Goal: Task Accomplishment & Management: Manage account settings

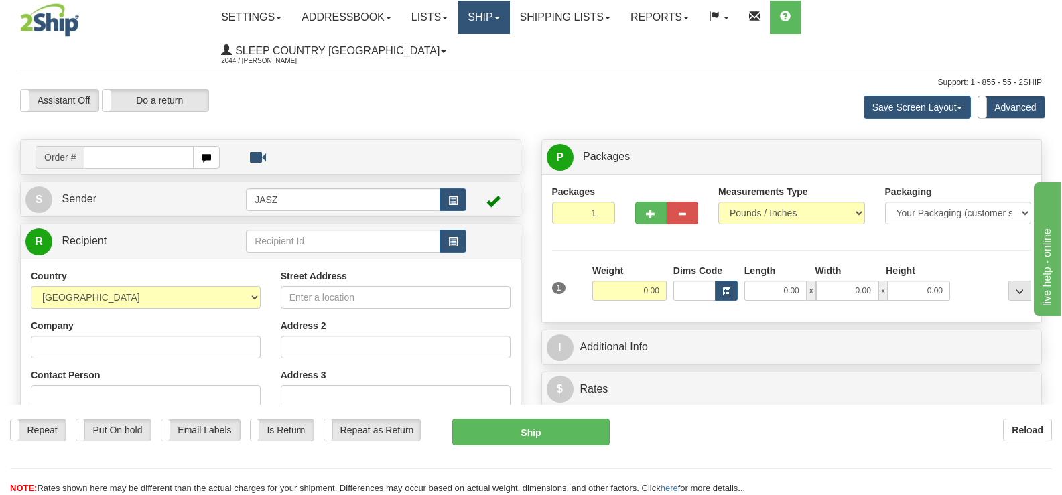
click at [509, 17] on link "Ship" at bounding box center [484, 18] width 52 height 34
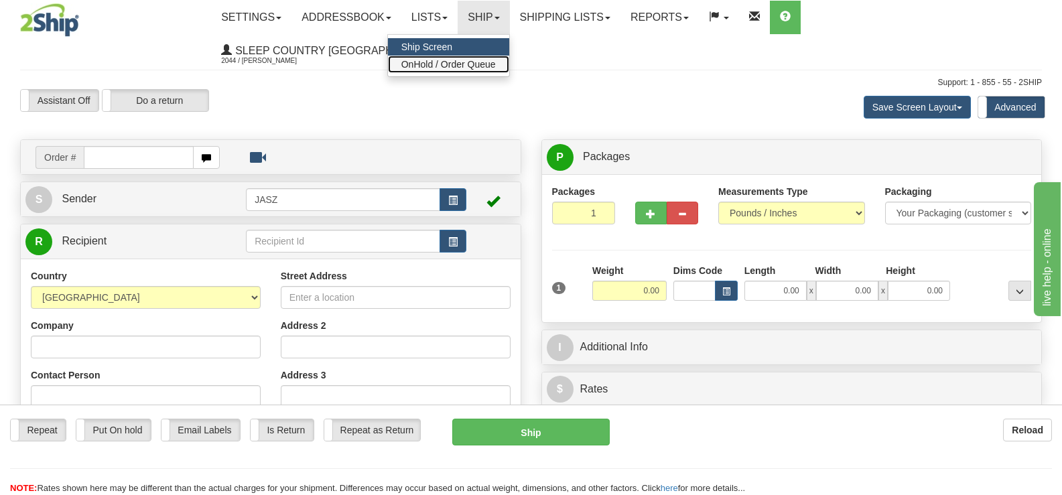
click at [496, 62] on span "OnHold / Order Queue" at bounding box center [448, 64] width 94 height 11
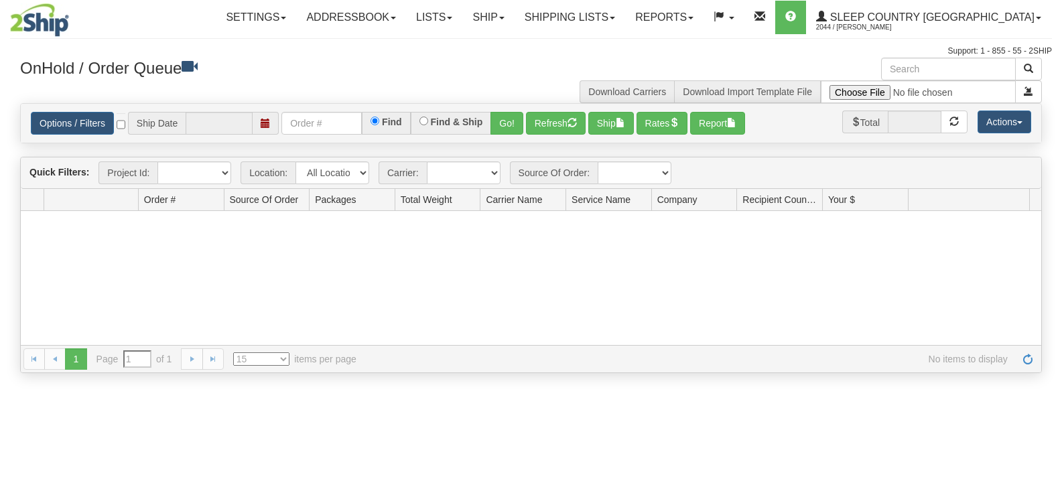
type input "[DATE]"
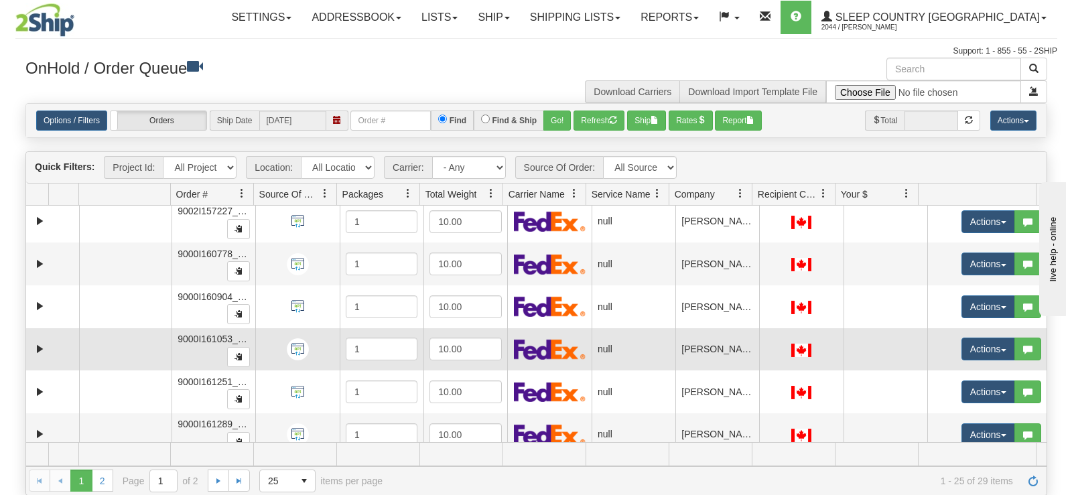
scroll to position [804, 0]
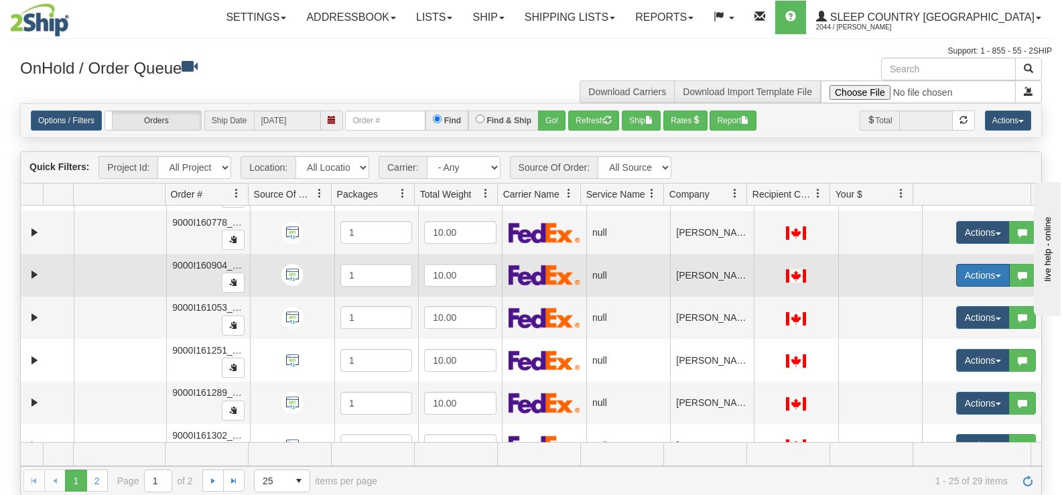
click at [956, 269] on button "Actions" at bounding box center [983, 275] width 54 height 23
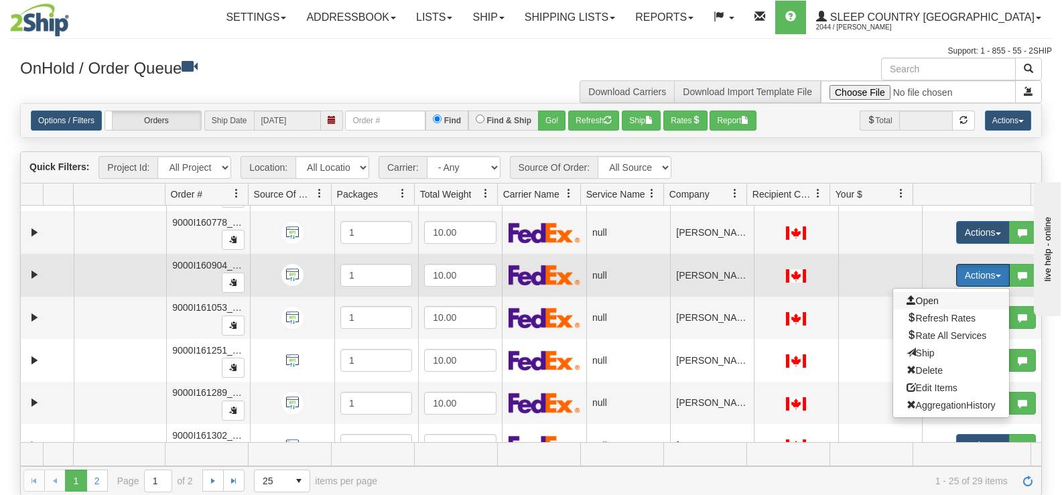
click at [915, 305] on span "Open" at bounding box center [923, 301] width 32 height 11
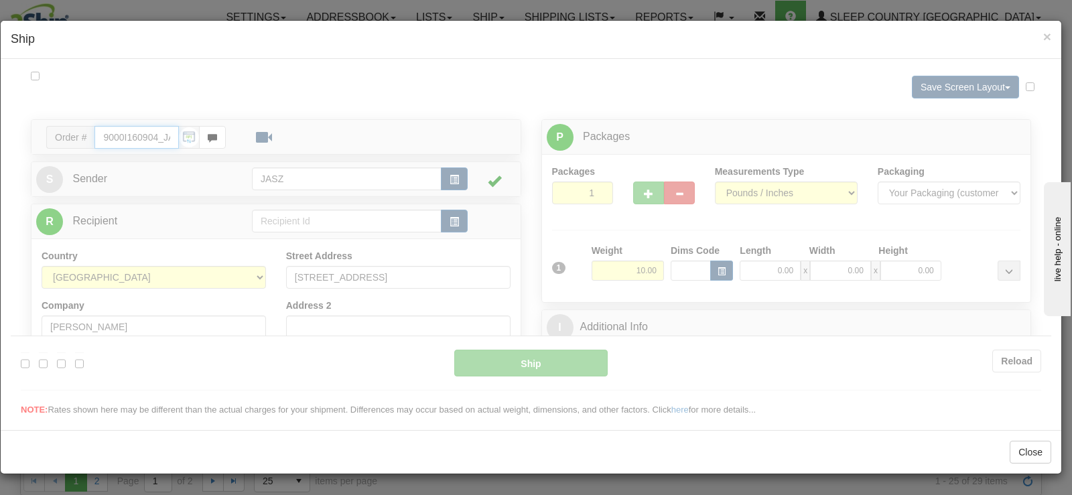
type input "11:27"
type input "16:00"
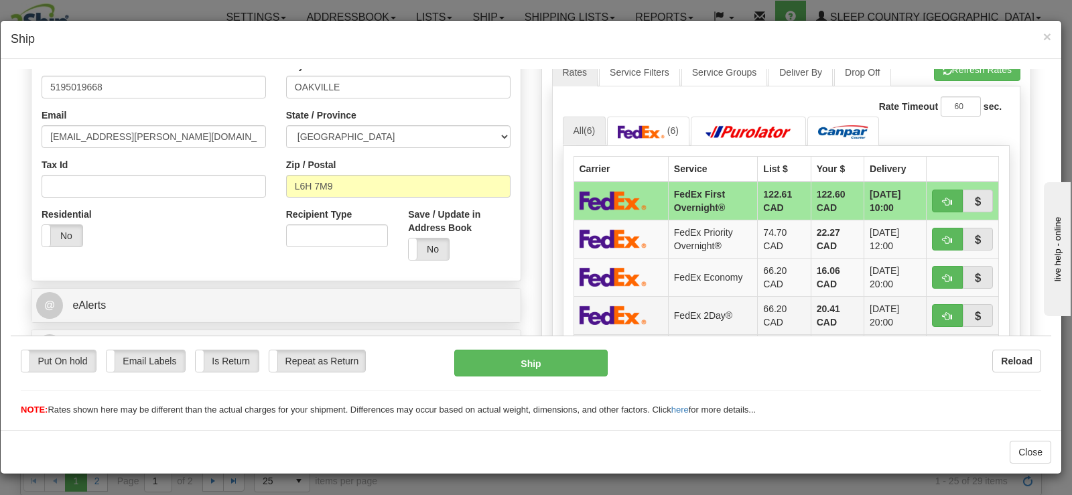
scroll to position [402, 0]
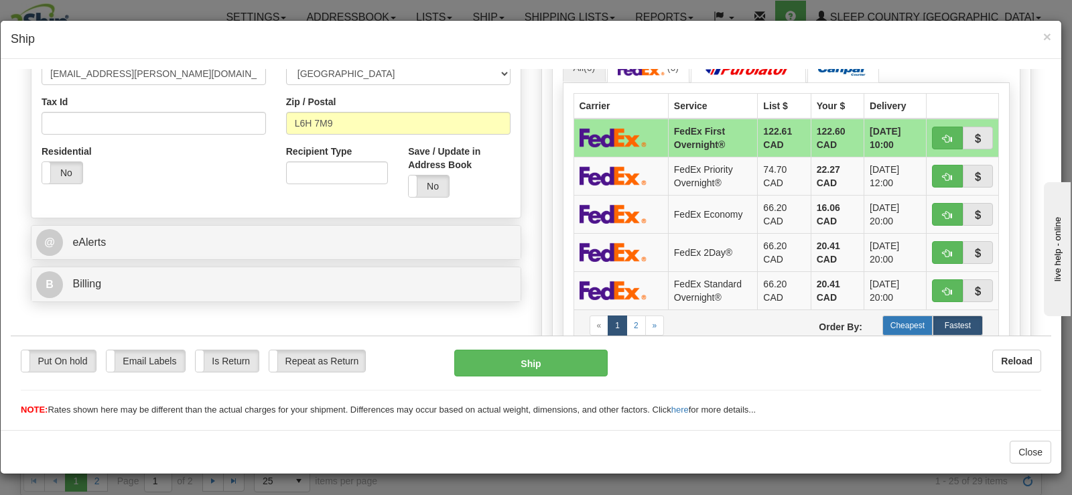
click at [898, 323] on label "Cheapest" at bounding box center [908, 325] width 50 height 20
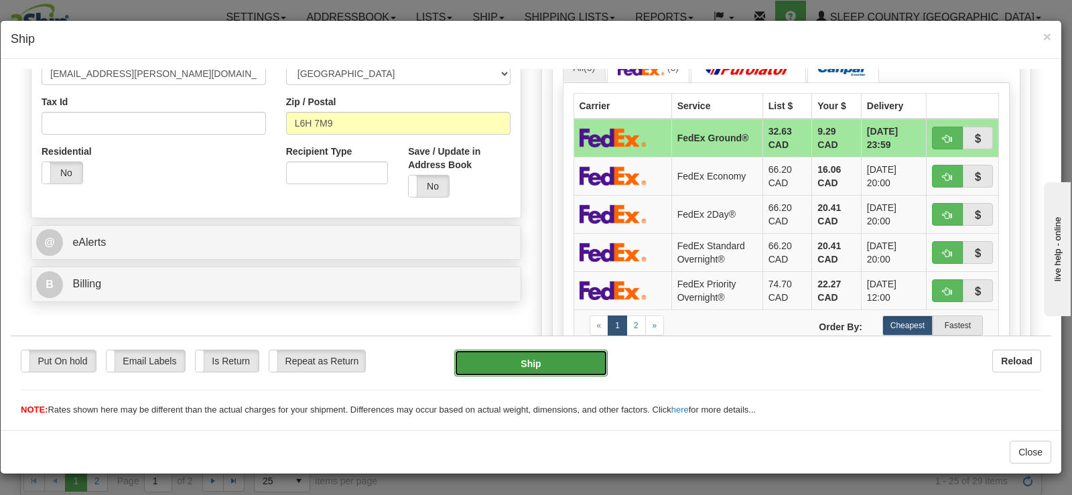
click at [544, 349] on button "Ship" at bounding box center [530, 362] width 153 height 27
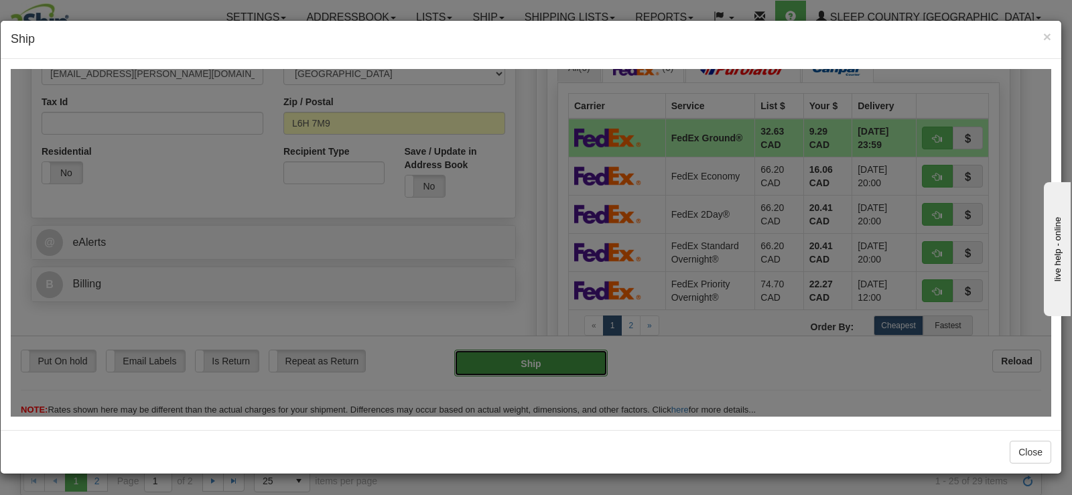
type input "92"
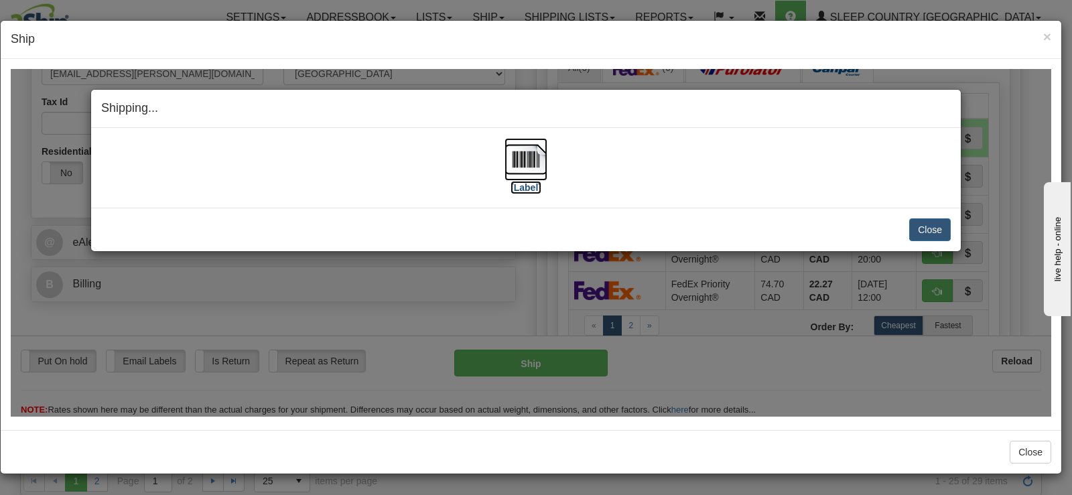
click at [521, 165] on img at bounding box center [526, 158] width 43 height 43
drag, startPoint x: 871, startPoint y: 110, endPoint x: 819, endPoint y: 225, distance: 126.0
click at [819, 225] on div "Shipping... Your SHIPMENT will EXPIRE in [Label] IMPORTANT NOTICE Embassy / Con…" at bounding box center [525, 169] width 871 height 163
click at [925, 226] on button "Close" at bounding box center [930, 229] width 42 height 23
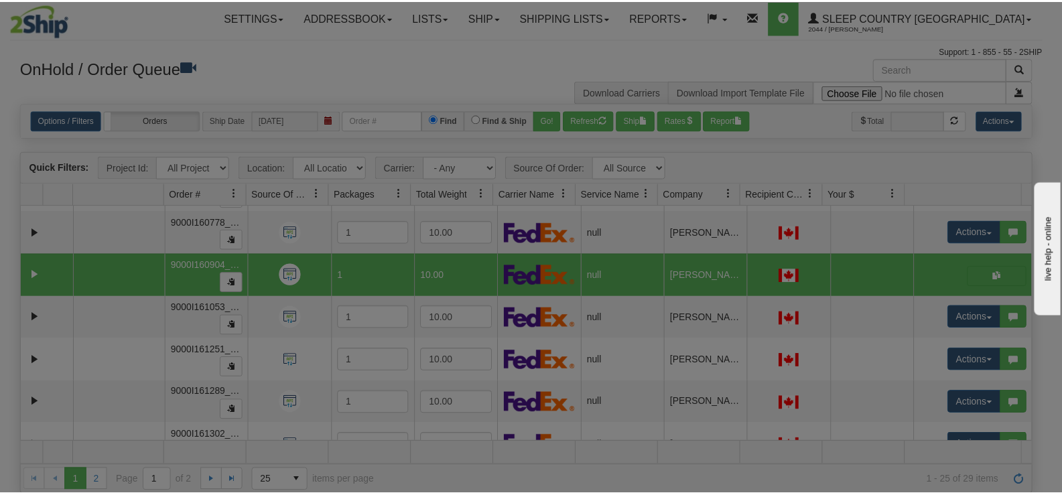
scroll to position [0, 0]
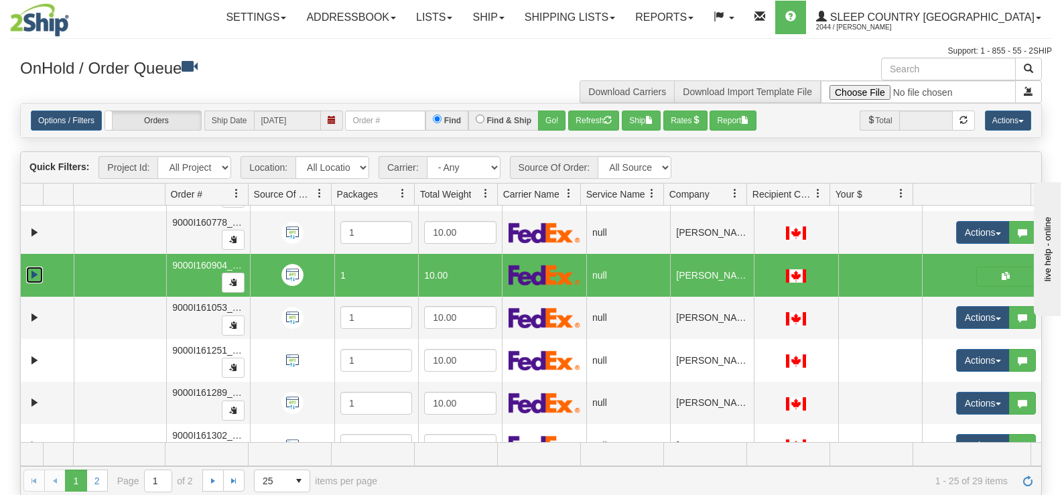
click at [32, 273] on link "Expand" at bounding box center [34, 275] width 17 height 17
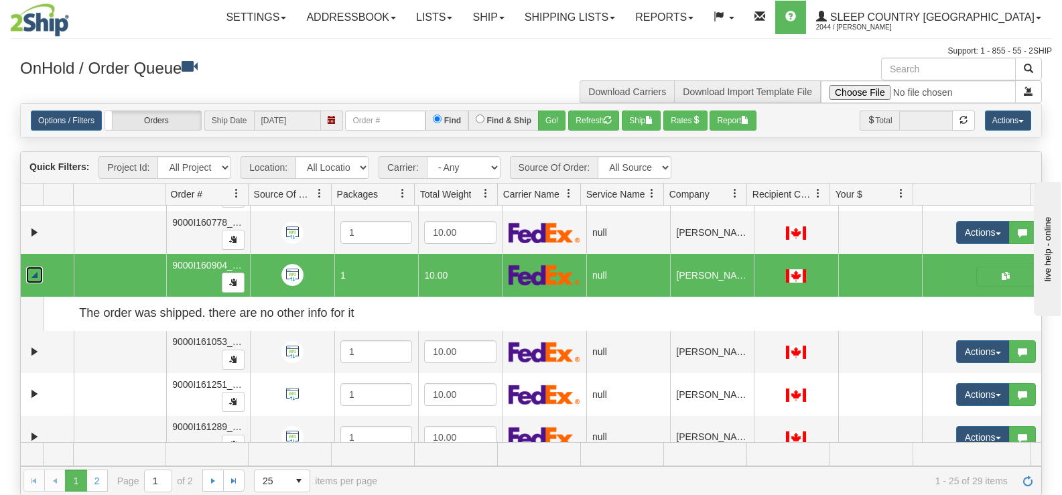
click at [33, 273] on link "Collapse" at bounding box center [34, 275] width 17 height 17
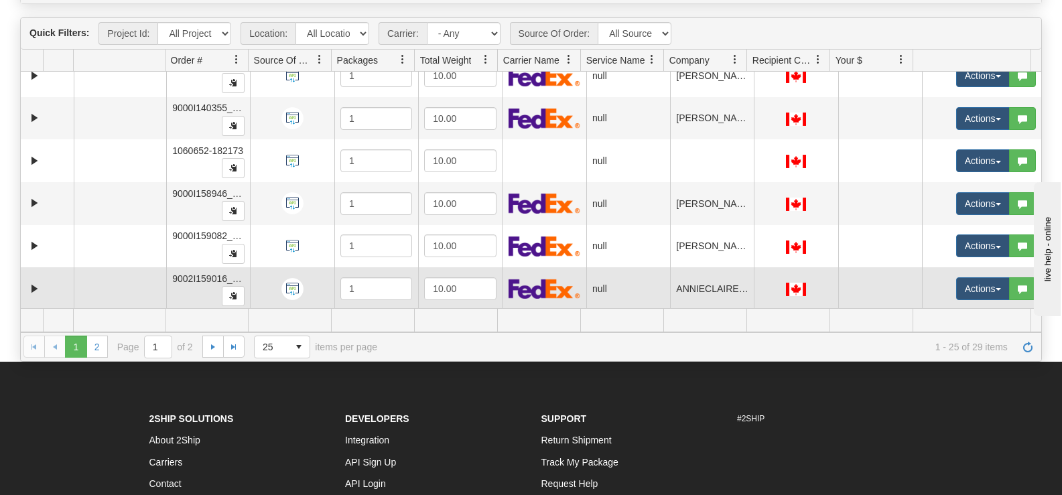
scroll to position [536, 0]
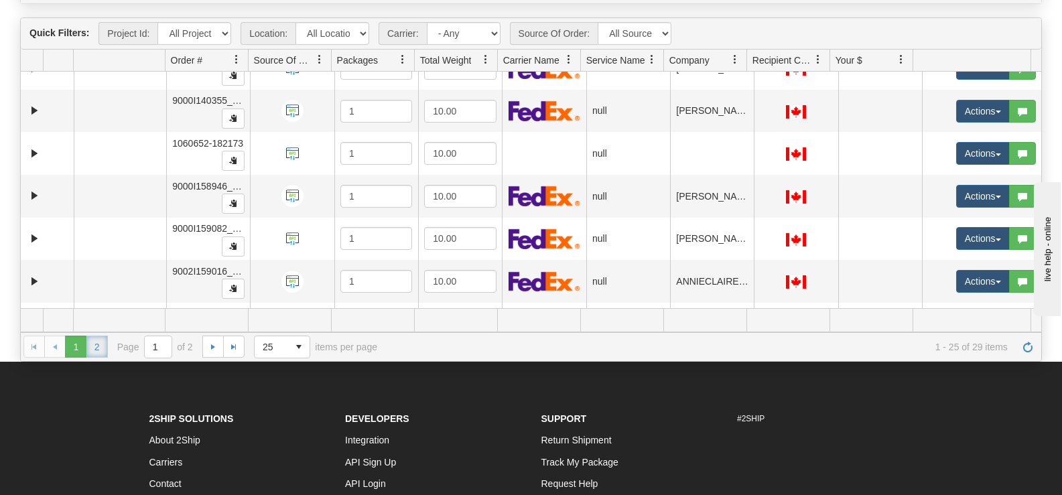
click at [107, 350] on link "2" at bounding box center [96, 346] width 21 height 21
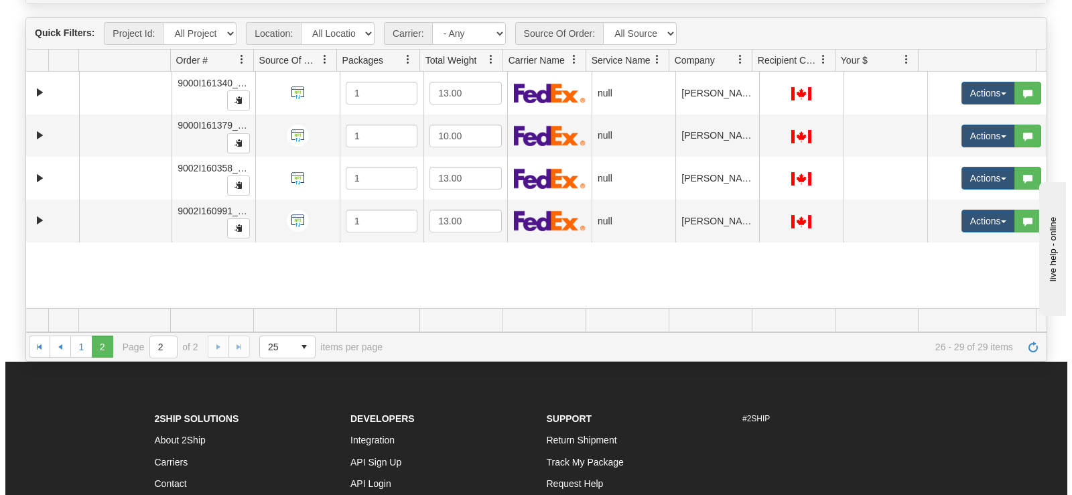
scroll to position [0, 0]
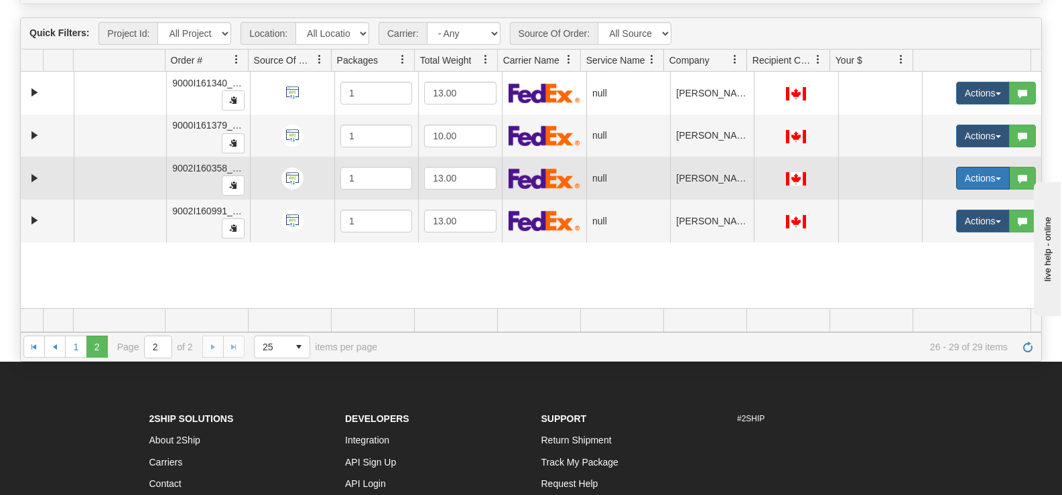
click at [956, 176] on button "Actions" at bounding box center [983, 178] width 54 height 23
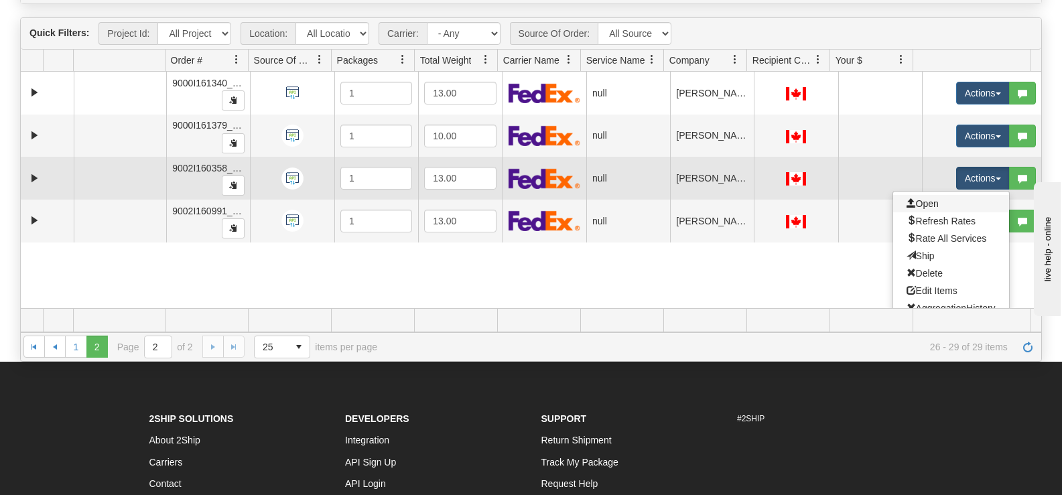
click at [938, 200] on link "Open" at bounding box center [951, 203] width 116 height 17
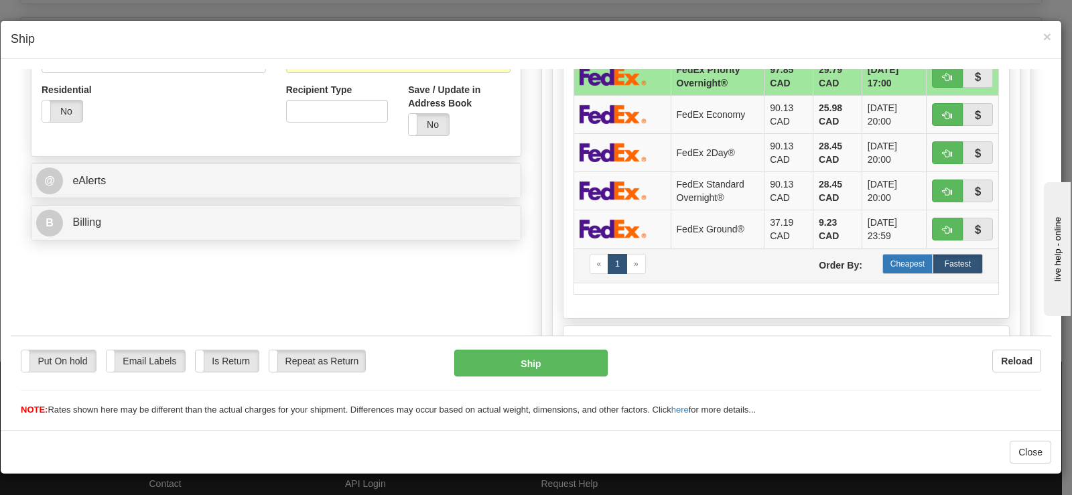
scroll to position [469, 0]
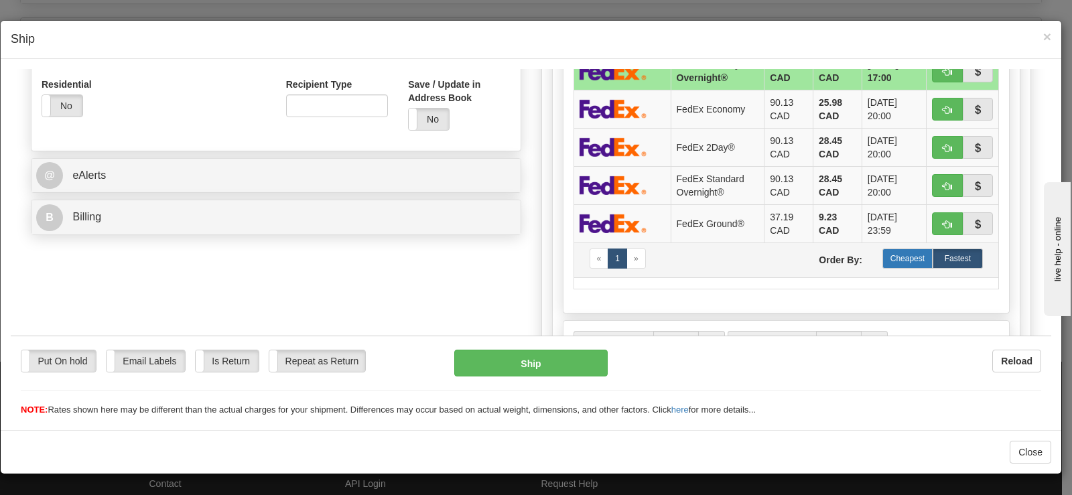
click at [884, 255] on label "Cheapest" at bounding box center [908, 258] width 50 height 20
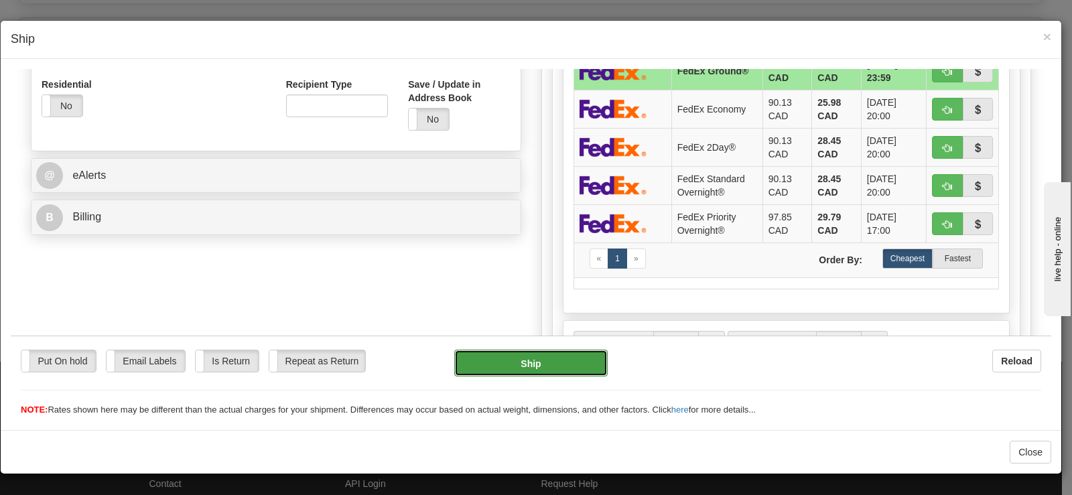
click at [558, 366] on button "Ship" at bounding box center [530, 362] width 153 height 27
type input "92"
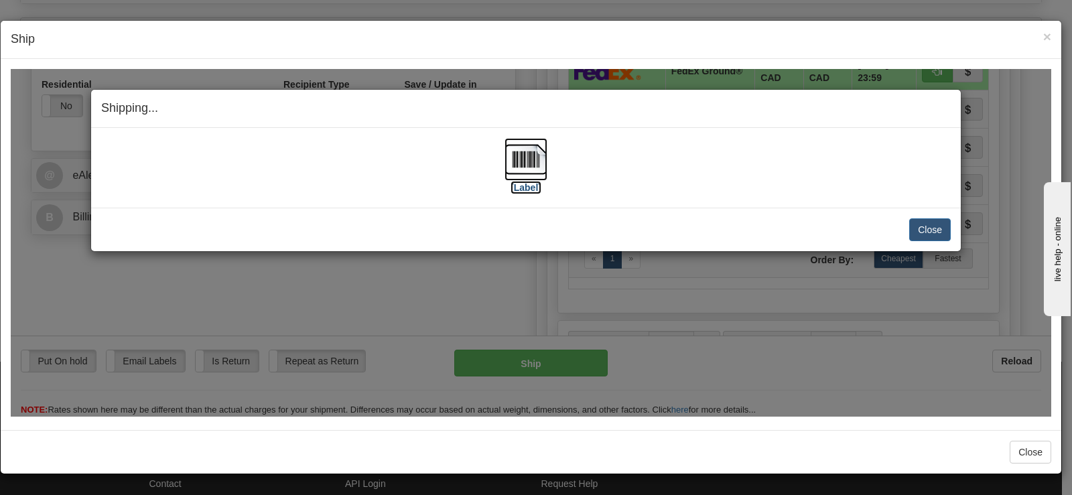
click at [533, 162] on img at bounding box center [526, 158] width 43 height 43
click at [923, 225] on button "Close" at bounding box center [930, 229] width 42 height 23
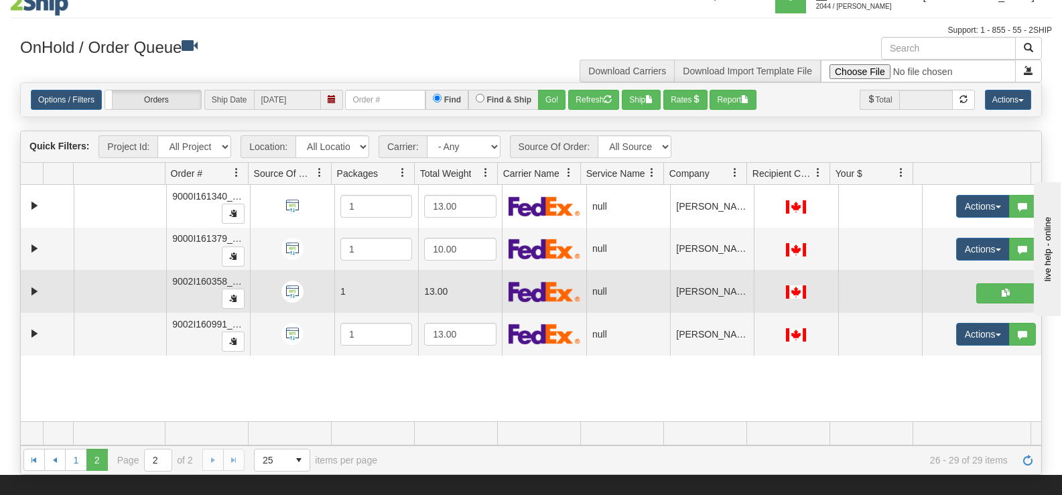
scroll to position [0, 0]
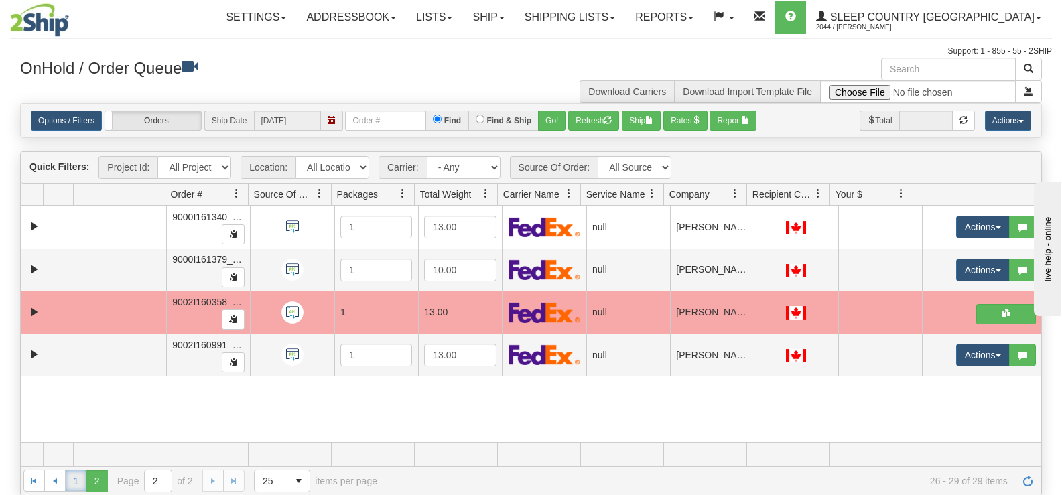
click at [75, 485] on link "1" at bounding box center [75, 480] width 21 height 21
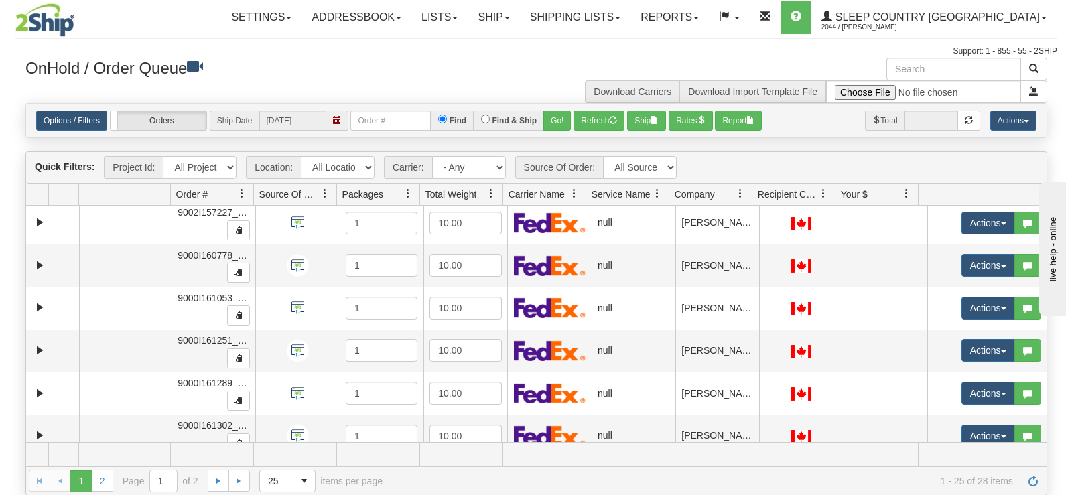
scroll to position [804, 0]
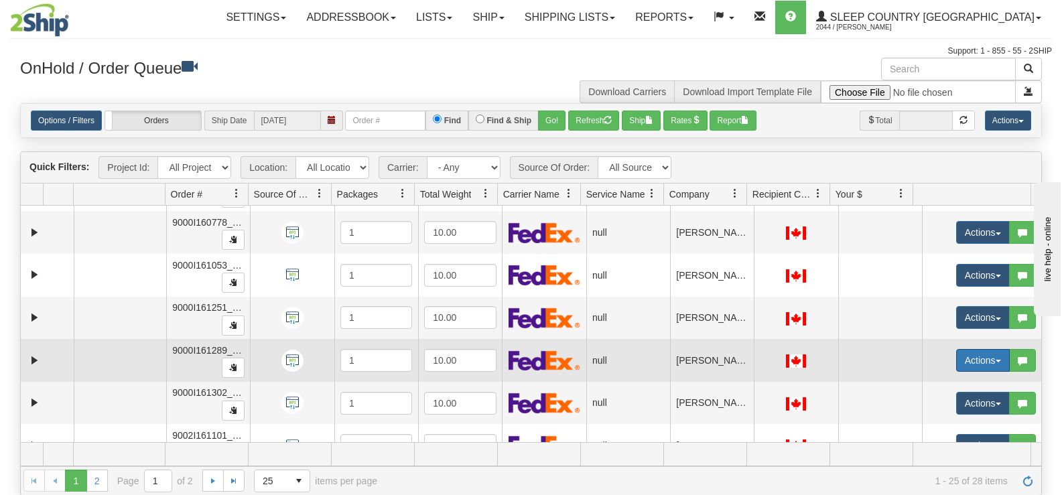
click at [986, 365] on button "Actions" at bounding box center [983, 360] width 54 height 23
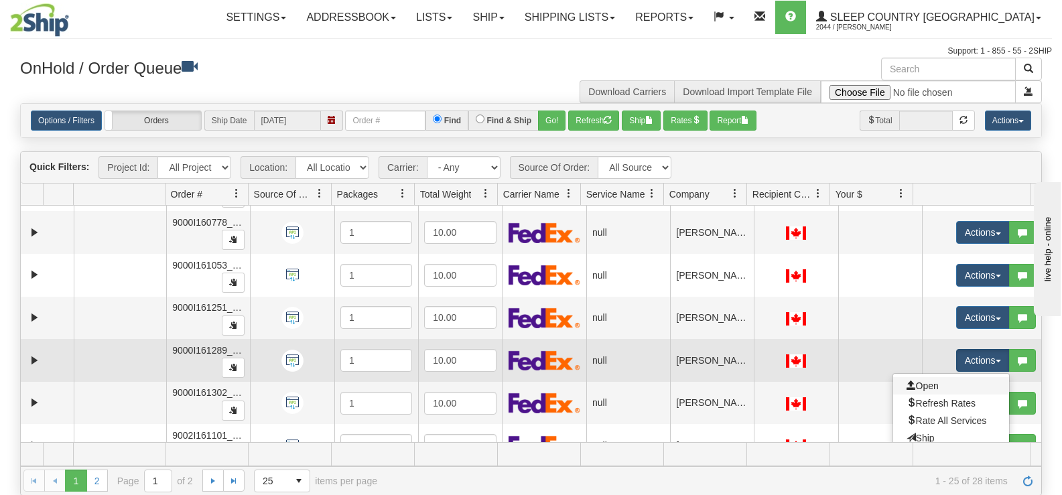
click at [930, 385] on link "Open" at bounding box center [951, 385] width 116 height 17
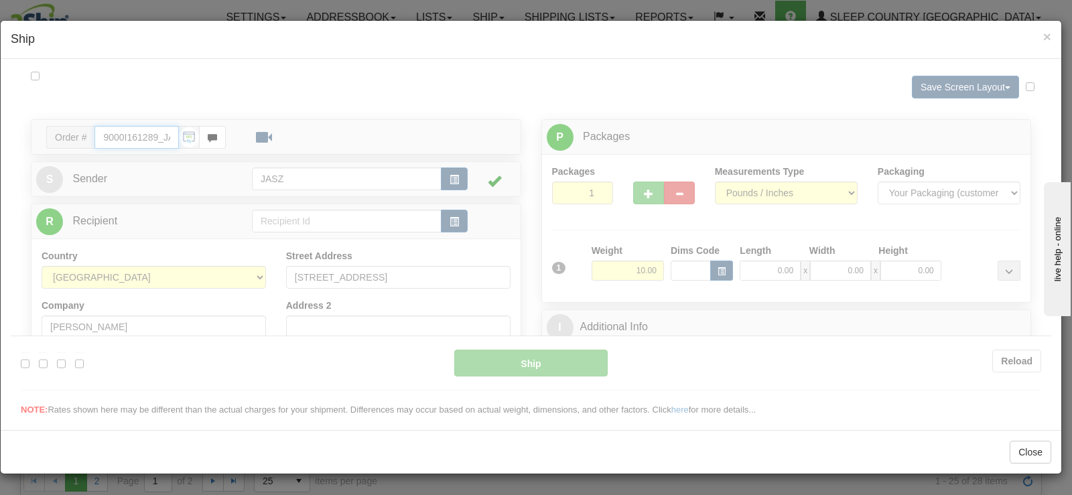
scroll to position [0, 0]
type input "11:38"
type input "16:00"
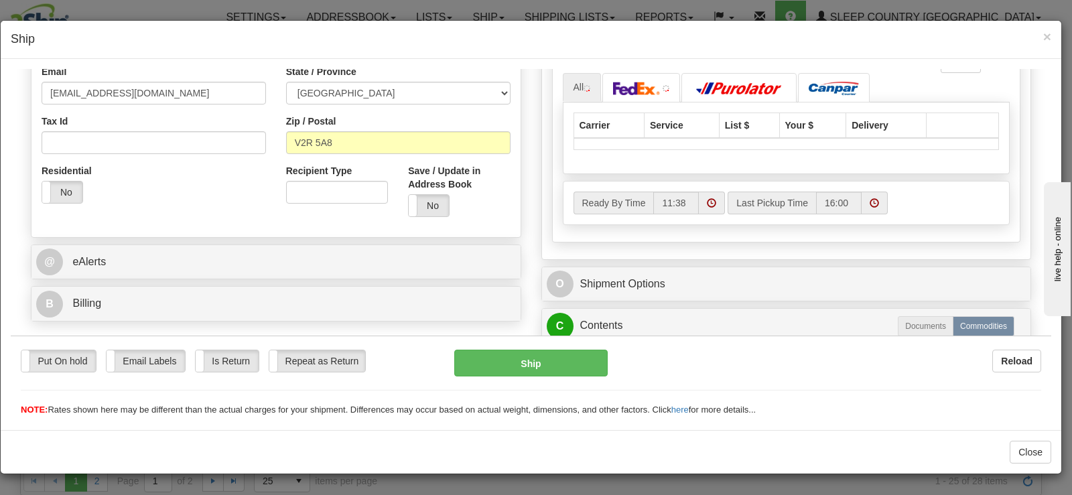
scroll to position [402, 0]
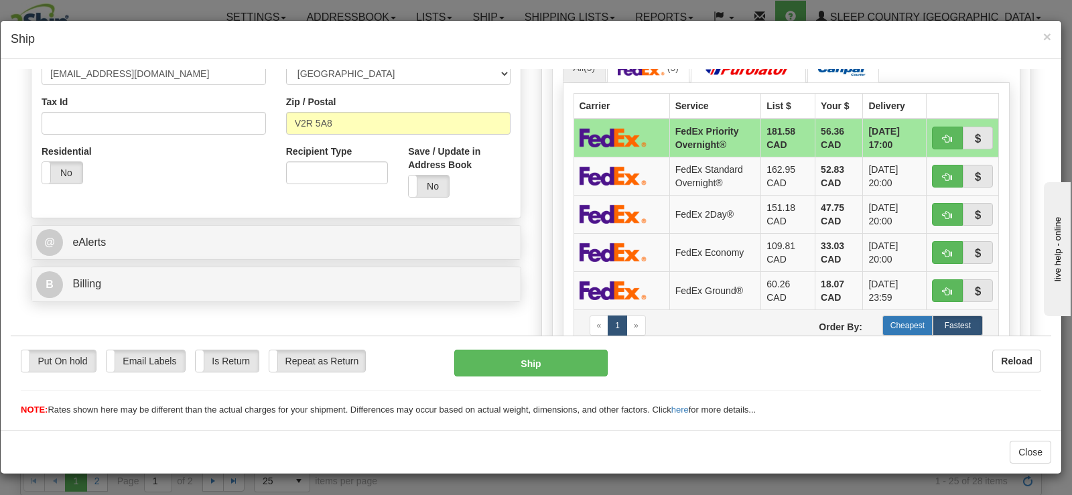
click at [901, 320] on label "Cheapest" at bounding box center [908, 325] width 50 height 20
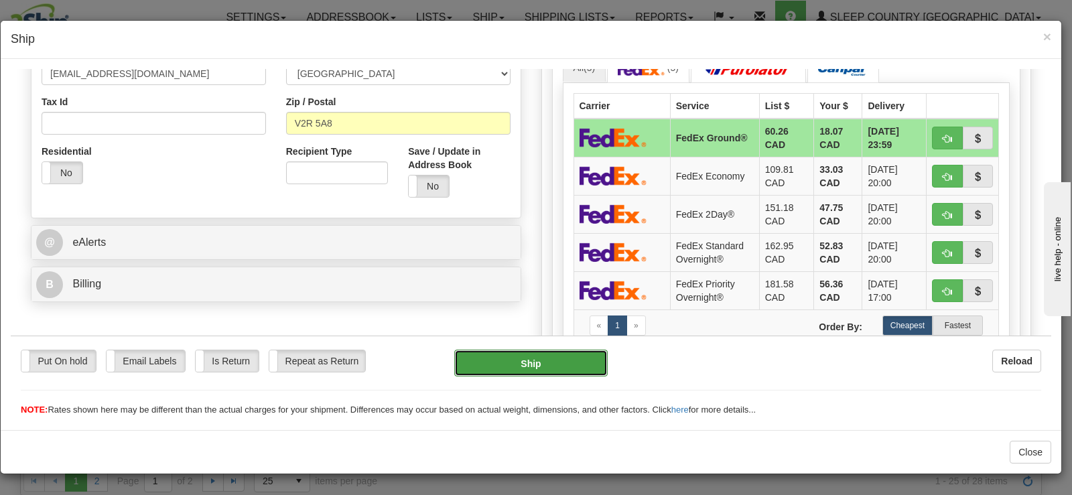
click at [545, 357] on button "Ship" at bounding box center [530, 362] width 153 height 27
type input "92"
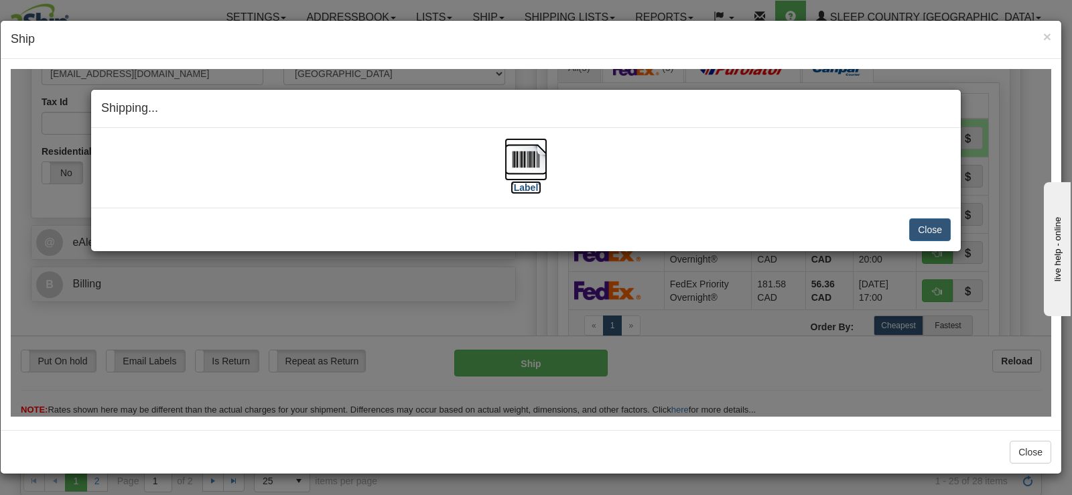
click at [517, 159] on img at bounding box center [526, 158] width 43 height 43
click at [935, 218] on button "Close" at bounding box center [930, 229] width 42 height 23
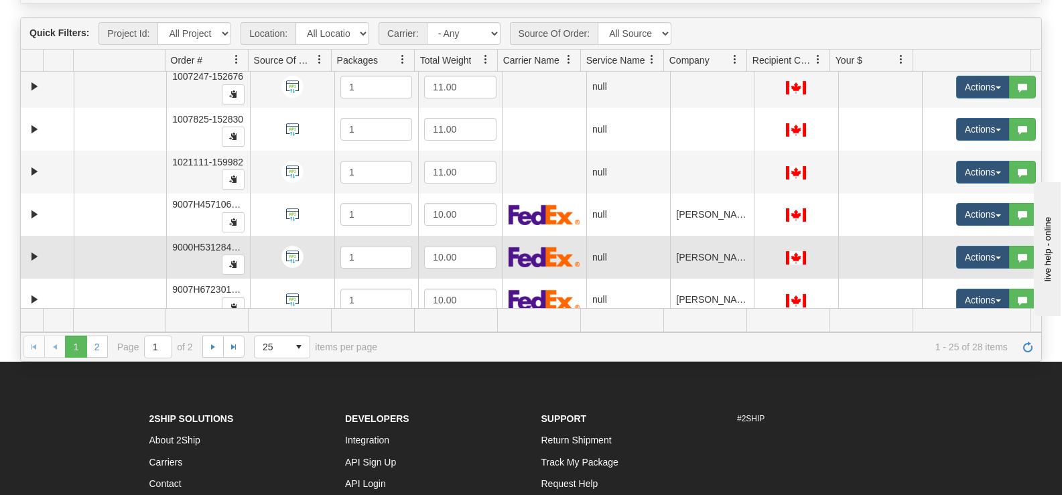
scroll to position [25, 0]
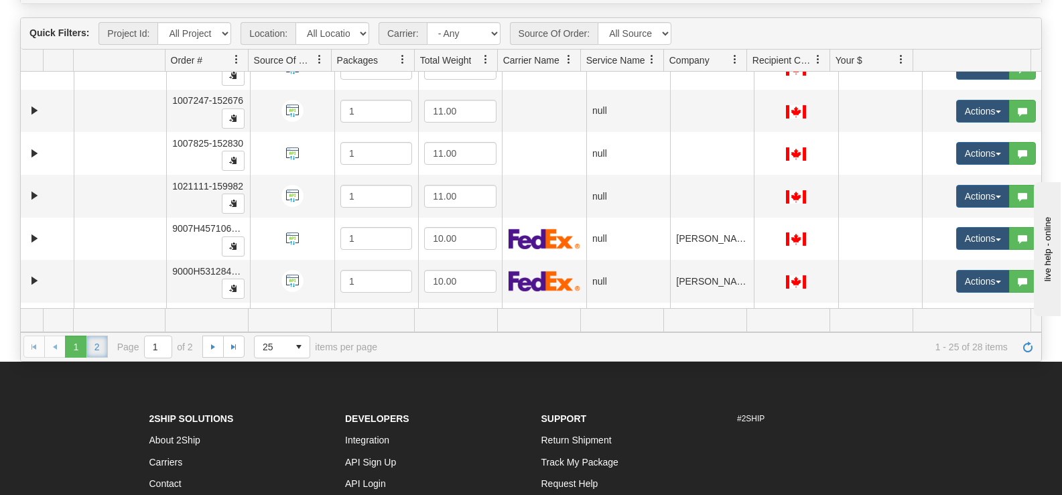
click at [100, 351] on link "2" at bounding box center [96, 346] width 21 height 21
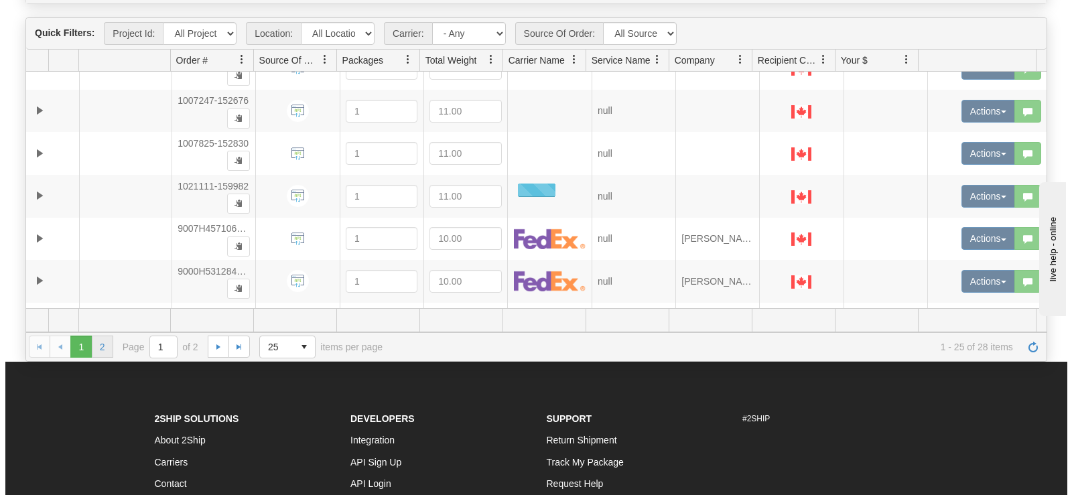
scroll to position [0, 0]
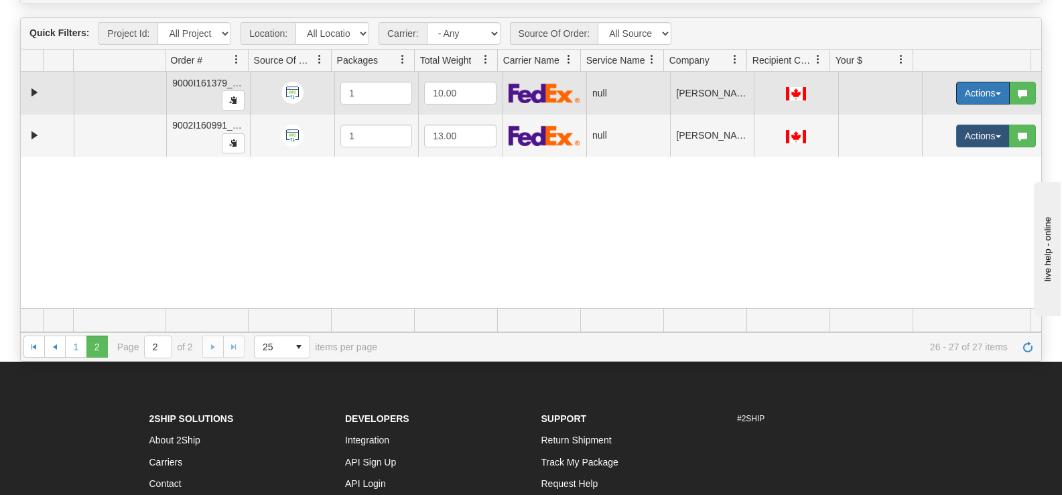
drag, startPoint x: 965, startPoint y: 93, endPoint x: 955, endPoint y: 108, distance: 17.8
click at [965, 92] on button "Actions" at bounding box center [983, 93] width 54 height 23
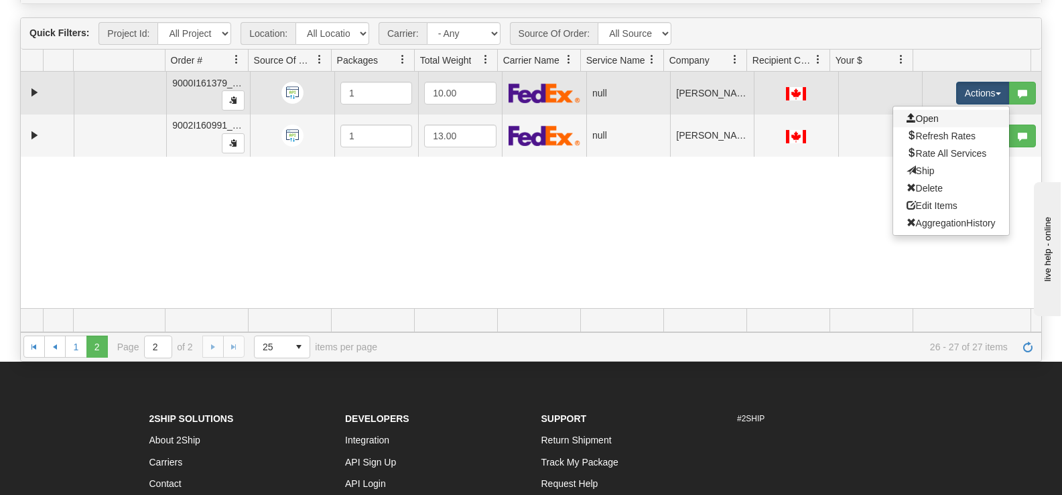
click at [939, 123] on link "Open" at bounding box center [951, 118] width 116 height 17
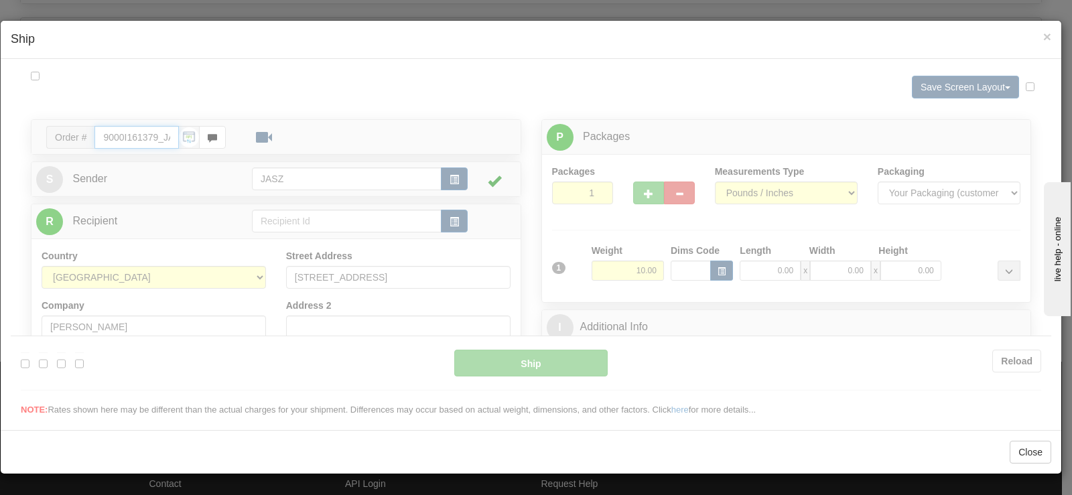
type input "11:41"
type input "16:00"
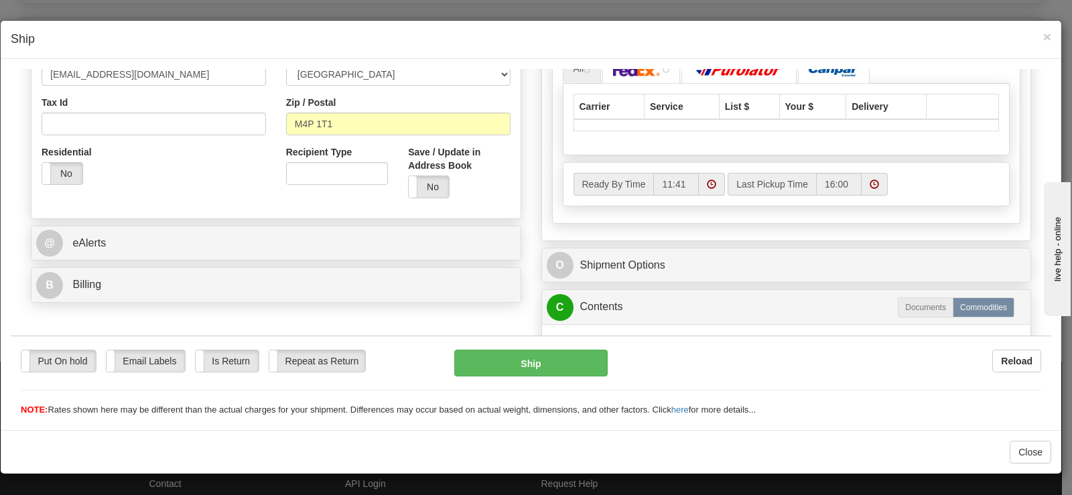
scroll to position [402, 0]
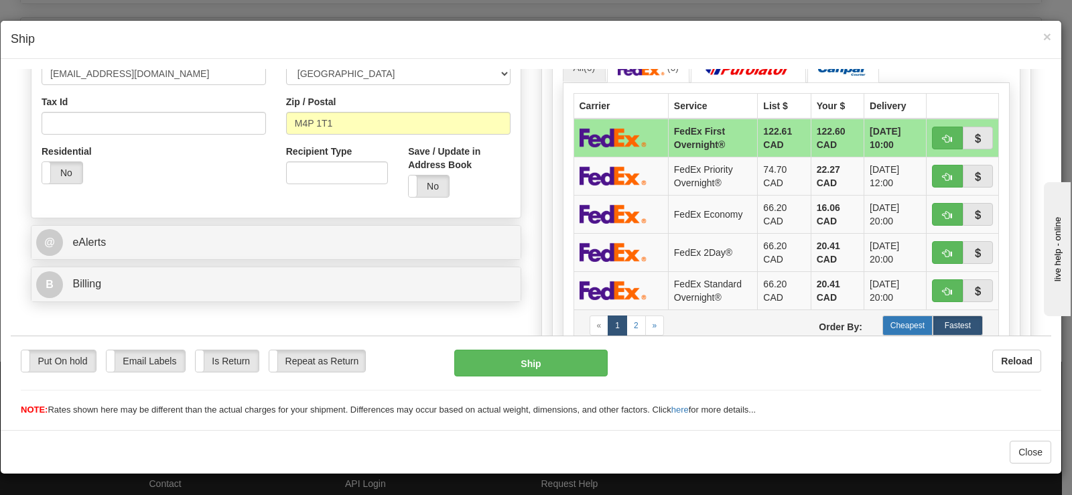
click at [903, 330] on label "Cheapest" at bounding box center [908, 325] width 50 height 20
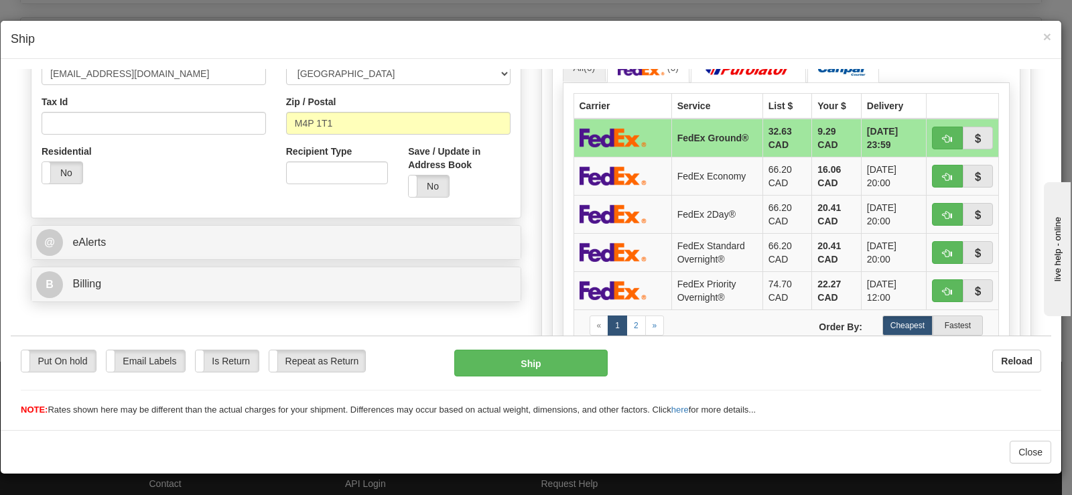
click at [556, 378] on div "Put On hold Put On hold Email Labels Email Labels Edit Is Return Is Return Repe…" at bounding box center [531, 382] width 1041 height 67
click at [555, 371] on button "Ship" at bounding box center [530, 362] width 153 height 27
type input "92"
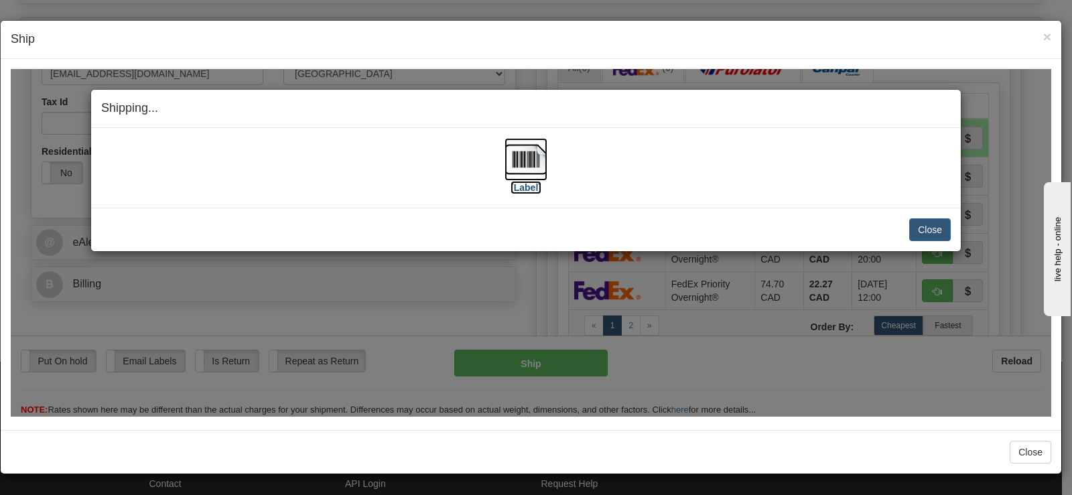
click at [518, 180] on label "[Label]" at bounding box center [526, 186] width 31 height 13
click at [933, 222] on button "Close" at bounding box center [930, 229] width 42 height 23
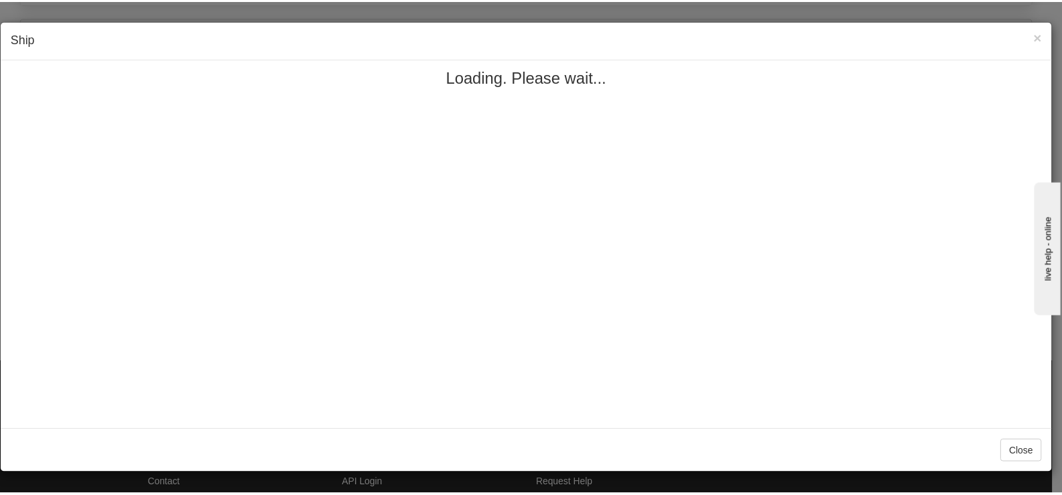
scroll to position [0, 0]
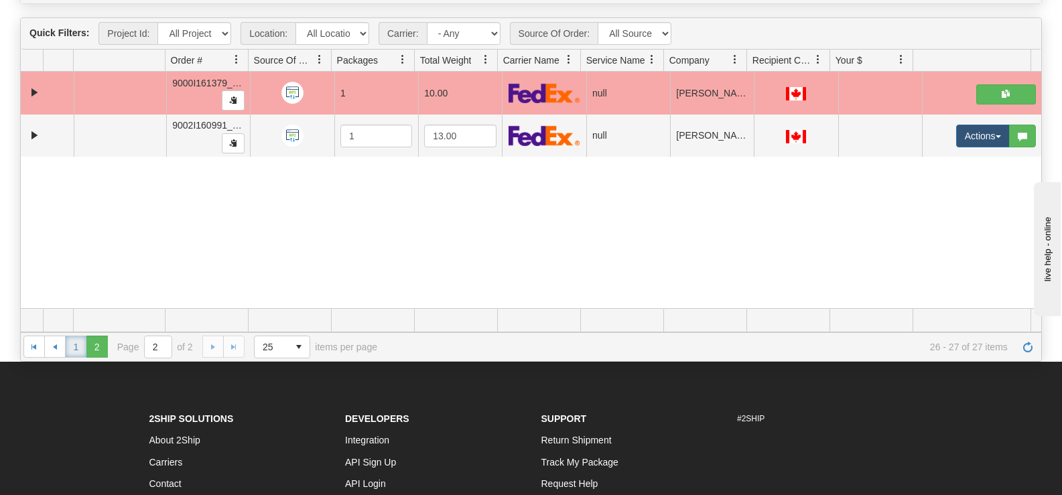
click at [82, 352] on link "1" at bounding box center [75, 346] width 21 height 21
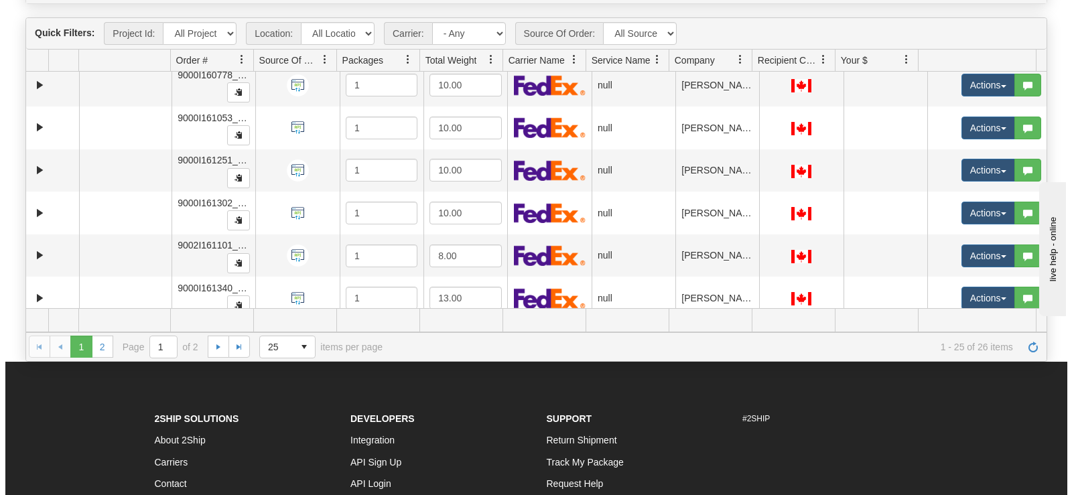
scroll to position [829, 0]
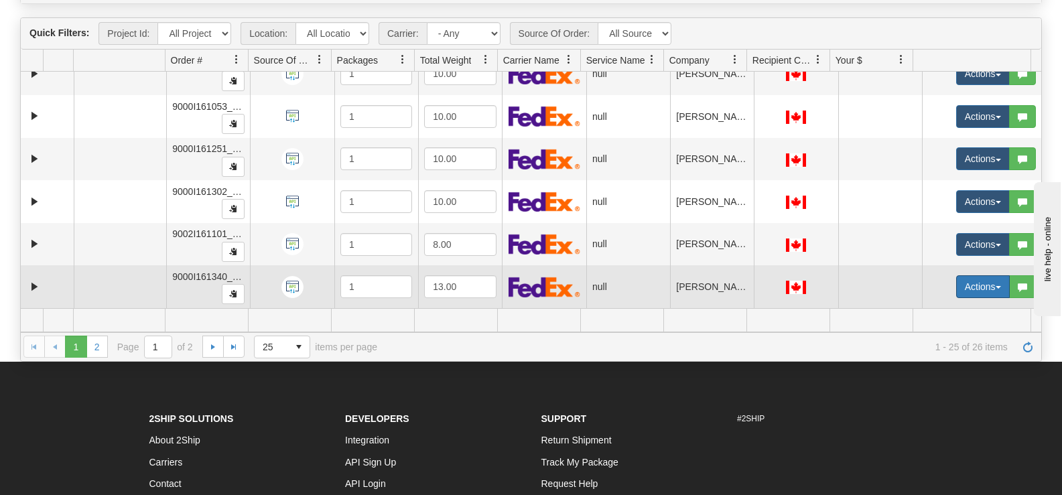
click at [956, 287] on button "Actions" at bounding box center [983, 286] width 54 height 23
click at [934, 306] on link "Open" at bounding box center [951, 312] width 116 height 17
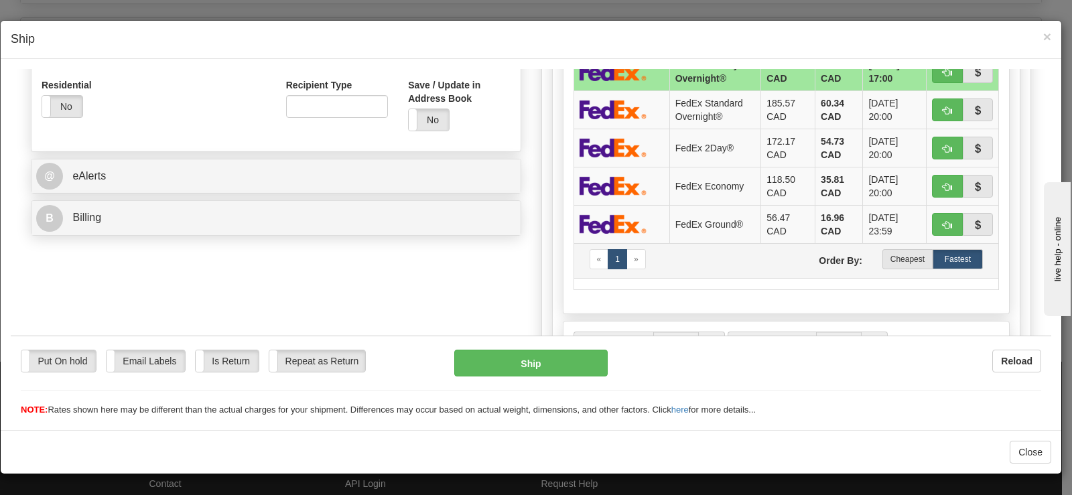
scroll to position [469, 0]
click at [887, 252] on label "Cheapest" at bounding box center [908, 258] width 50 height 20
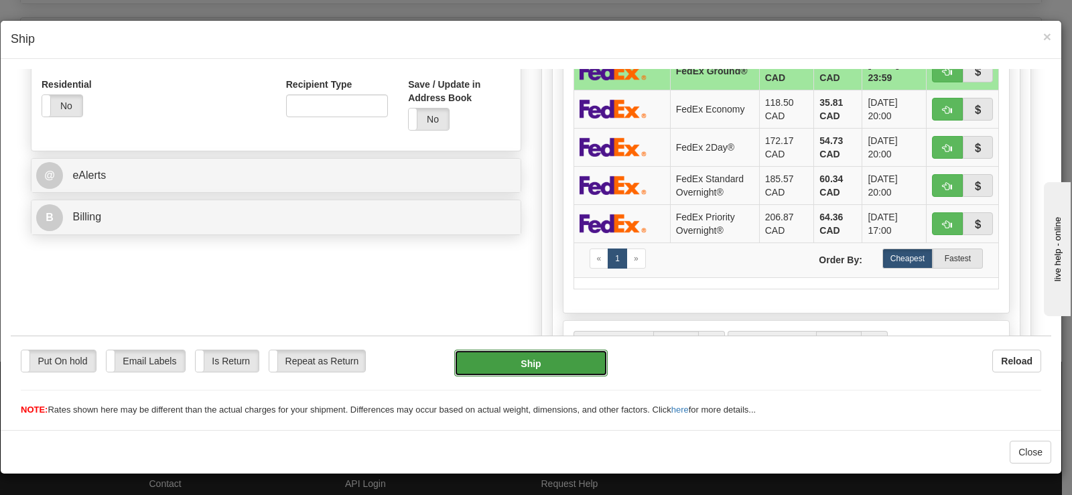
click at [547, 358] on button "Ship" at bounding box center [530, 362] width 153 height 27
type input "92"
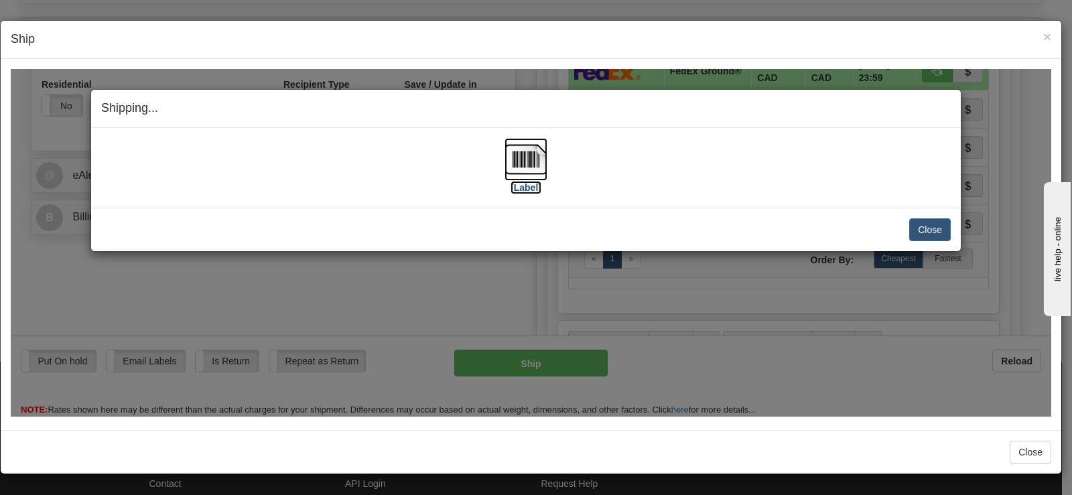
click at [515, 179] on img at bounding box center [526, 158] width 43 height 43
click at [931, 225] on button "Close" at bounding box center [930, 229] width 42 height 23
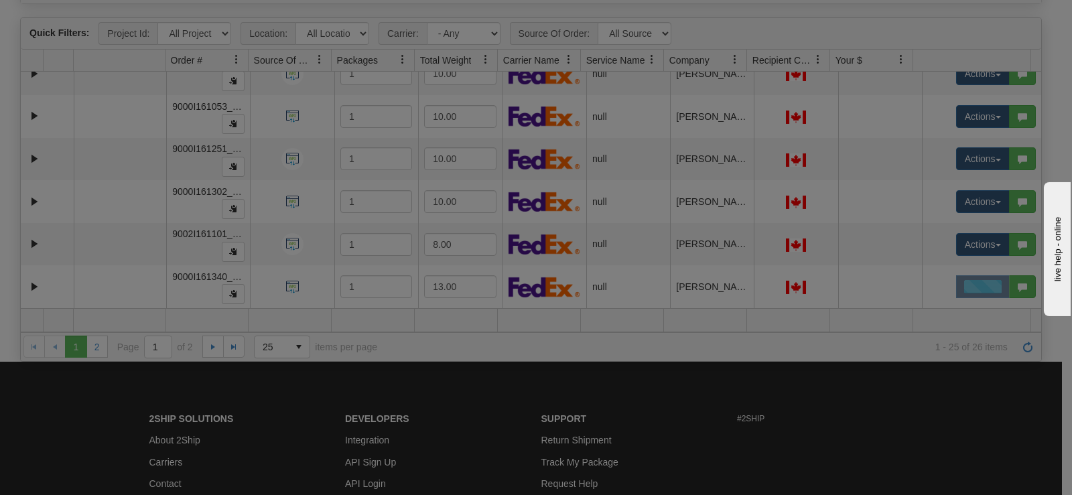
scroll to position [0, 0]
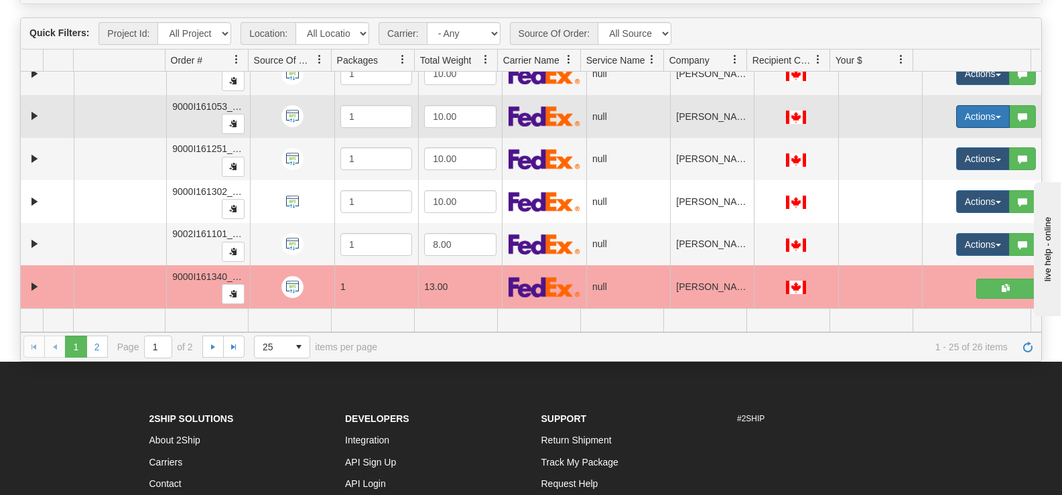
click at [956, 114] on button "Actions" at bounding box center [983, 116] width 54 height 23
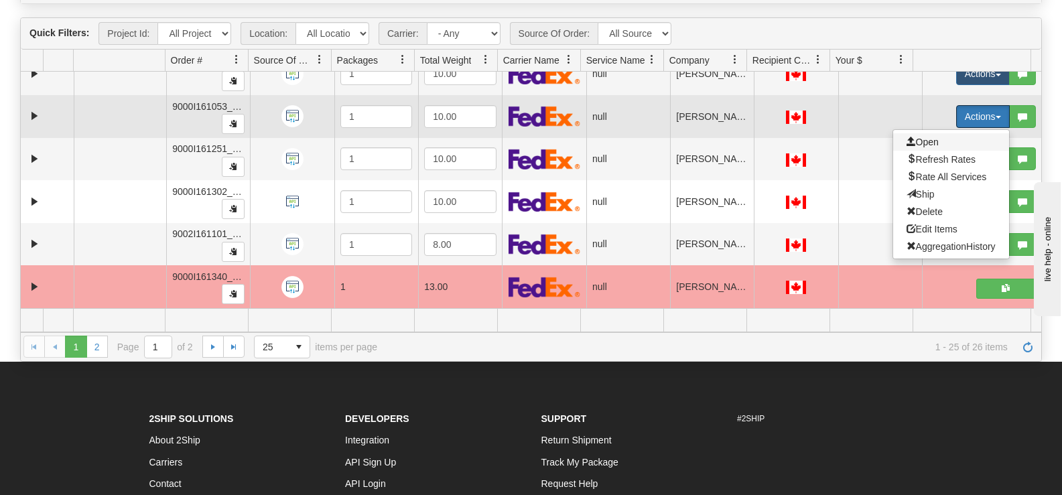
click at [925, 138] on span "Open" at bounding box center [923, 142] width 32 height 11
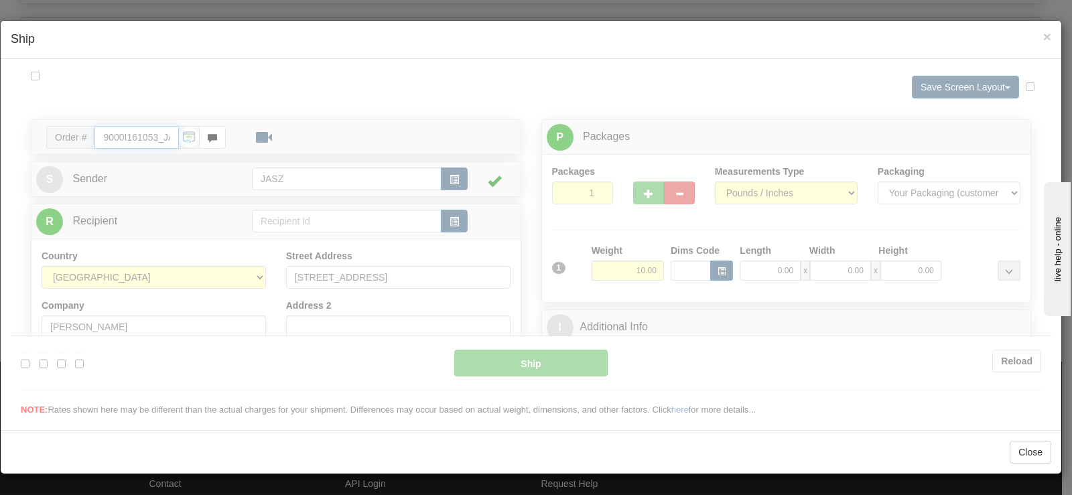
type input "11:44"
type input "16:00"
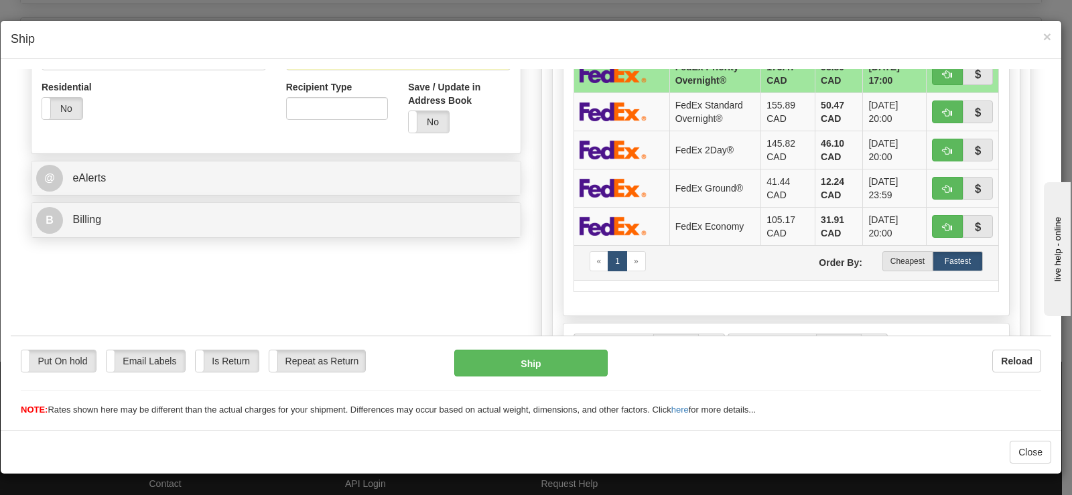
scroll to position [469, 0]
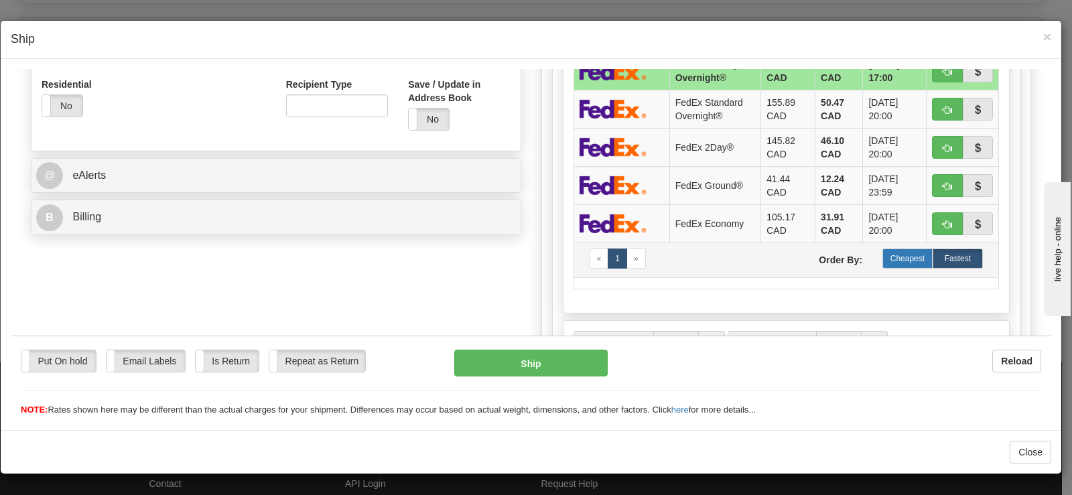
click at [916, 265] on label "Cheapest" at bounding box center [908, 258] width 50 height 20
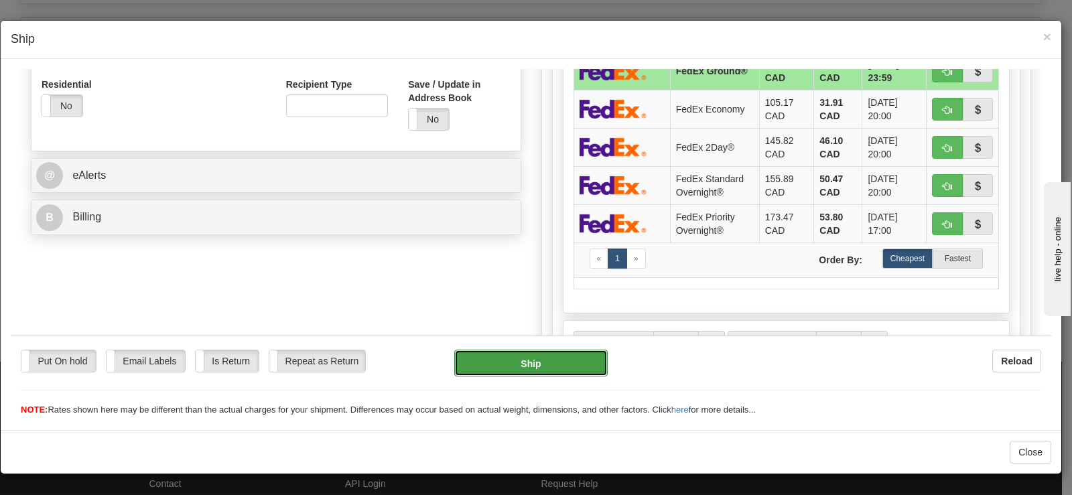
click at [504, 363] on button "Ship" at bounding box center [530, 362] width 153 height 27
type input "92"
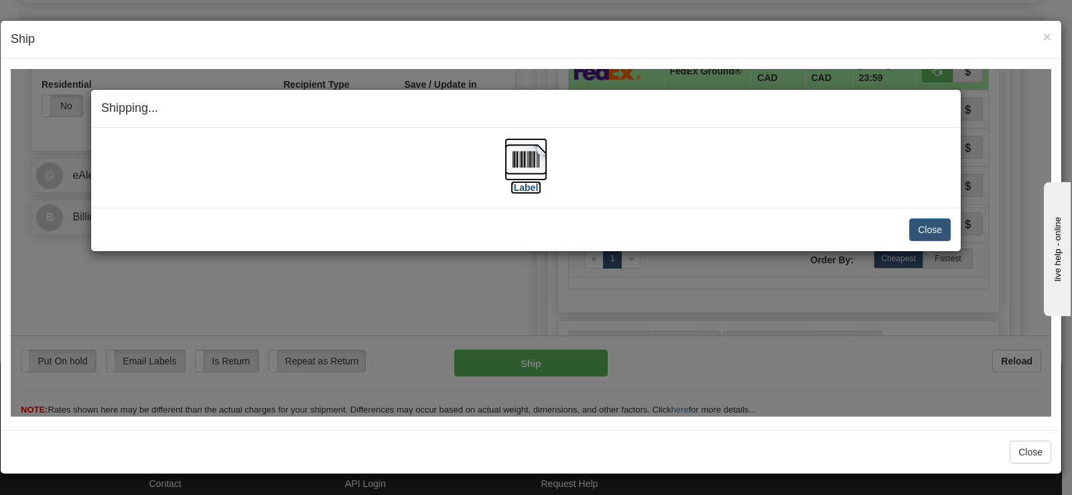
click at [525, 169] on img at bounding box center [526, 158] width 43 height 43
click at [916, 225] on button "Close" at bounding box center [930, 229] width 42 height 23
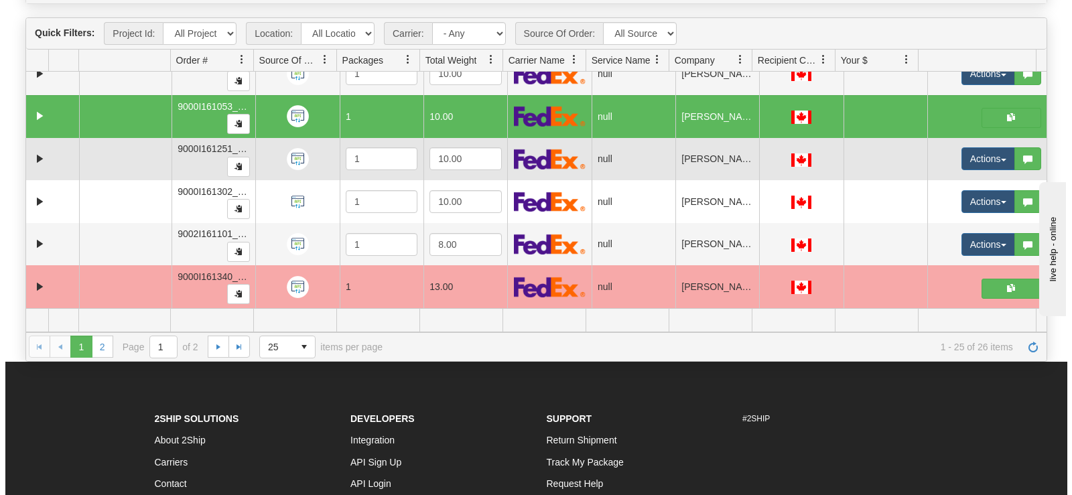
scroll to position [762, 0]
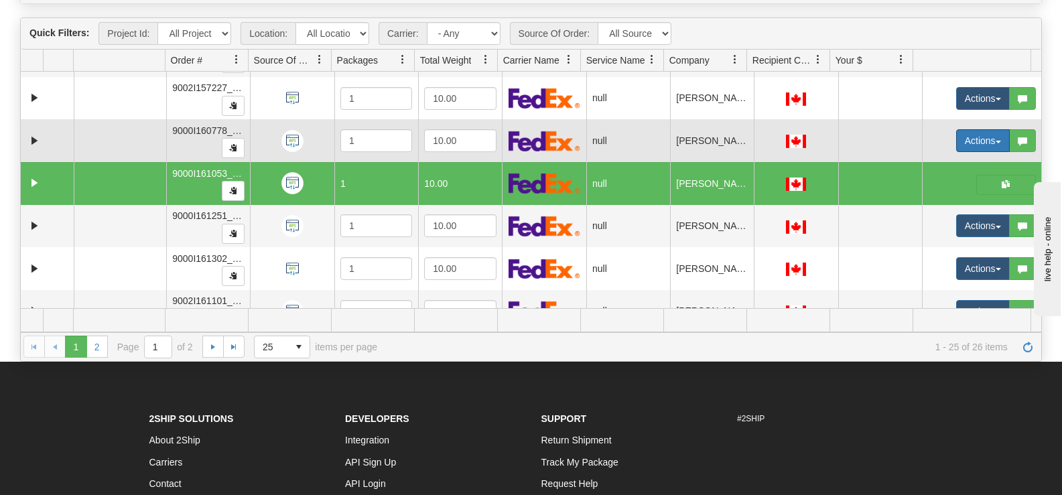
click at [967, 139] on button "Actions" at bounding box center [983, 140] width 54 height 23
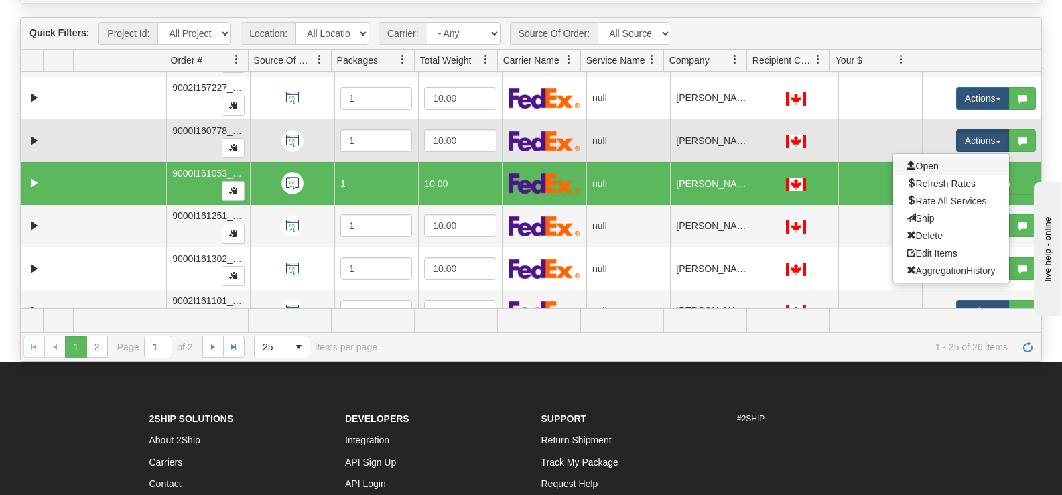
click at [944, 167] on link "Open" at bounding box center [951, 165] width 116 height 17
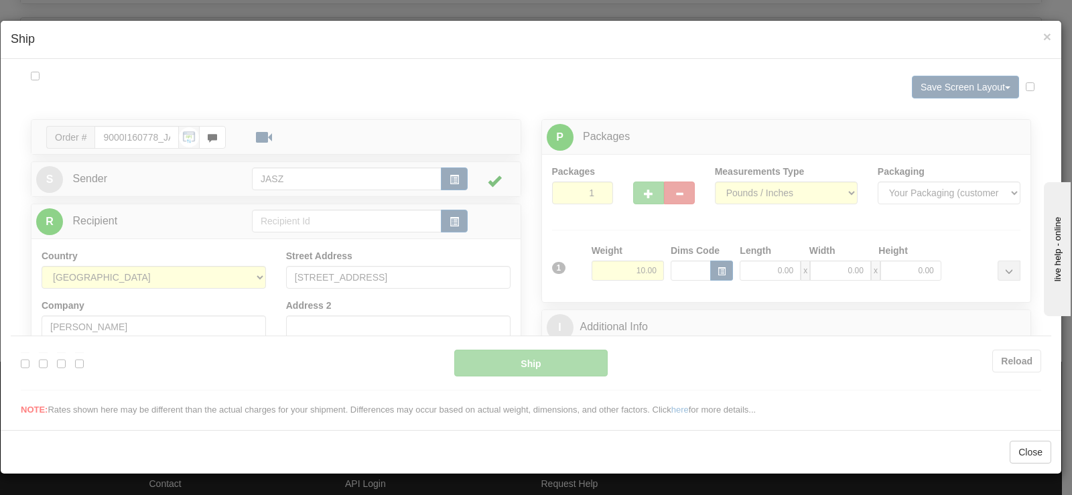
scroll to position [0, 0]
type input "11:47"
type input "16:00"
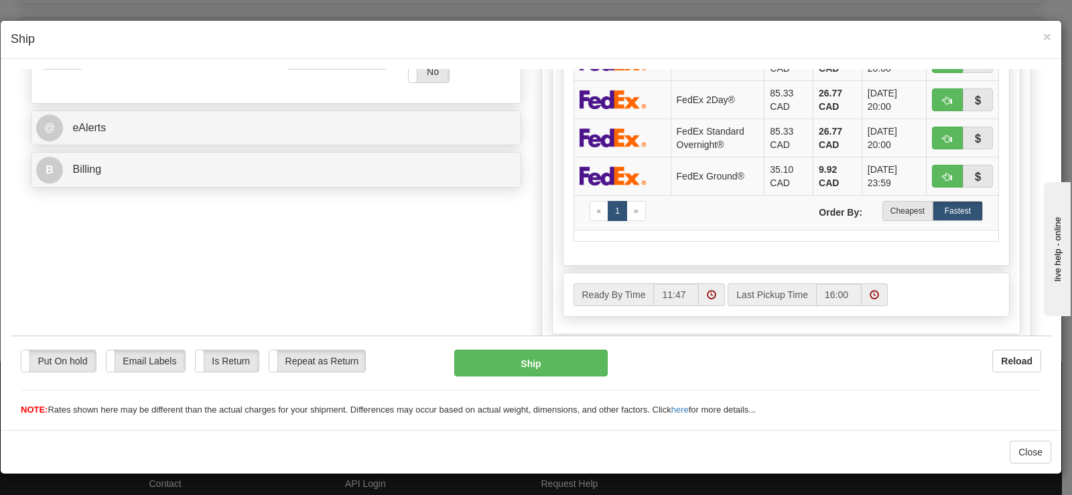
scroll to position [536, 0]
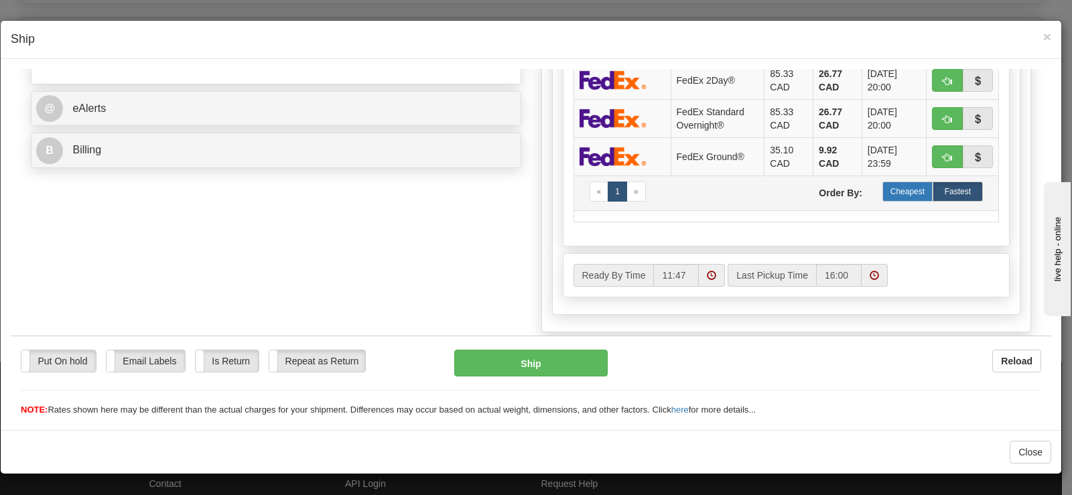
click at [902, 199] on label "Cheapest" at bounding box center [908, 191] width 50 height 20
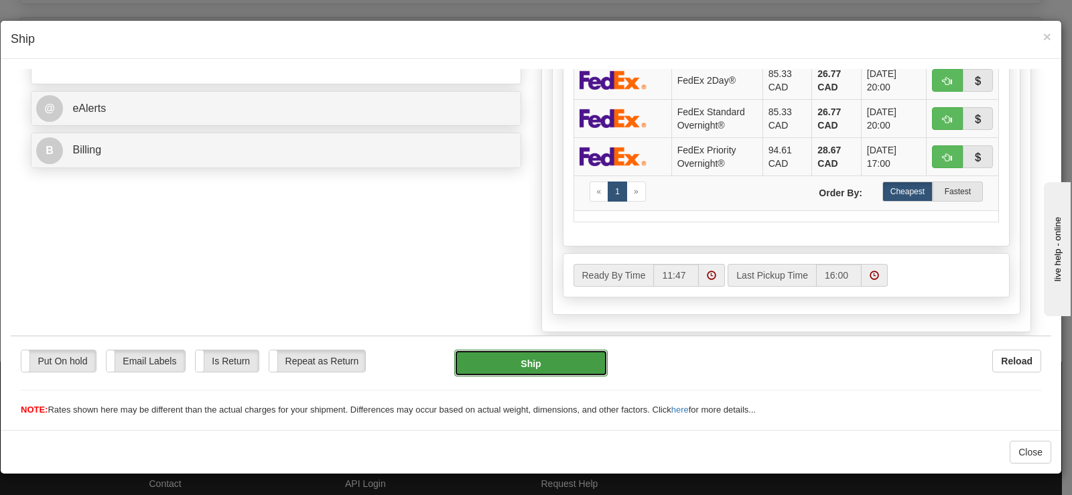
click at [554, 366] on button "Ship" at bounding box center [530, 362] width 153 height 27
type input "92"
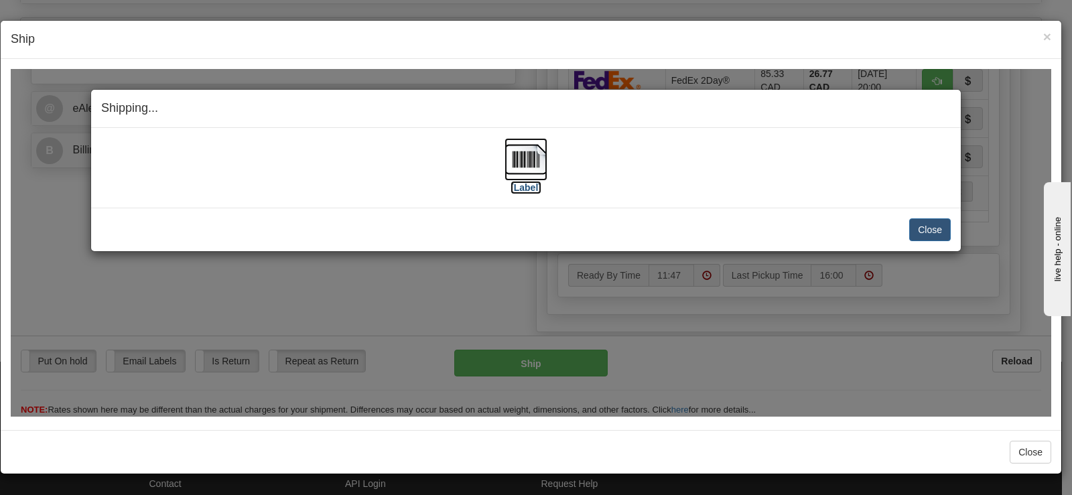
click at [511, 159] on img at bounding box center [526, 158] width 43 height 43
click at [917, 221] on button "Close" at bounding box center [930, 229] width 42 height 23
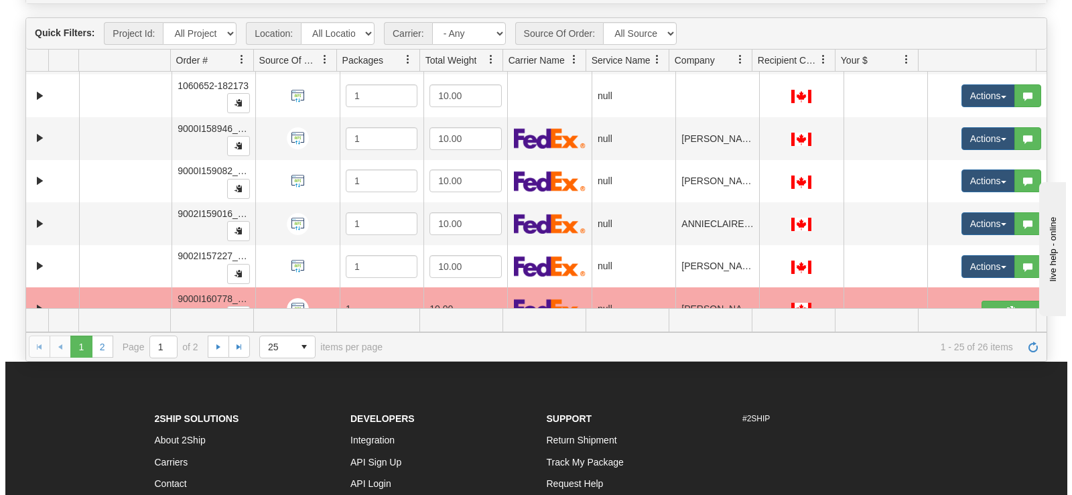
scroll to position [561, 0]
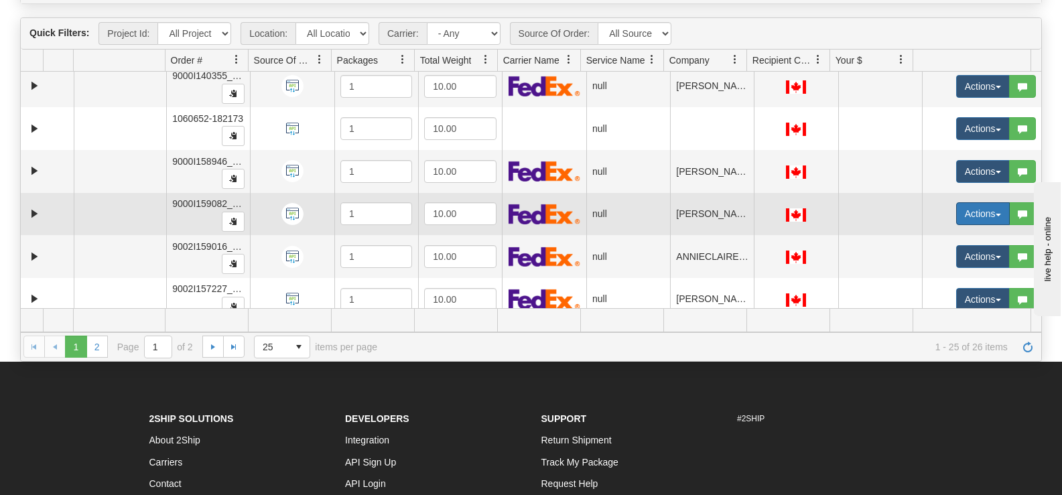
click at [957, 206] on button "Actions" at bounding box center [983, 213] width 54 height 23
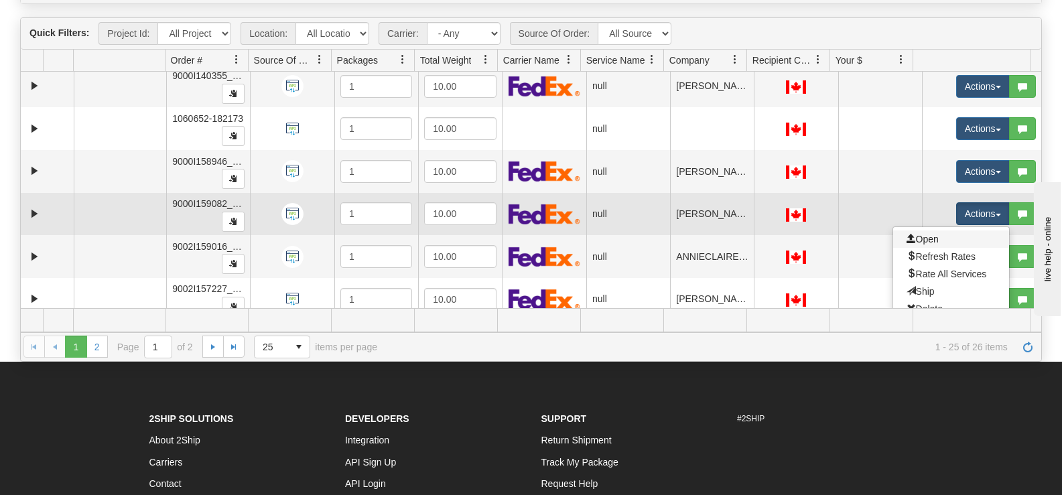
click at [948, 232] on link "Open" at bounding box center [951, 239] width 116 height 17
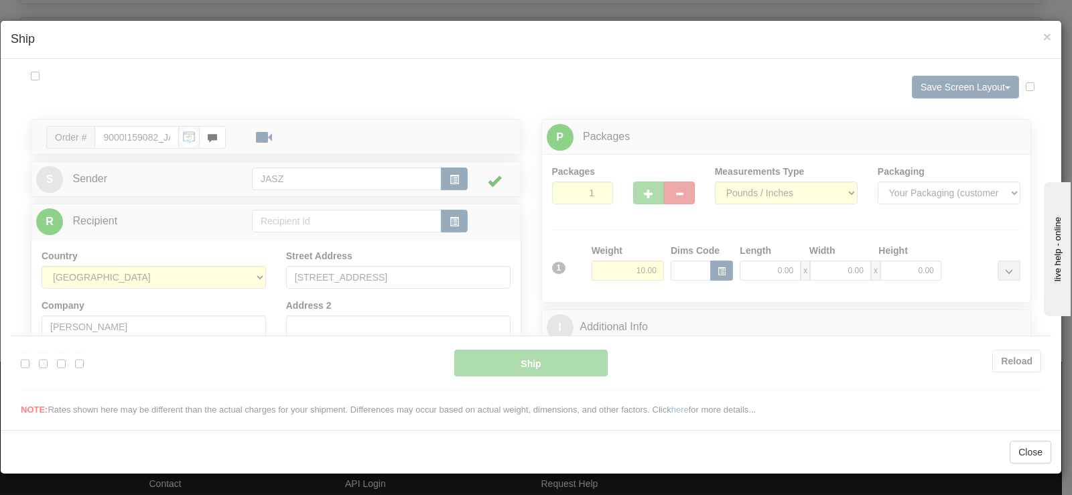
scroll to position [0, 0]
type input "11:47"
type input "16:00"
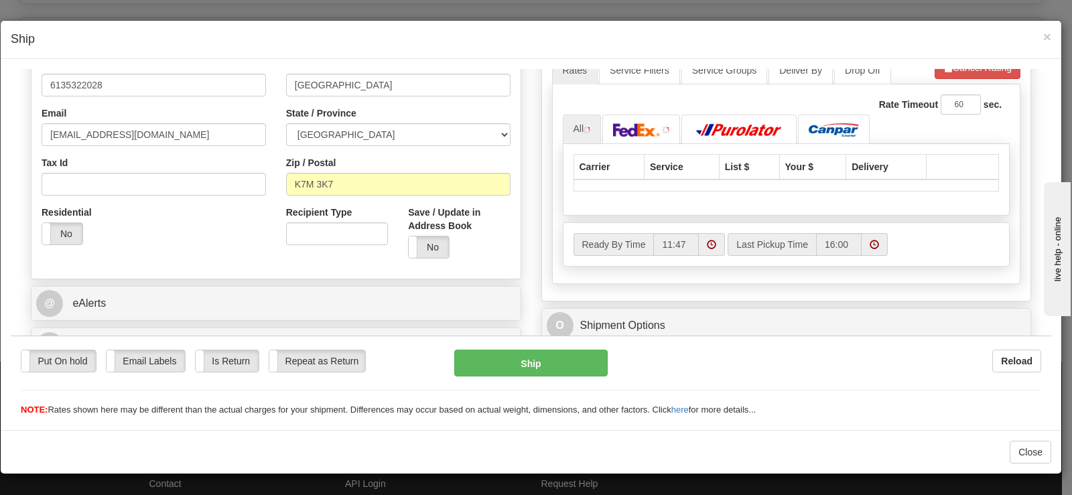
scroll to position [469, 0]
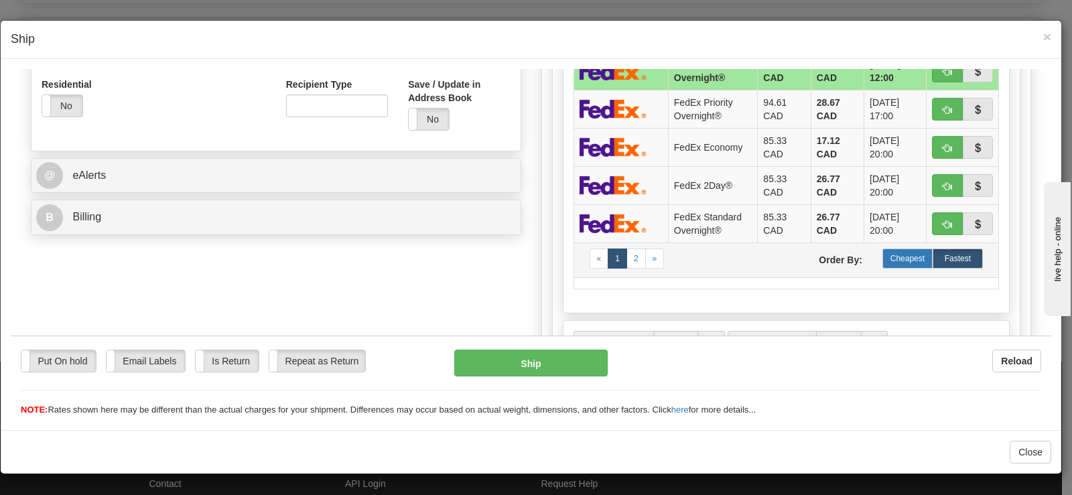
click at [895, 248] on label "Cheapest" at bounding box center [908, 258] width 50 height 20
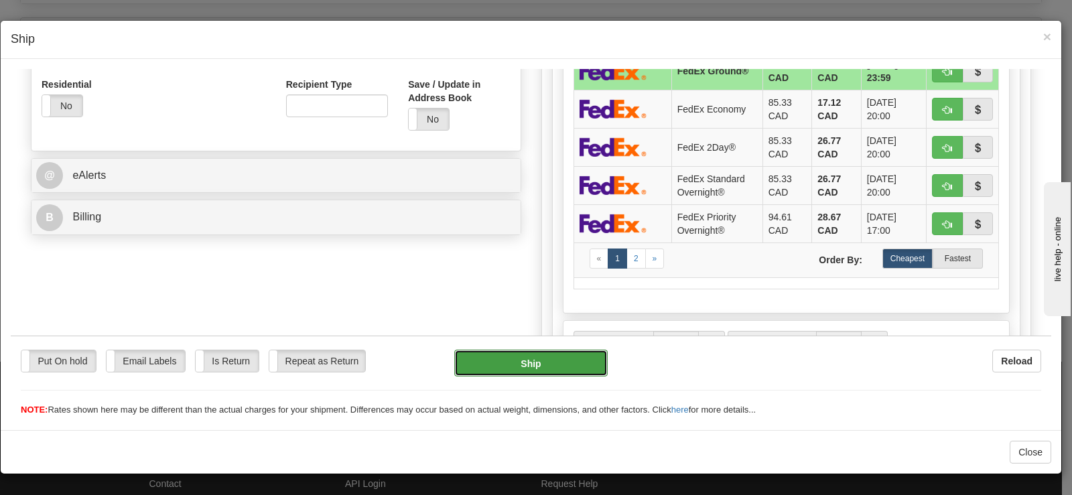
click at [462, 369] on button "Ship" at bounding box center [530, 362] width 153 height 27
type input "92"
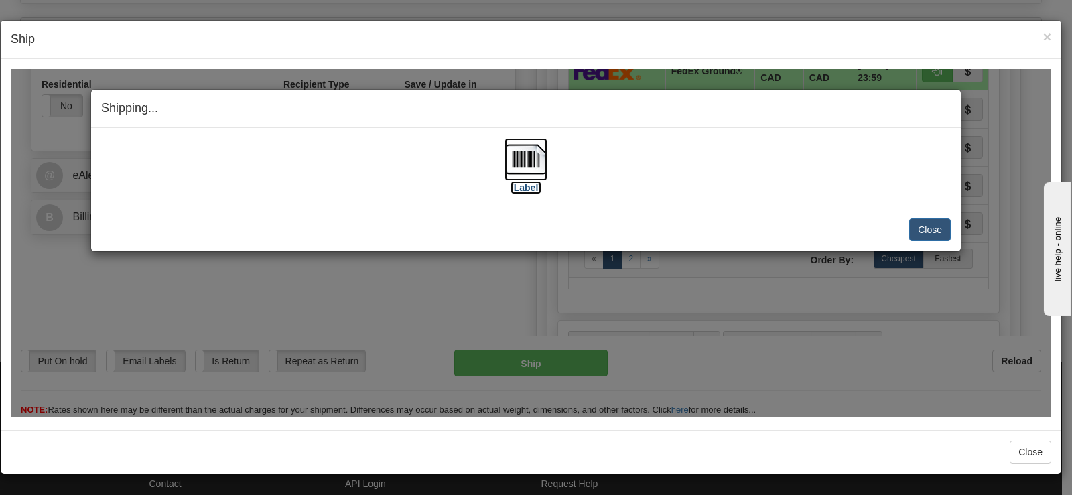
click at [529, 178] on img at bounding box center [526, 158] width 43 height 43
click at [920, 221] on button "Close" at bounding box center [930, 229] width 42 height 23
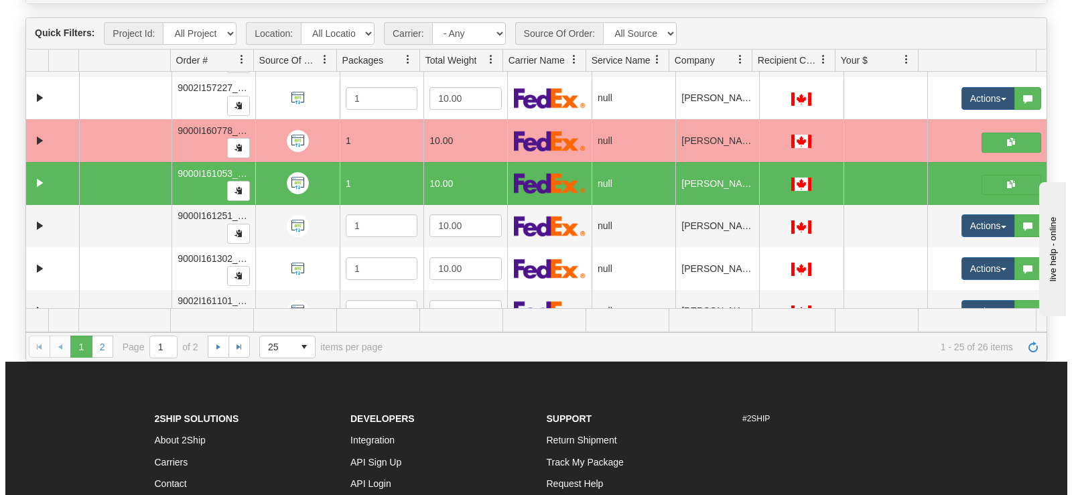
scroll to position [829, 0]
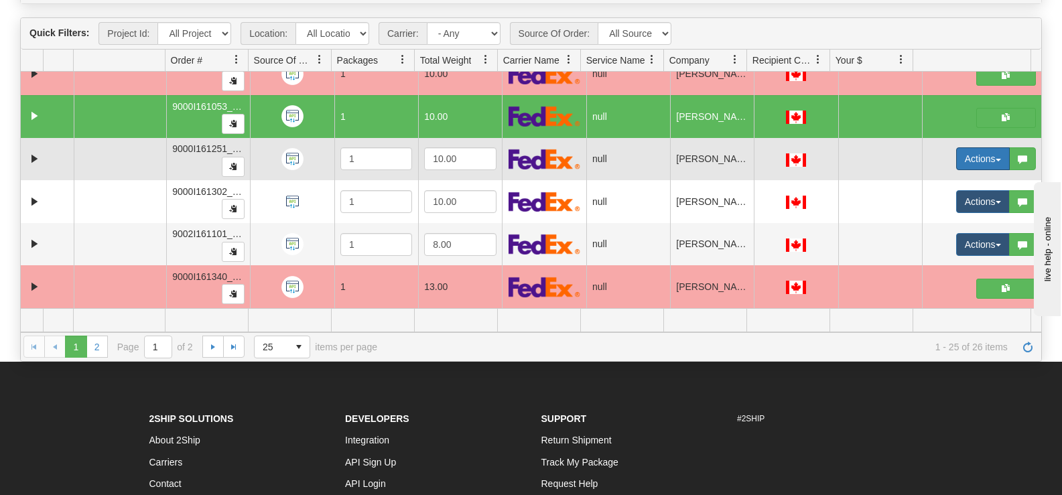
click at [962, 153] on button "Actions" at bounding box center [983, 158] width 54 height 23
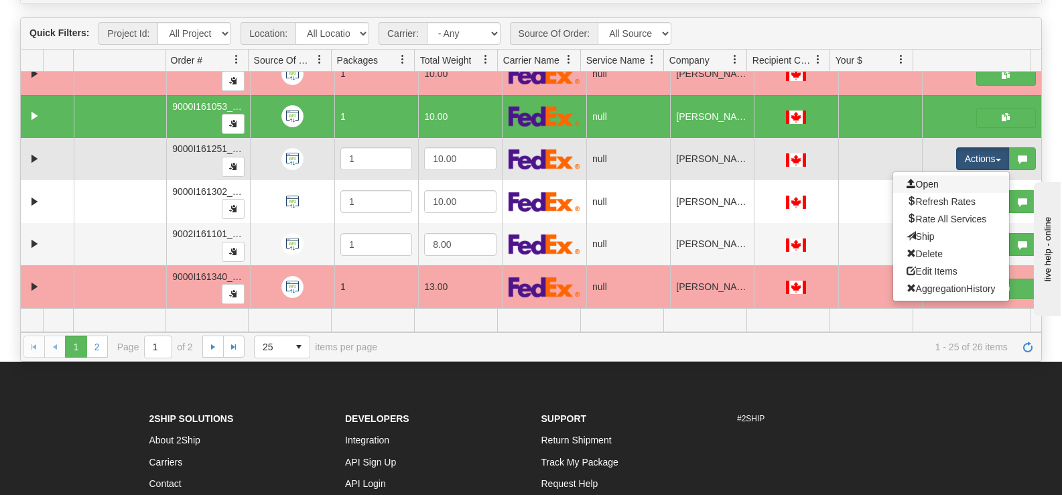
click at [930, 180] on link "Open" at bounding box center [951, 184] width 116 height 17
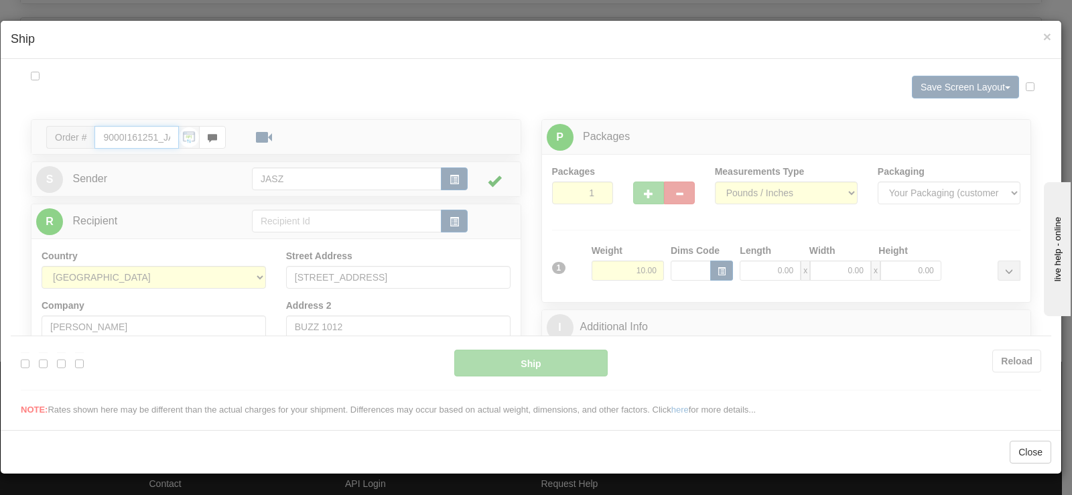
scroll to position [0, 0]
type input "11:52"
type input "16:00"
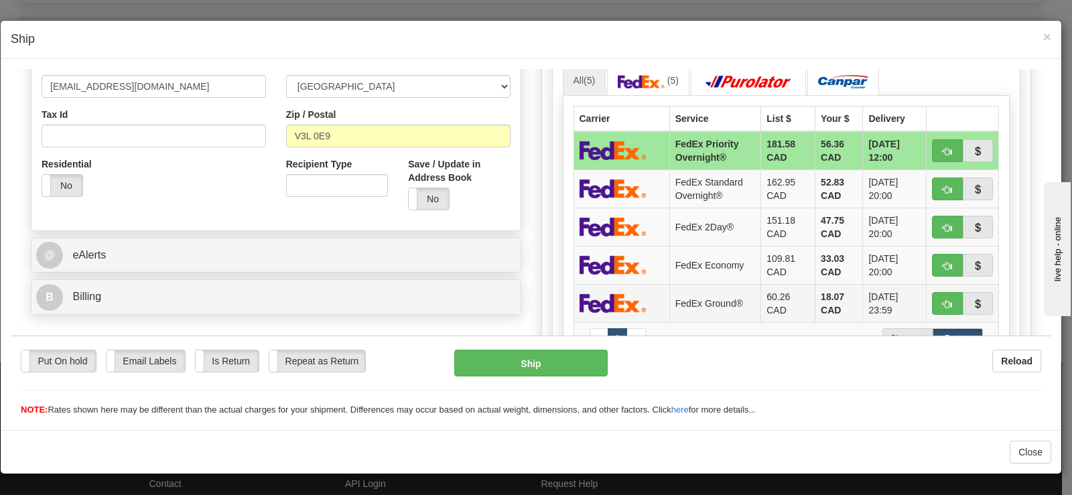
scroll to position [402, 0]
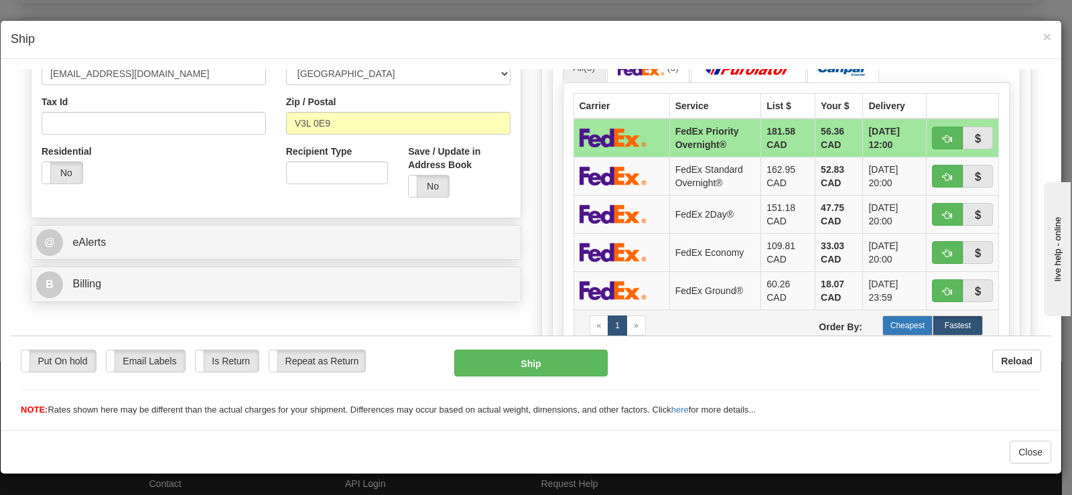
click at [891, 321] on label "Cheapest" at bounding box center [908, 325] width 50 height 20
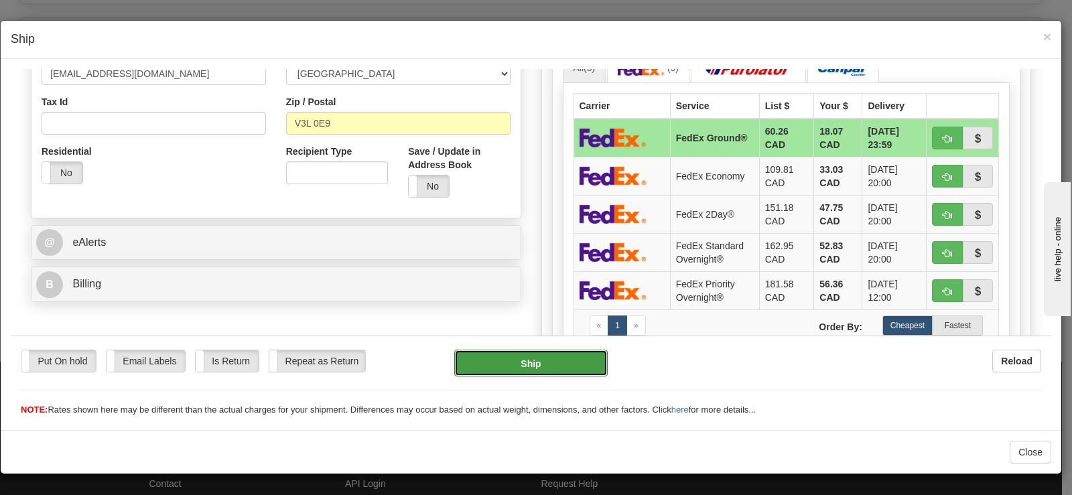
click at [546, 353] on button "Ship" at bounding box center [530, 362] width 153 height 27
type input "92"
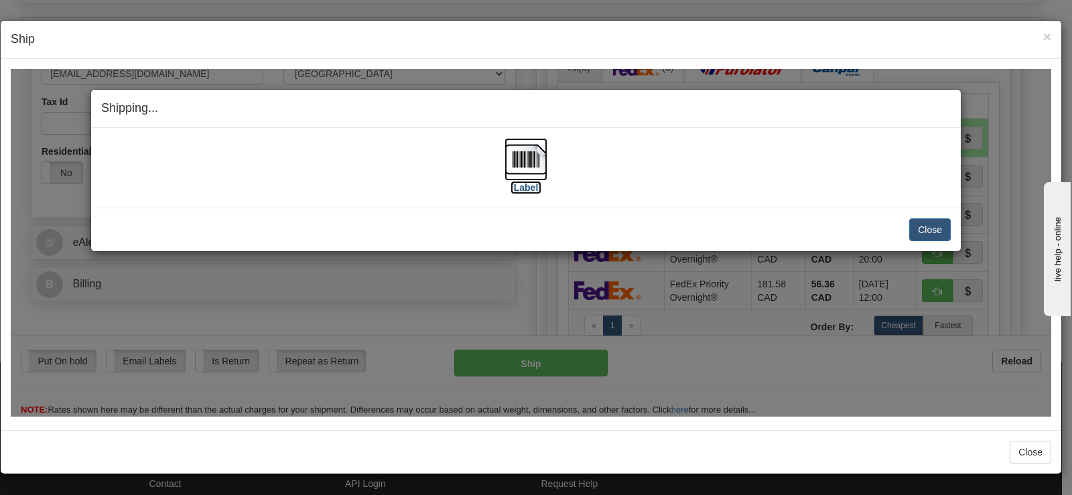
click at [518, 166] on img at bounding box center [526, 158] width 43 height 43
click at [932, 237] on button "Close" at bounding box center [930, 229] width 42 height 23
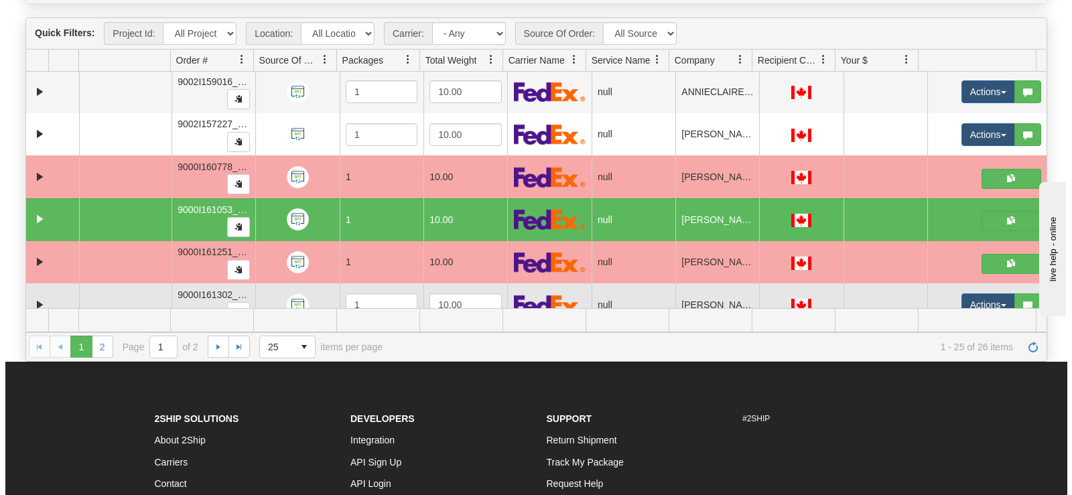
scroll to position [695, 0]
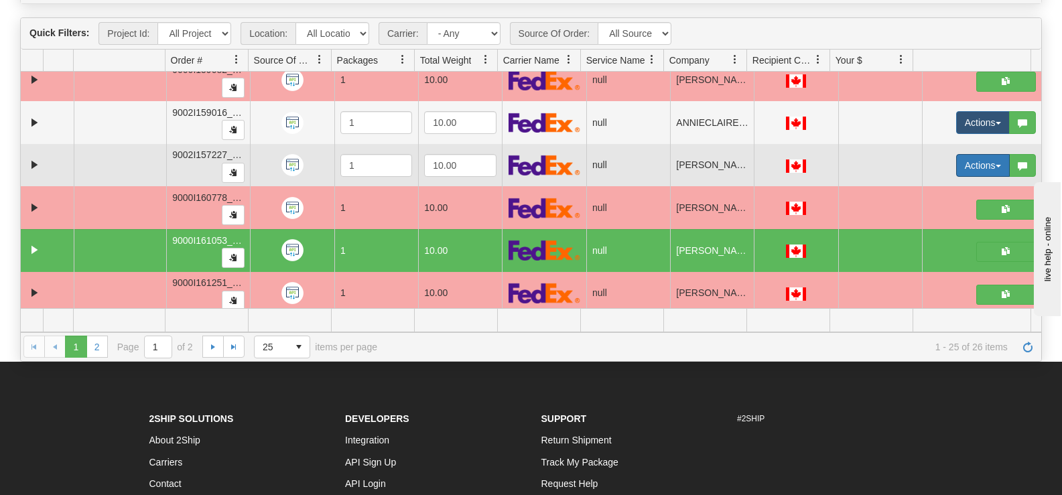
click at [956, 169] on button "Actions" at bounding box center [983, 165] width 54 height 23
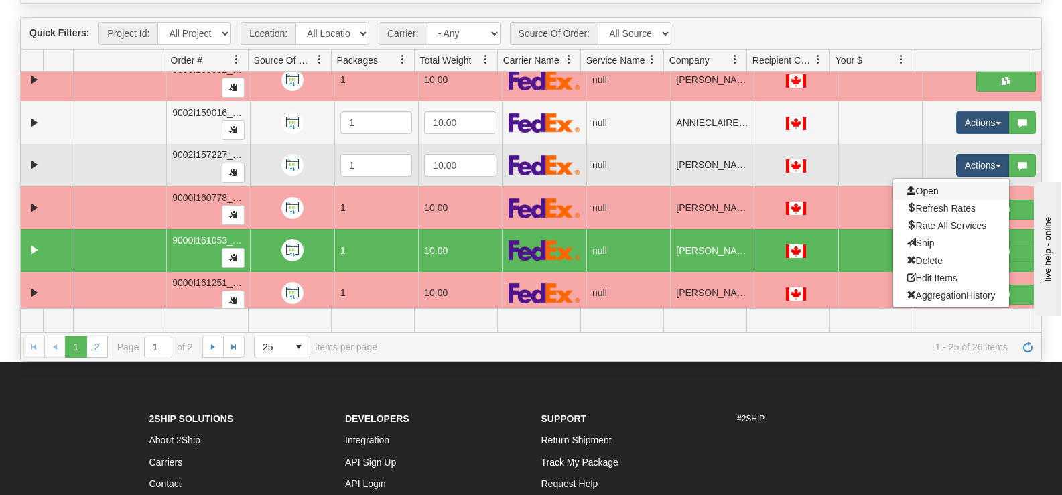
click at [941, 188] on link "Open" at bounding box center [951, 190] width 116 height 17
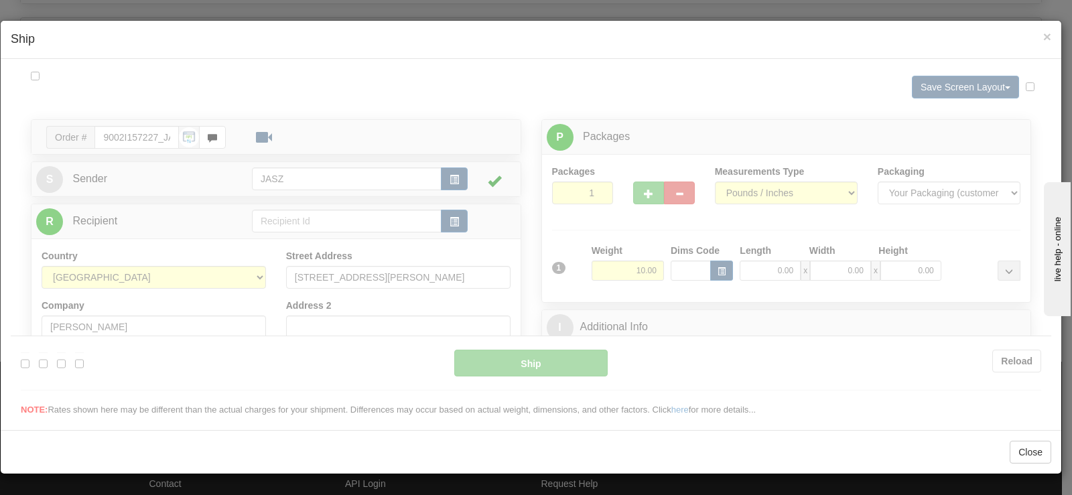
scroll to position [0, 0]
type input "11:53"
type input "16:00"
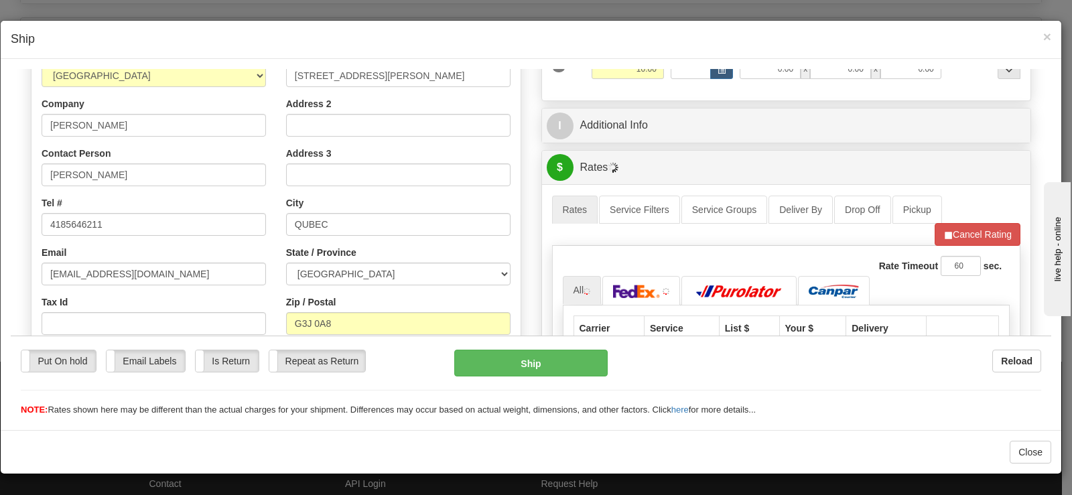
scroll to position [402, 0]
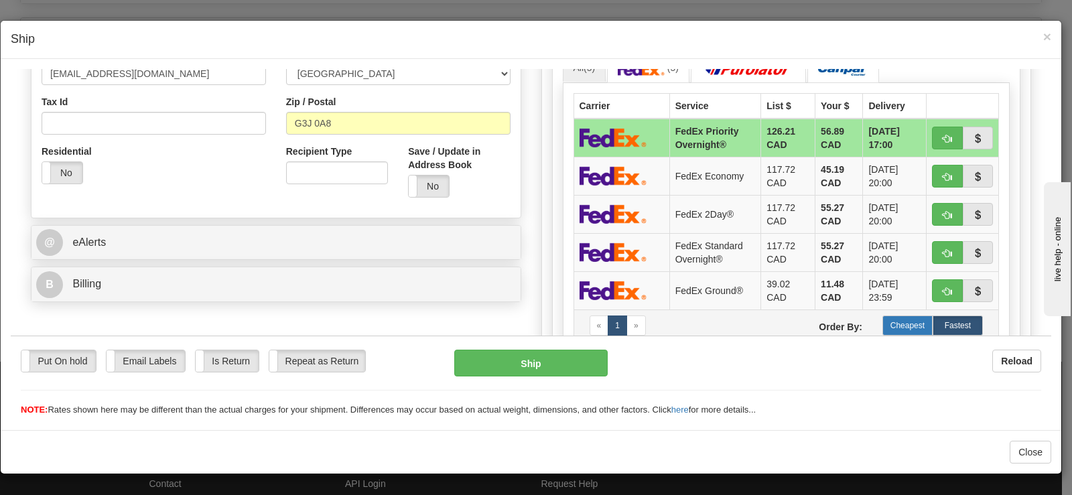
click at [904, 317] on label "Cheapest" at bounding box center [908, 325] width 50 height 20
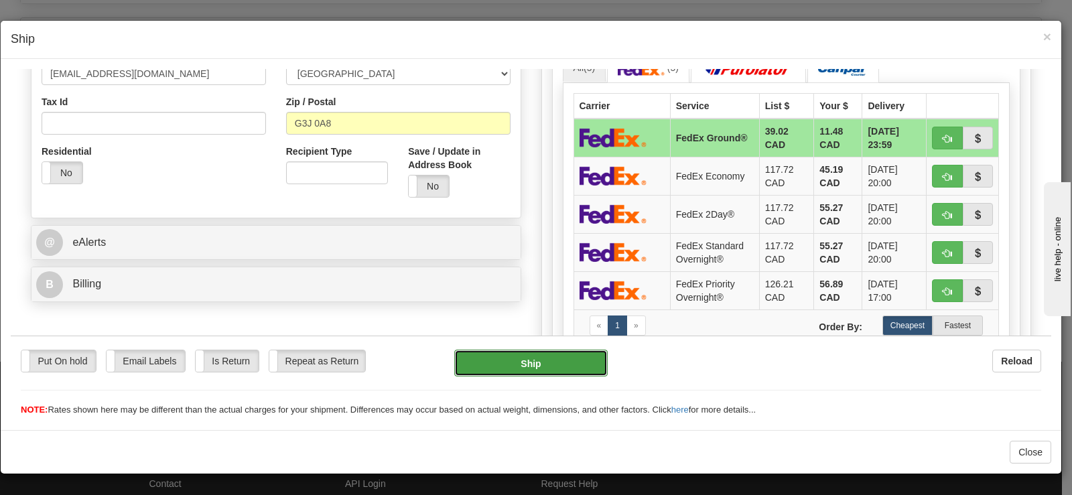
click at [472, 364] on button "Ship" at bounding box center [530, 362] width 153 height 27
type input "92"
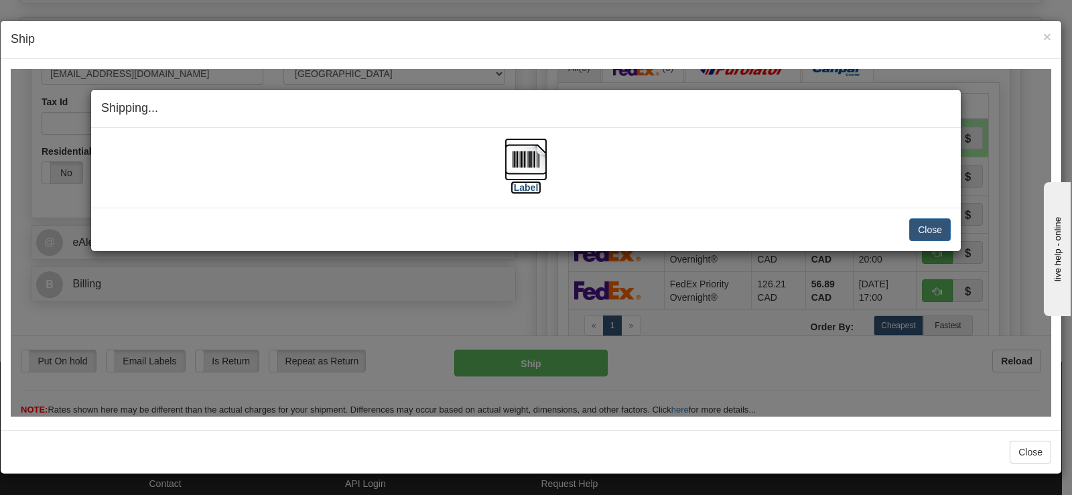
click at [513, 172] on img at bounding box center [526, 158] width 43 height 43
click at [911, 223] on button "Close" at bounding box center [930, 229] width 42 height 23
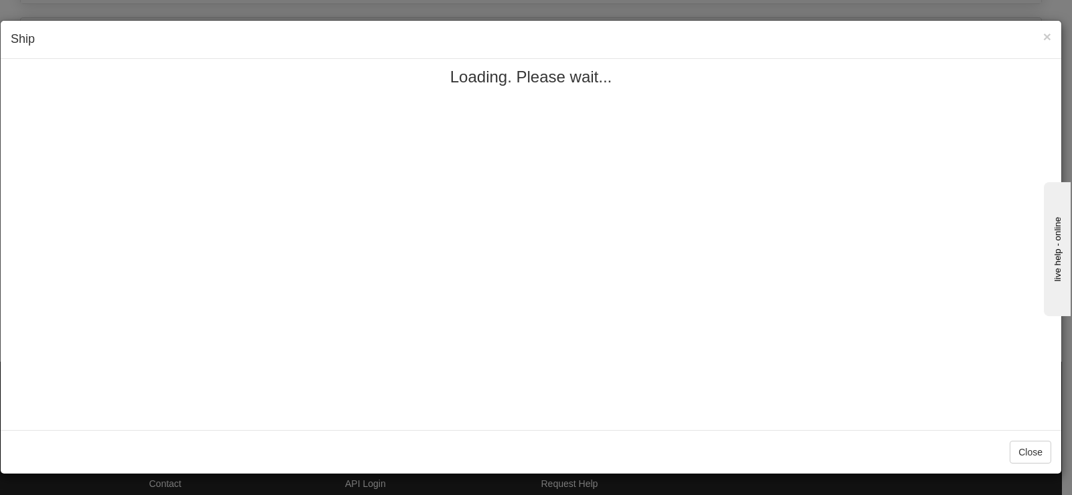
scroll to position [0, 0]
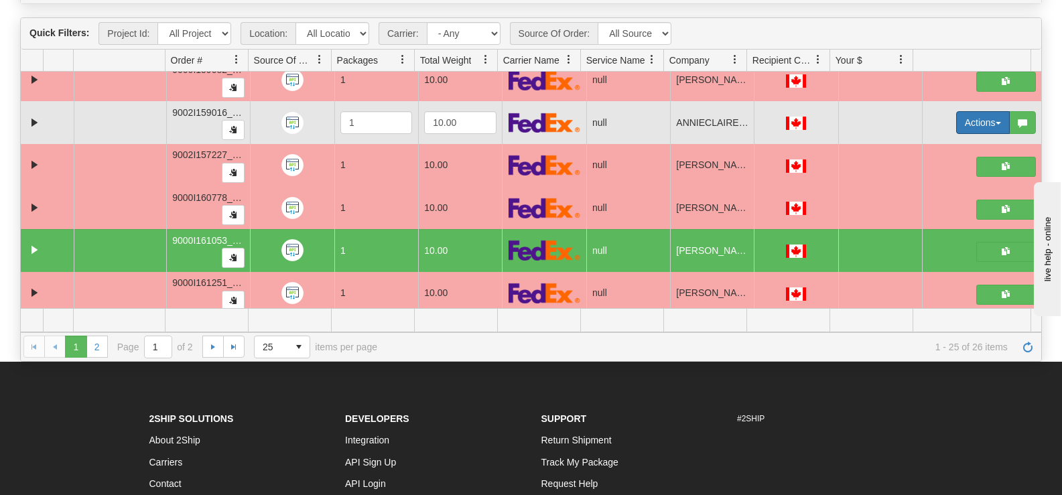
click at [956, 121] on button "Actions" at bounding box center [983, 122] width 54 height 23
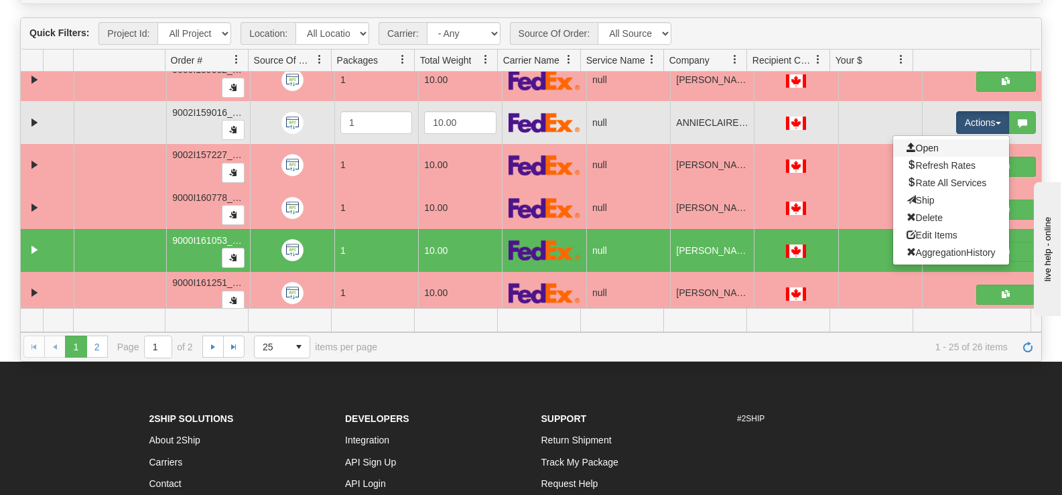
click at [936, 148] on link "Open" at bounding box center [951, 147] width 116 height 17
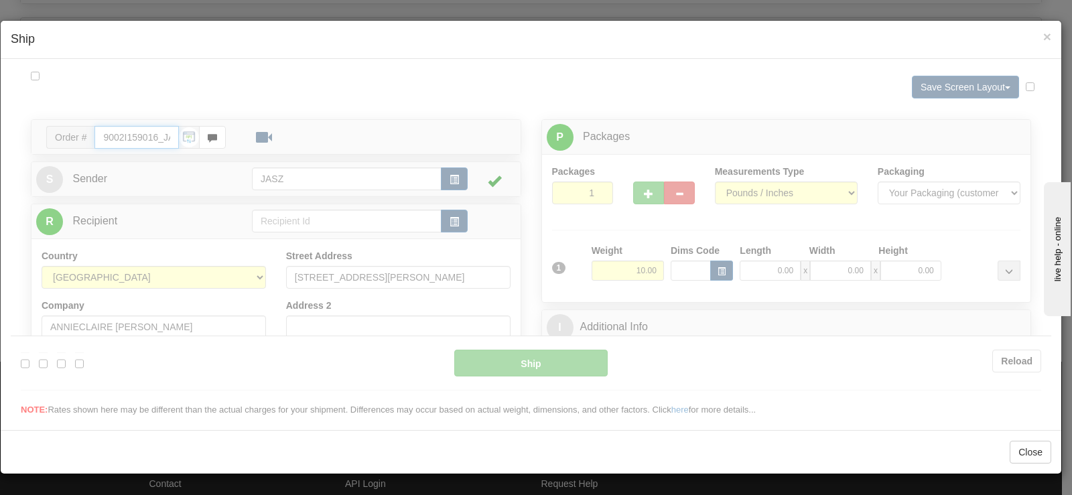
type input "11:54"
type input "16:00"
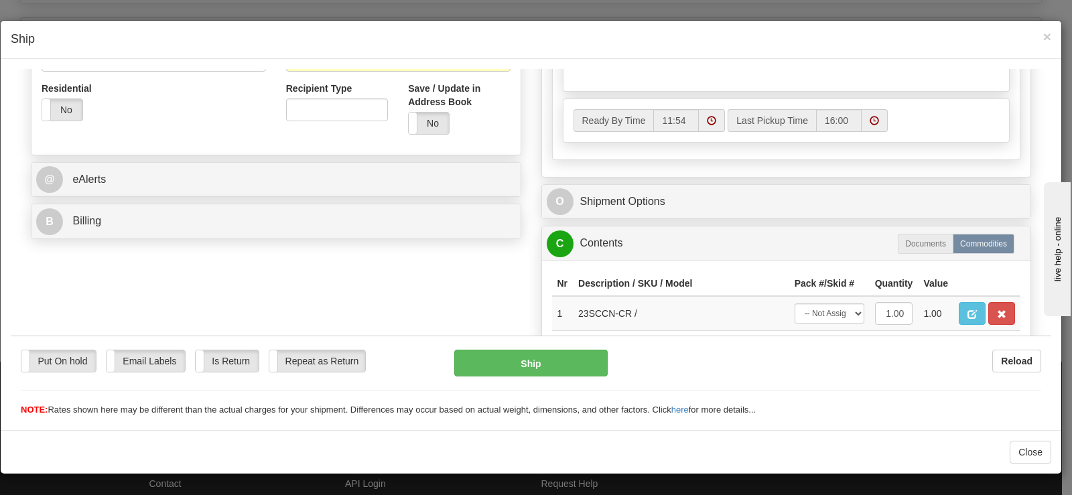
scroll to position [469, 0]
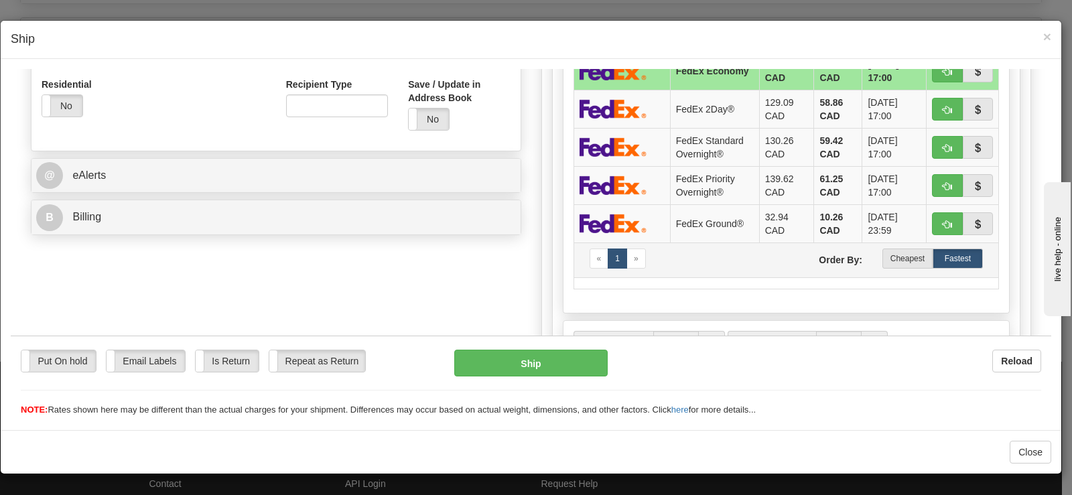
click at [909, 245] on td "« 1 » Order By: Cheapest Fastest" at bounding box center [787, 259] width 426 height 35
click at [901, 256] on label "Cheapest" at bounding box center [908, 258] width 50 height 20
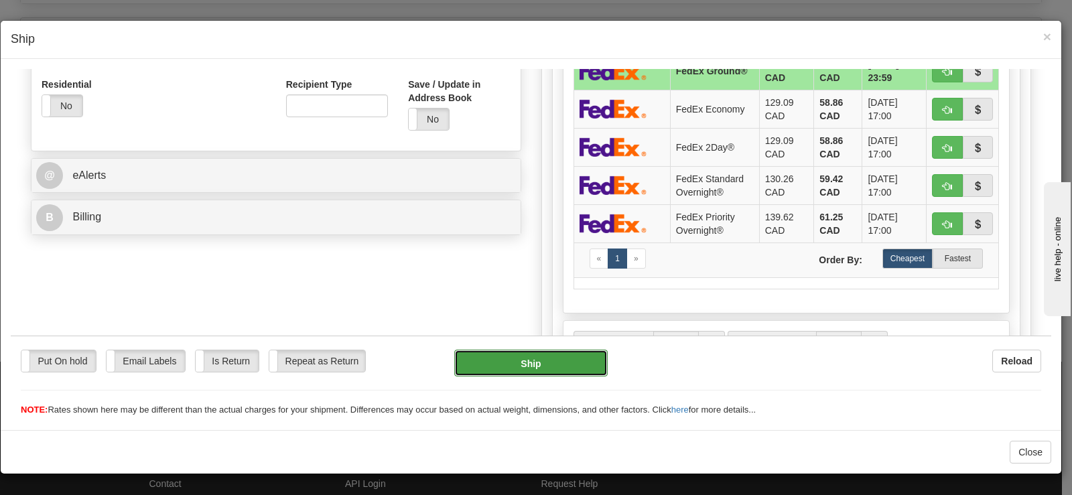
click at [525, 353] on button "Ship" at bounding box center [530, 362] width 153 height 27
type input "92"
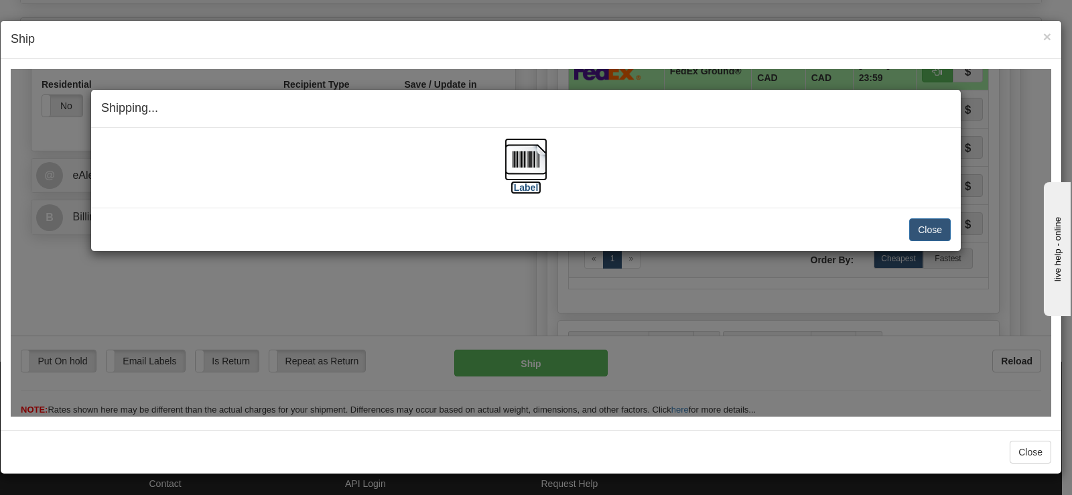
click at [522, 184] on label "[Label]" at bounding box center [526, 186] width 31 height 13
click at [909, 223] on button "Close" at bounding box center [930, 229] width 42 height 23
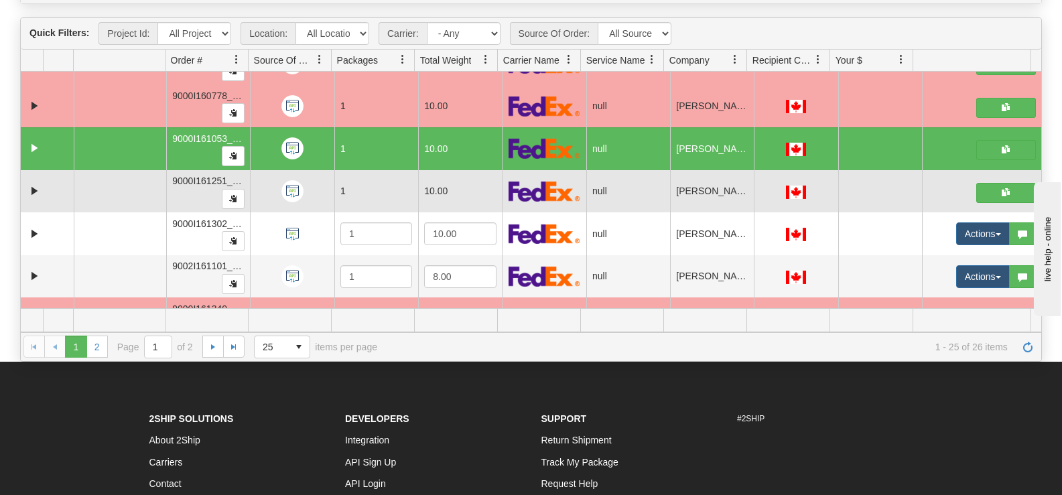
scroll to position [829, 0]
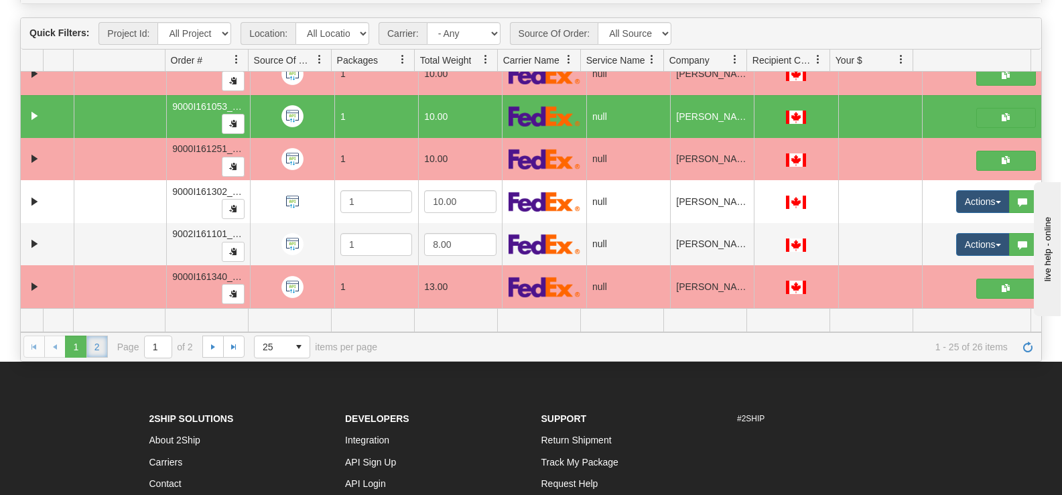
click at [92, 350] on link "2" at bounding box center [96, 346] width 21 height 21
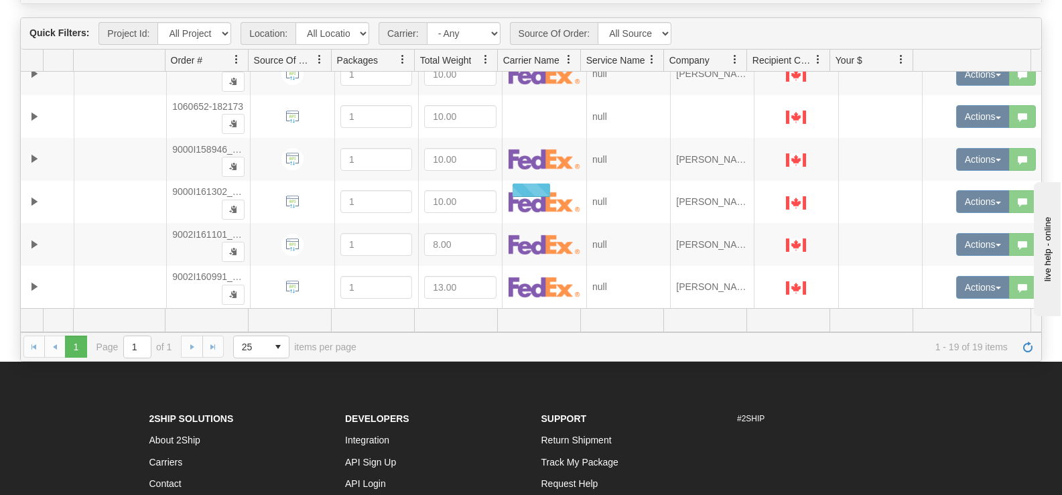
scroll to position [573, 0]
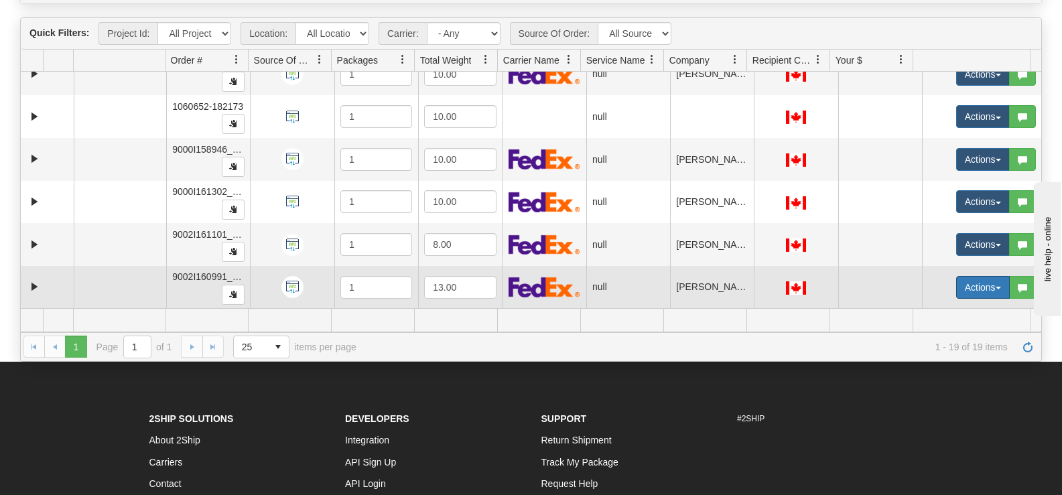
click at [956, 286] on button "Actions" at bounding box center [983, 287] width 54 height 23
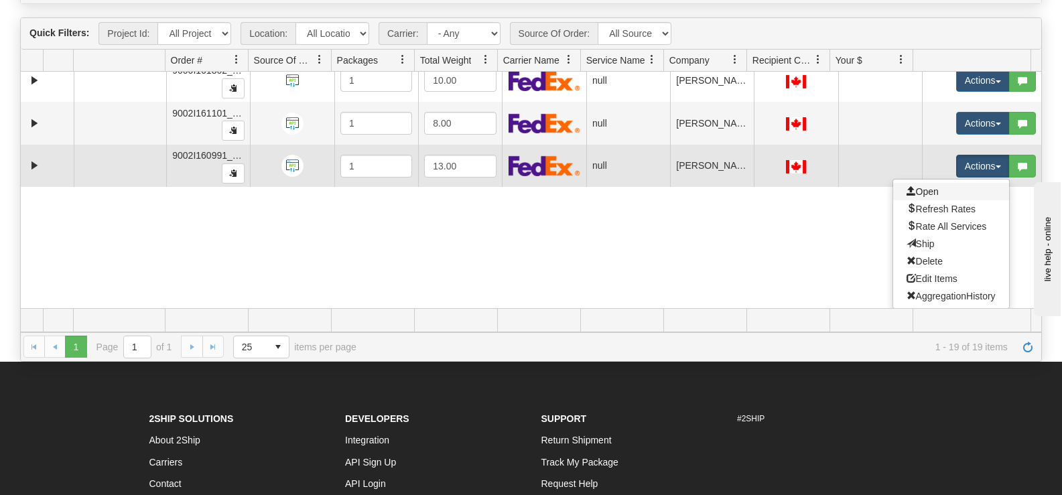
click at [930, 188] on link "Open" at bounding box center [951, 191] width 116 height 17
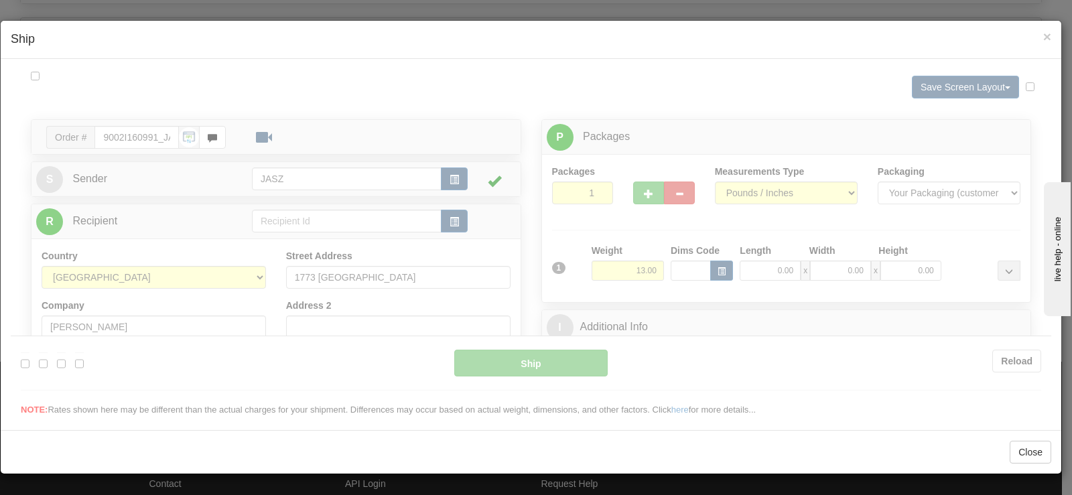
scroll to position [0, 0]
type input "11:55"
type input "16:00"
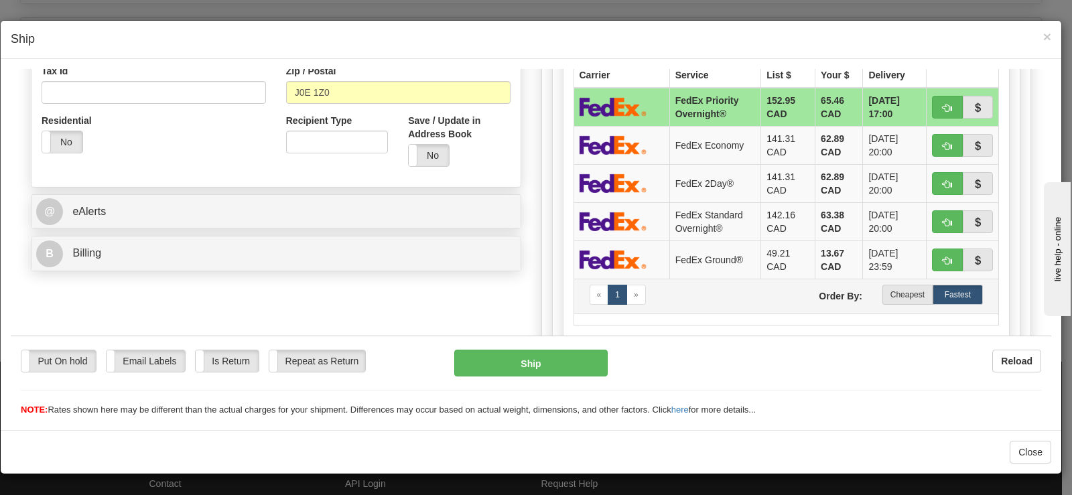
scroll to position [469, 0]
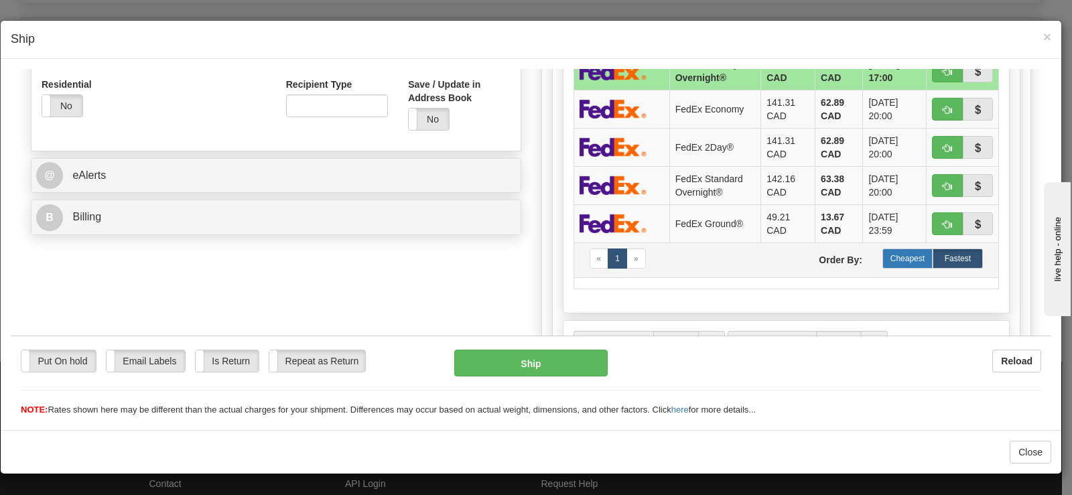
click at [883, 257] on label "Cheapest" at bounding box center [908, 258] width 50 height 20
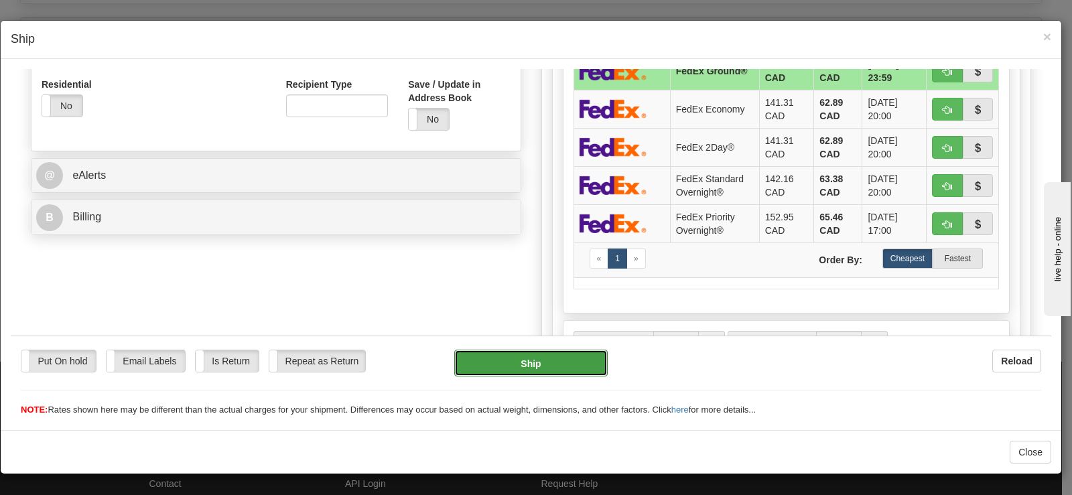
click at [542, 353] on button "Ship" at bounding box center [530, 362] width 153 height 27
type input "92"
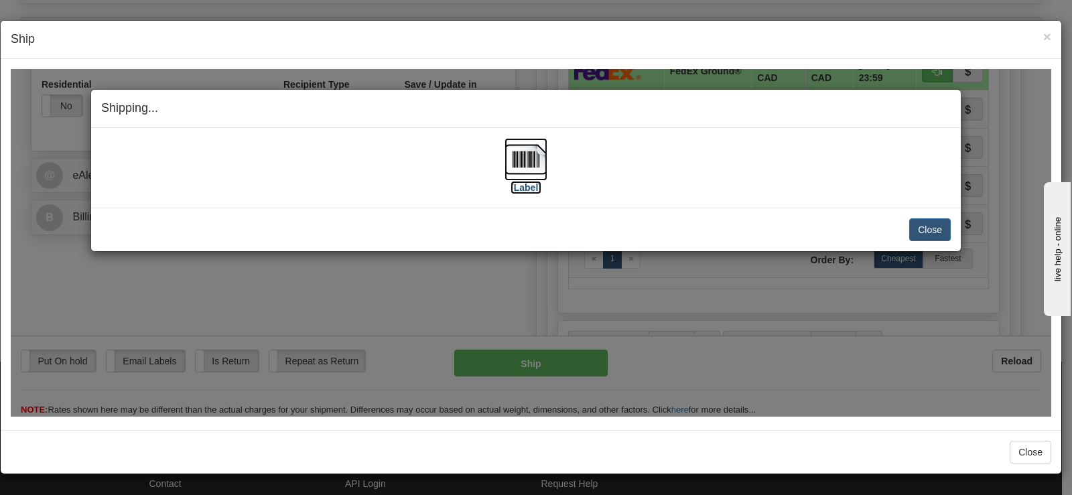
click at [519, 166] on img at bounding box center [526, 158] width 43 height 43
click at [919, 219] on button "Close" at bounding box center [930, 229] width 42 height 23
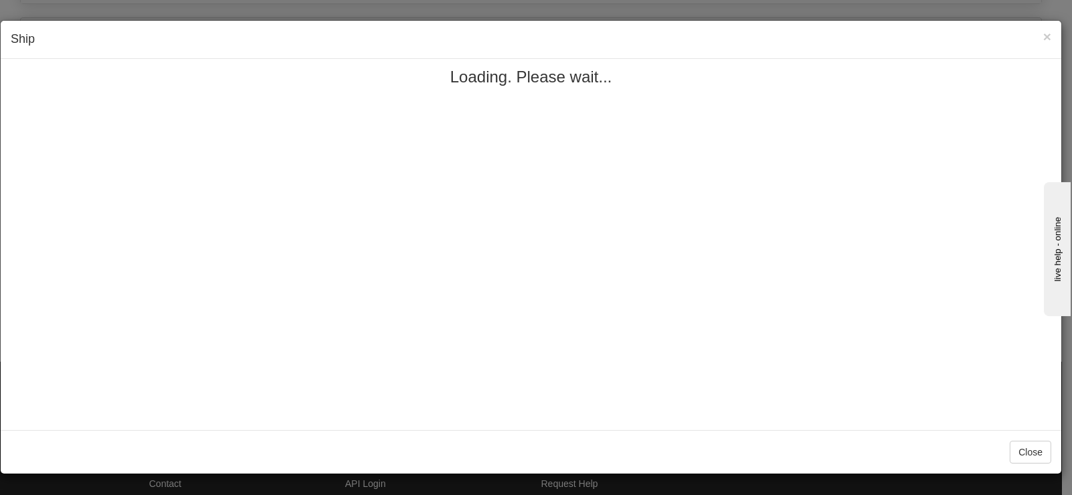
scroll to position [0, 0]
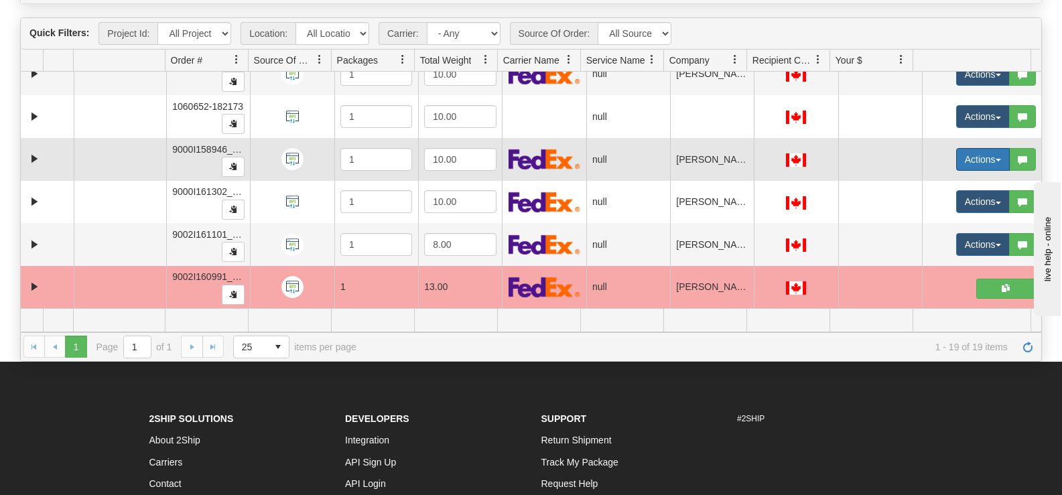
click at [956, 160] on button "Actions" at bounding box center [983, 159] width 54 height 23
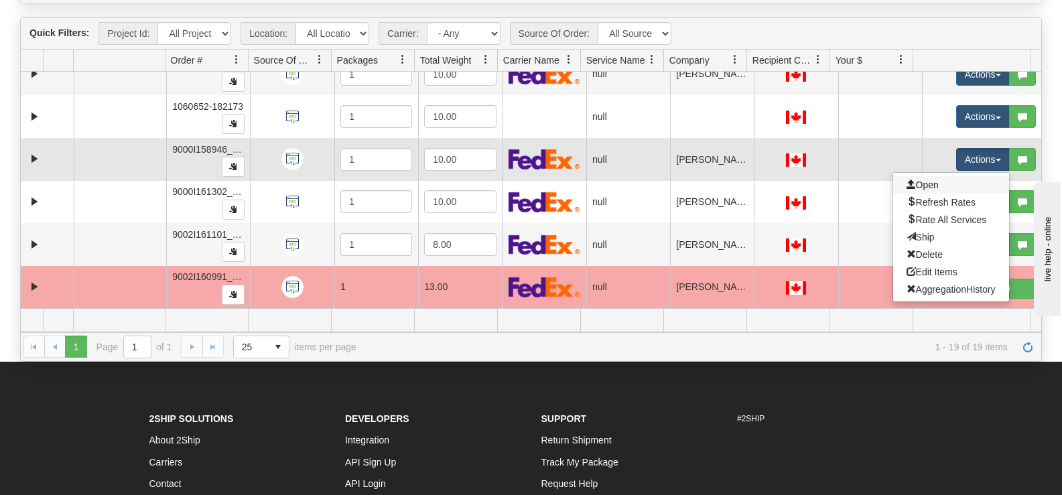
click at [934, 179] on link "Open" at bounding box center [951, 184] width 116 height 17
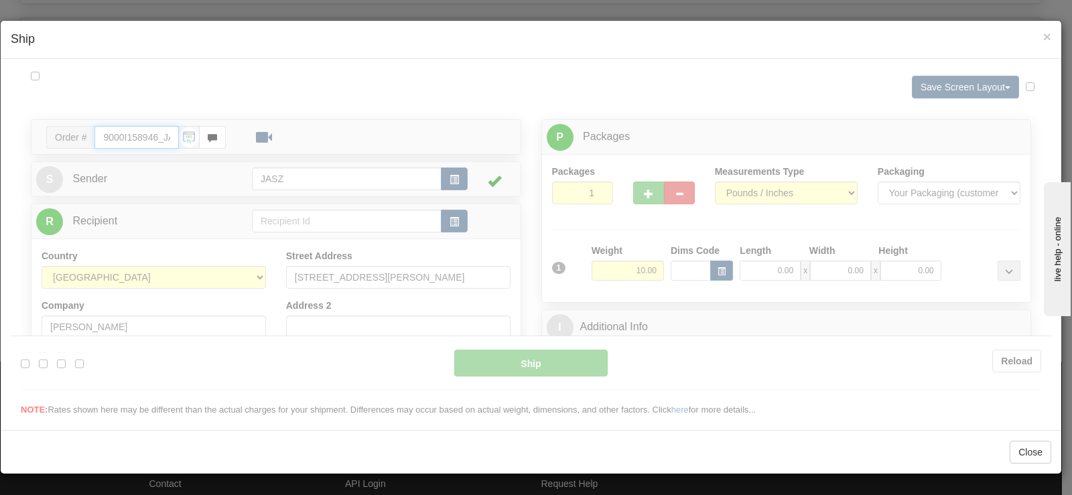
type input "11:57"
type input "16:00"
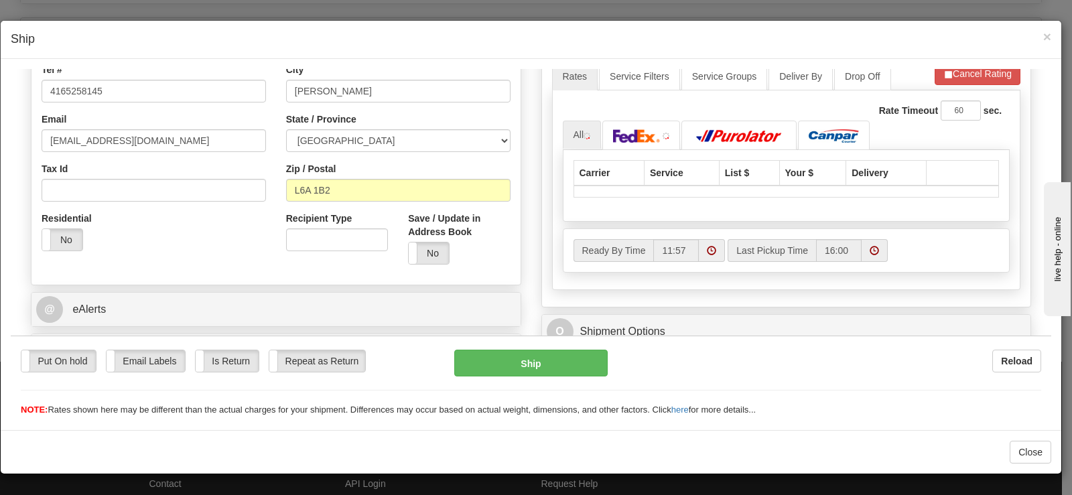
scroll to position [402, 0]
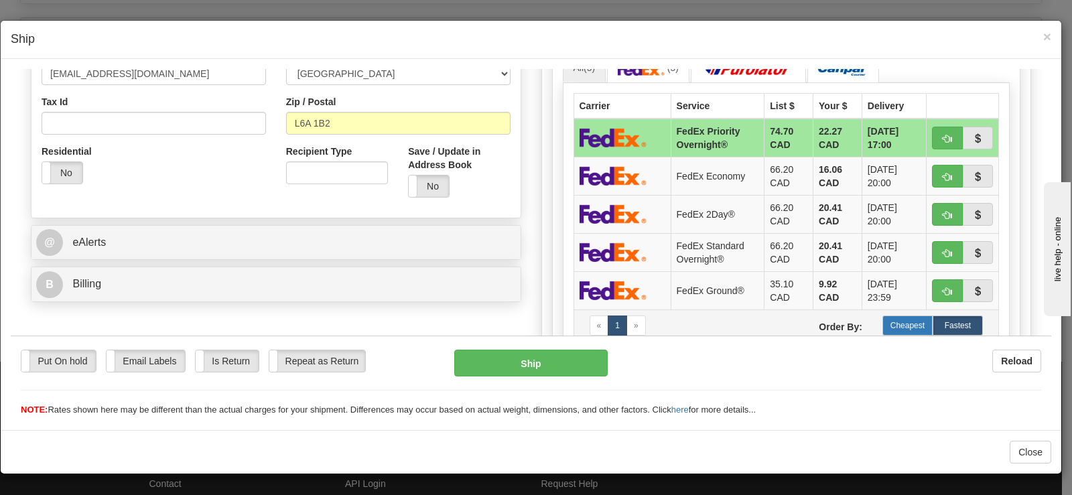
click at [899, 318] on label "Cheapest" at bounding box center [908, 325] width 50 height 20
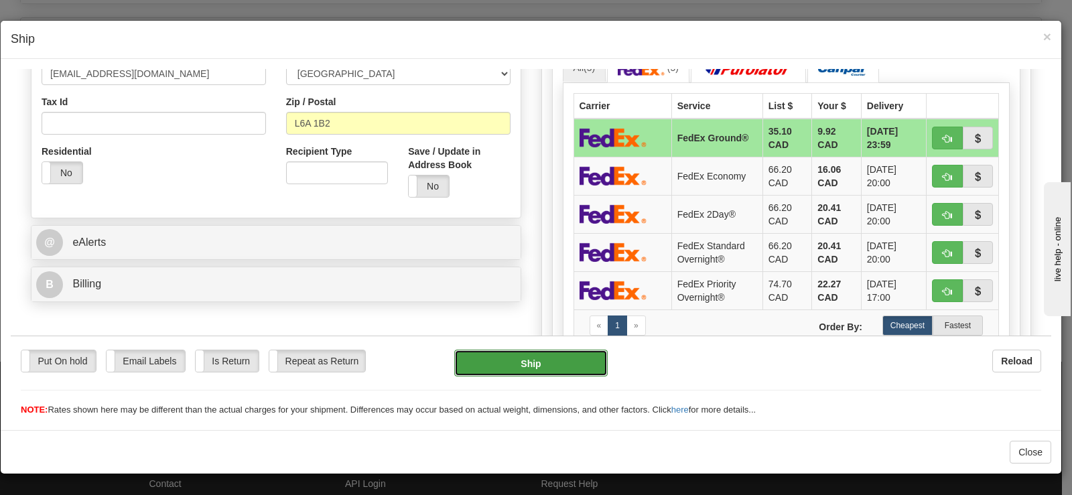
click at [477, 359] on button "Ship" at bounding box center [530, 362] width 153 height 27
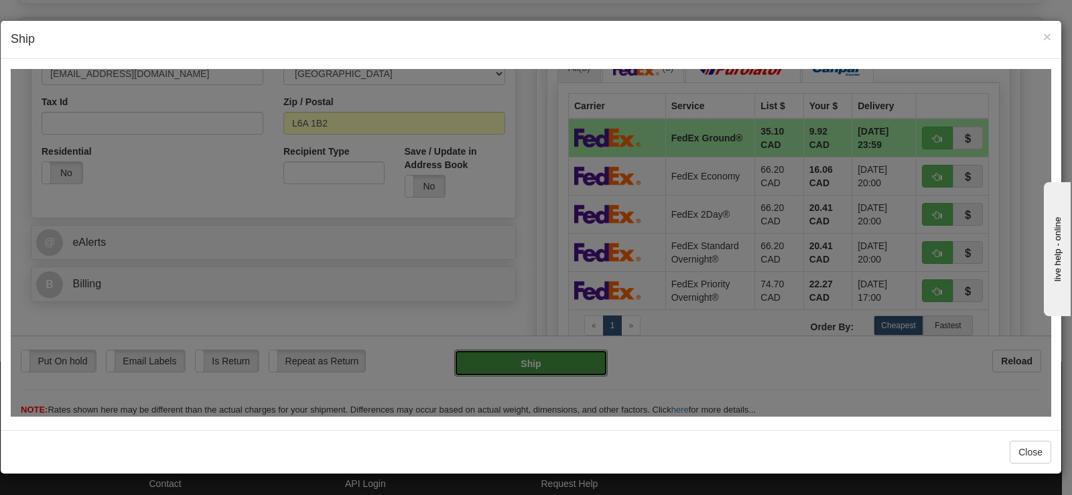
type input "92"
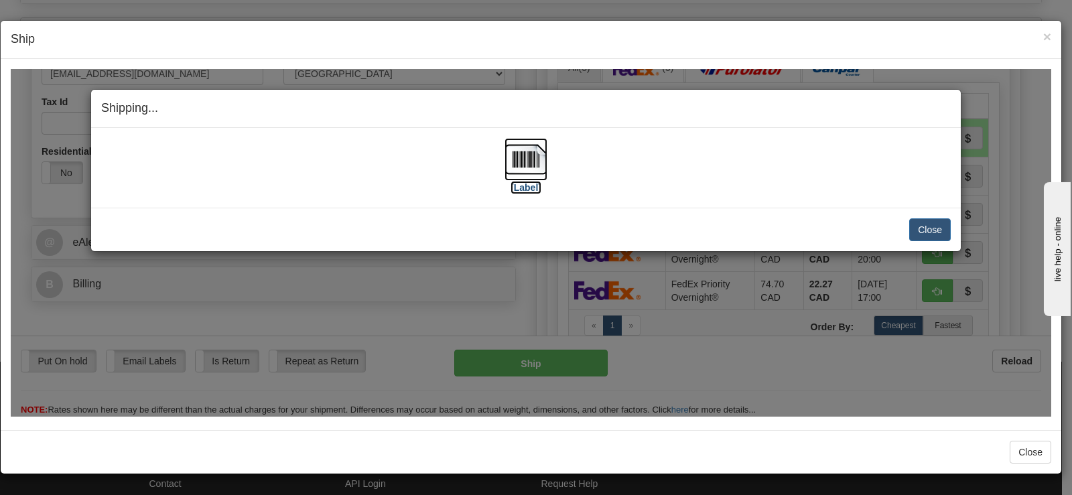
click at [515, 151] on img at bounding box center [526, 158] width 43 height 43
click at [917, 227] on button "Close" at bounding box center [930, 229] width 42 height 23
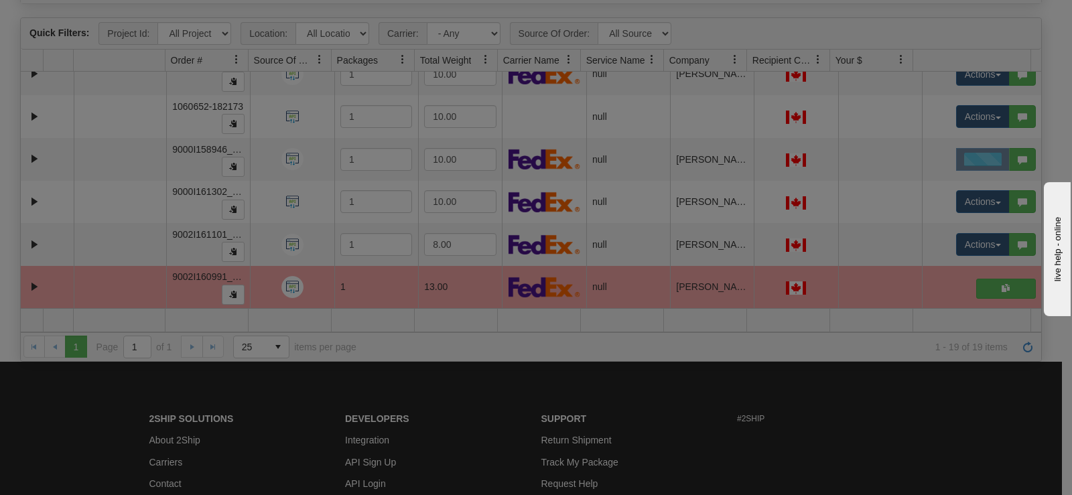
scroll to position [0, 0]
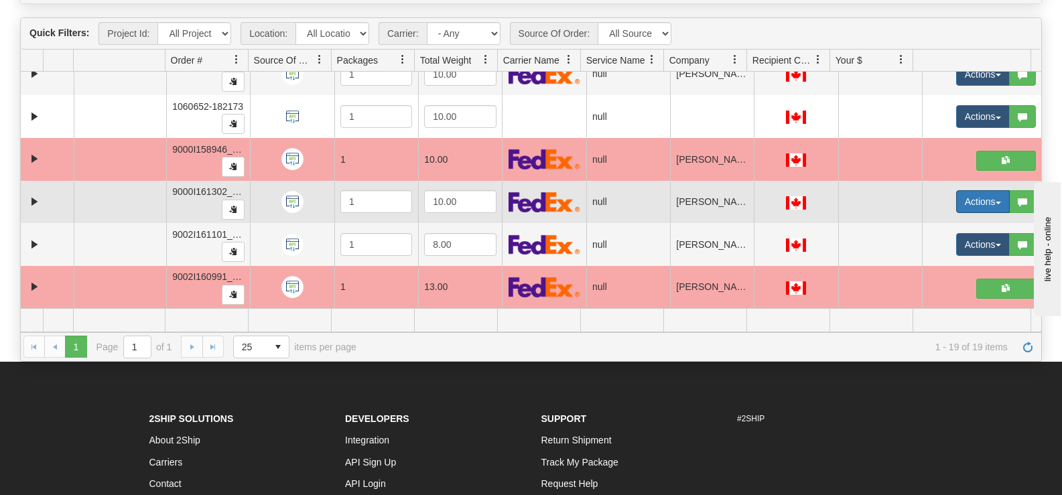
click at [962, 202] on button "Actions" at bounding box center [983, 201] width 54 height 23
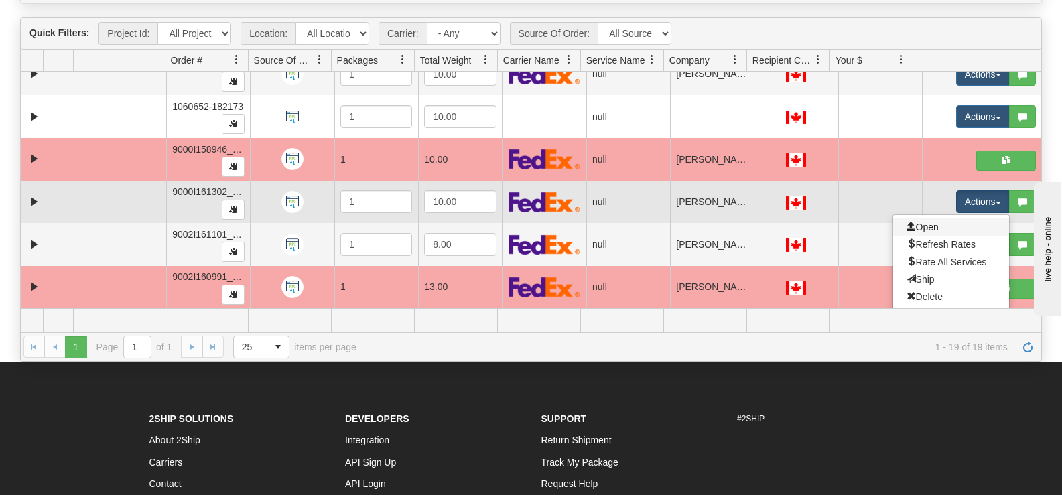
click at [942, 222] on link "Open" at bounding box center [951, 226] width 116 height 17
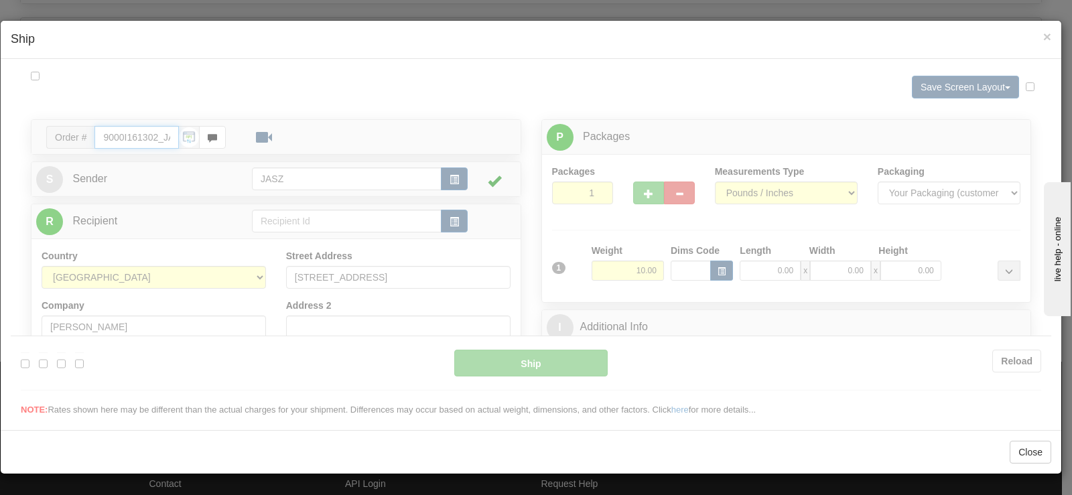
type input "11:58"
type input "16:00"
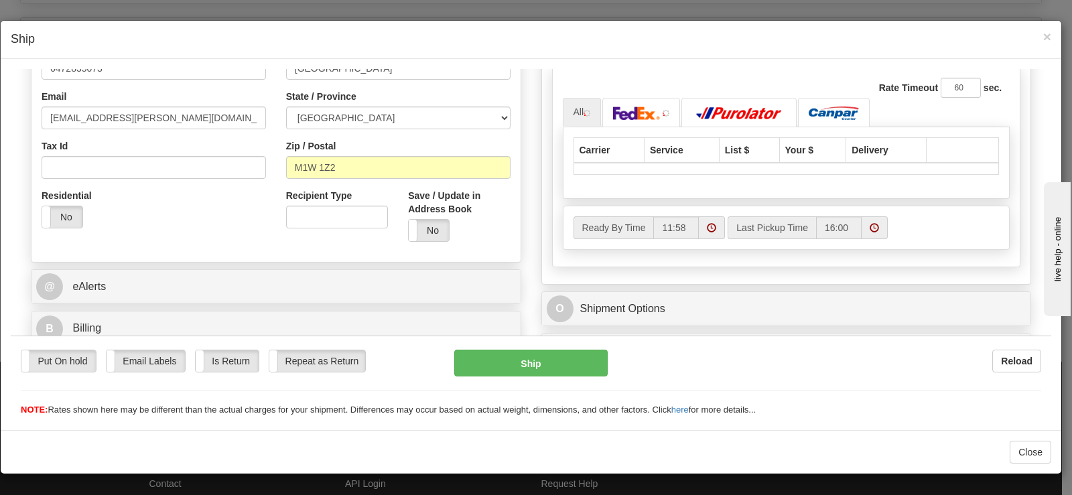
scroll to position [402, 0]
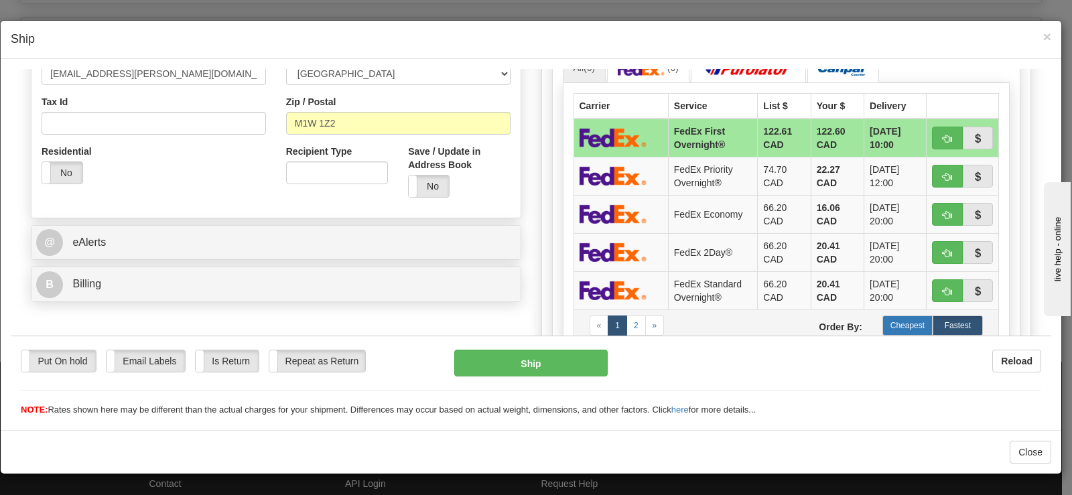
click at [897, 320] on label "Cheapest" at bounding box center [908, 325] width 50 height 20
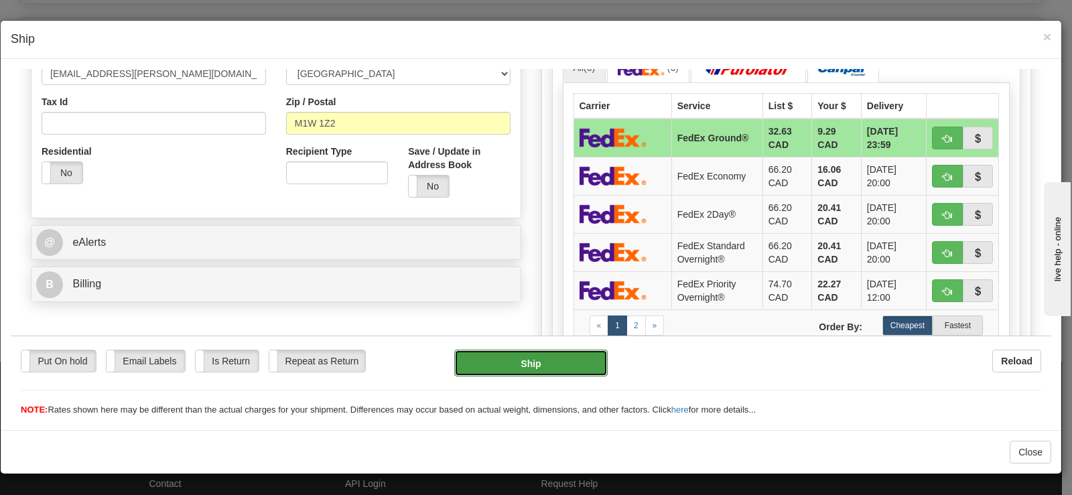
click at [481, 354] on button "Ship" at bounding box center [530, 362] width 153 height 27
type input "92"
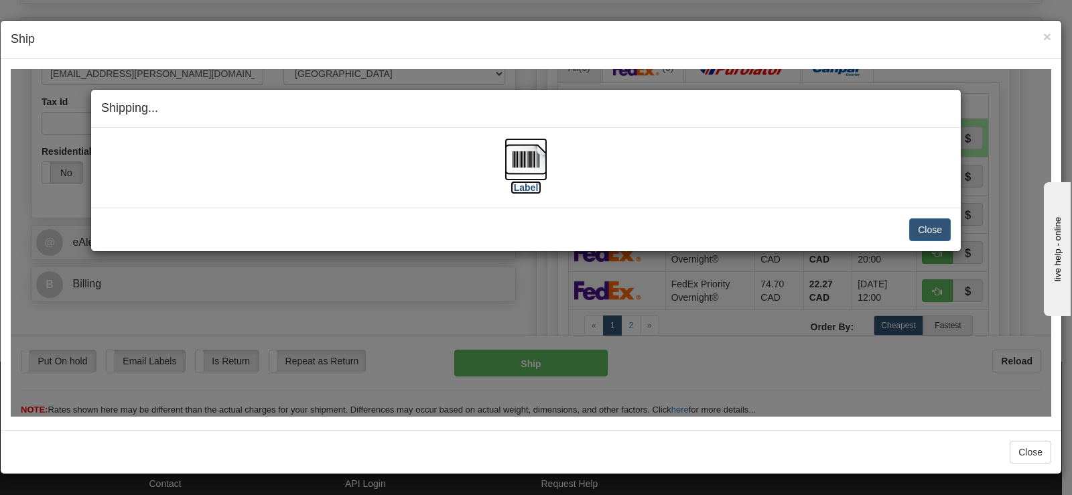
click at [525, 155] on img at bounding box center [526, 158] width 43 height 43
click at [917, 233] on button "Close" at bounding box center [930, 229] width 42 height 23
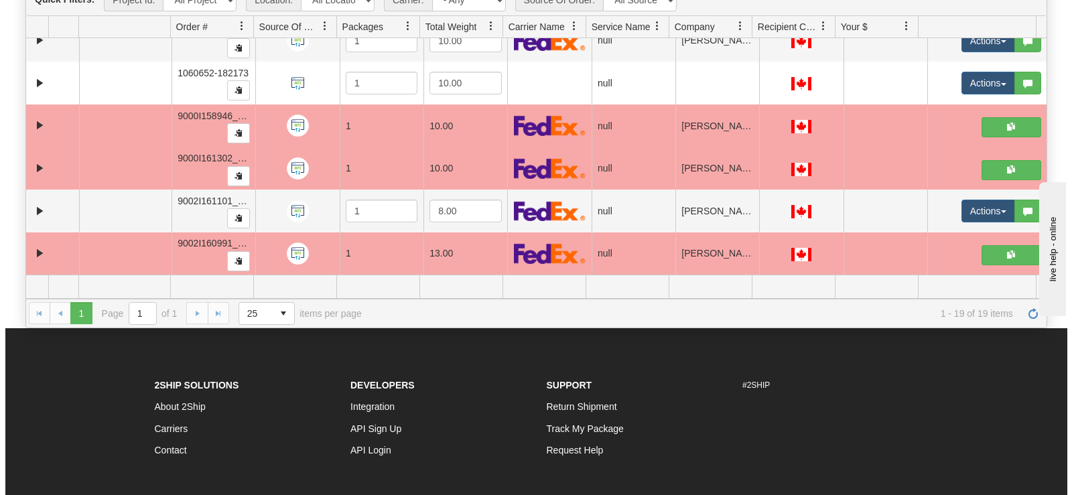
scroll to position [201, 0]
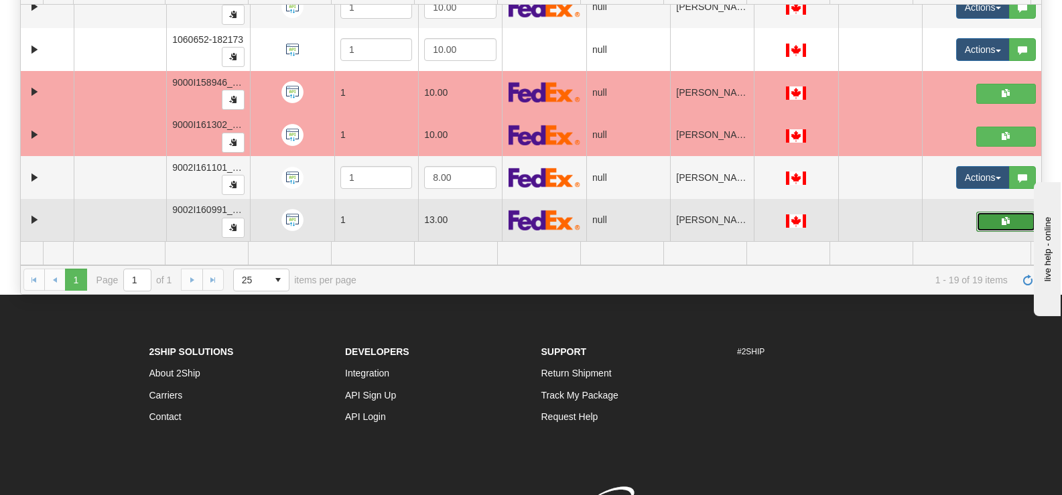
click at [976, 213] on button "button" at bounding box center [1006, 222] width 60 height 20
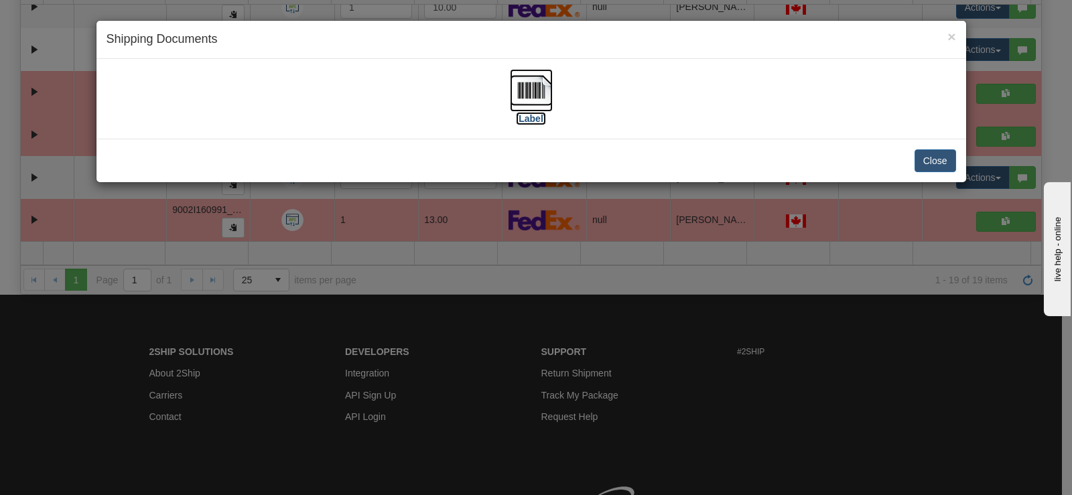
click at [543, 97] on img at bounding box center [531, 90] width 43 height 43
click at [917, 162] on button "Close" at bounding box center [936, 160] width 42 height 23
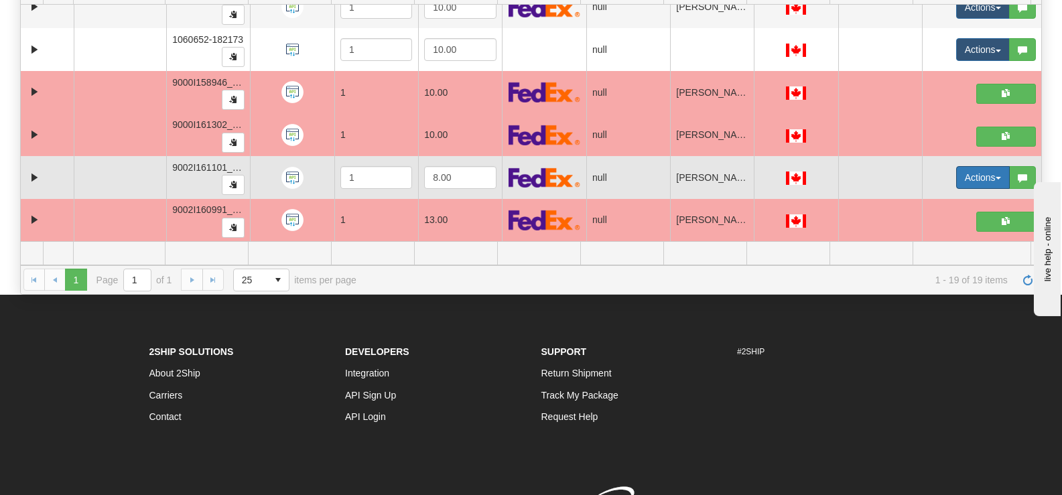
click at [964, 168] on button "Actions" at bounding box center [983, 177] width 54 height 23
click at [925, 204] on span "Open" at bounding box center [923, 203] width 32 height 11
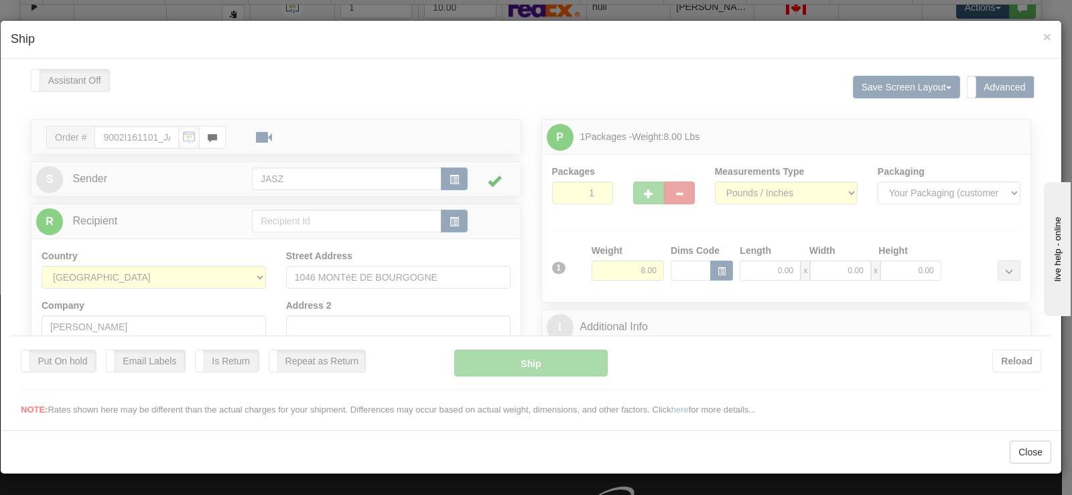
type input "12:02"
type input "16:00"
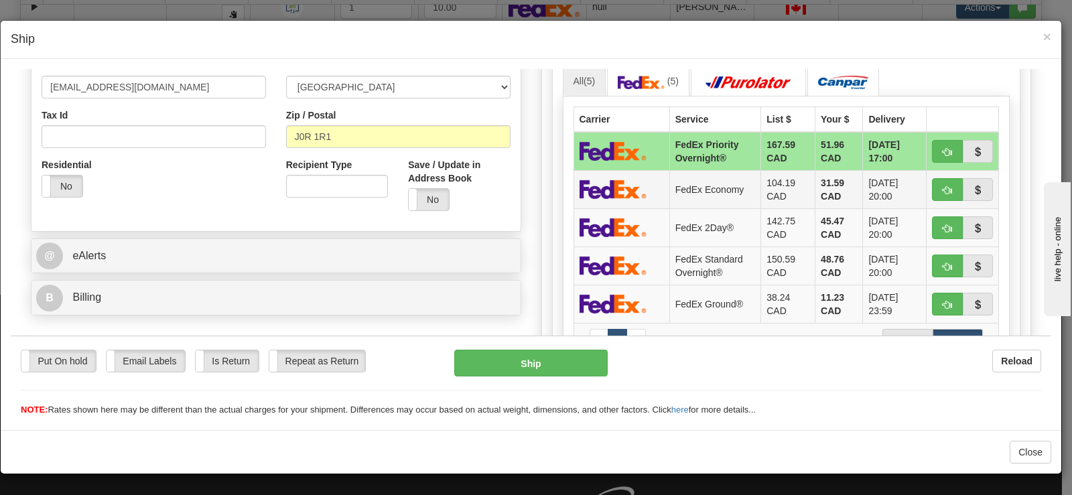
scroll to position [536, 0]
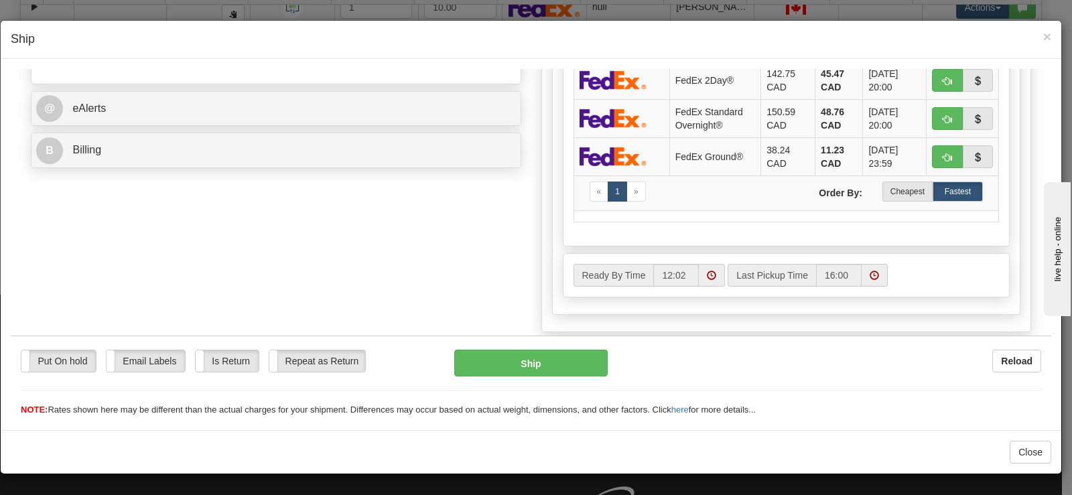
drag, startPoint x: 912, startPoint y: 197, endPoint x: 796, endPoint y: 232, distance: 121.1
click at [911, 197] on label "Cheapest" at bounding box center [908, 191] width 50 height 20
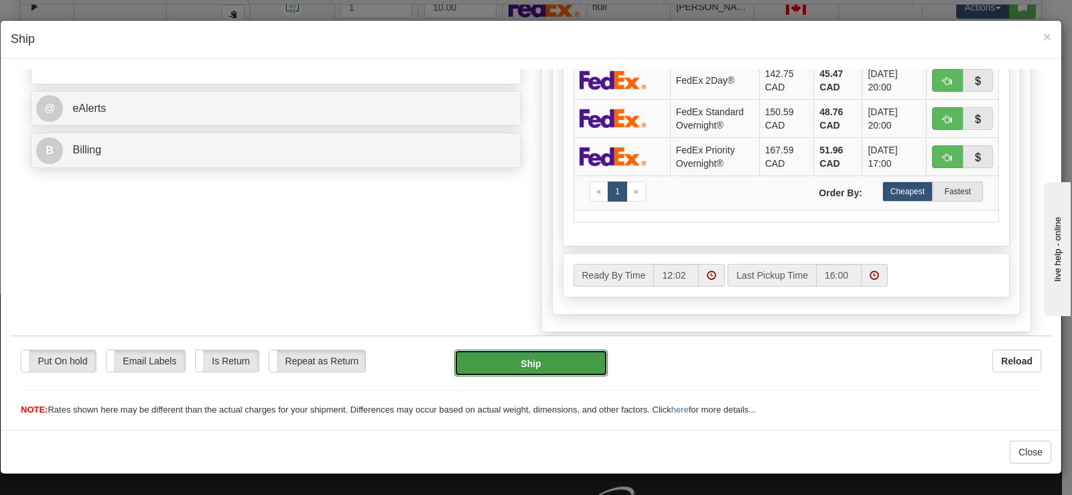
click at [586, 365] on button "Ship" at bounding box center [530, 362] width 153 height 27
type input "92"
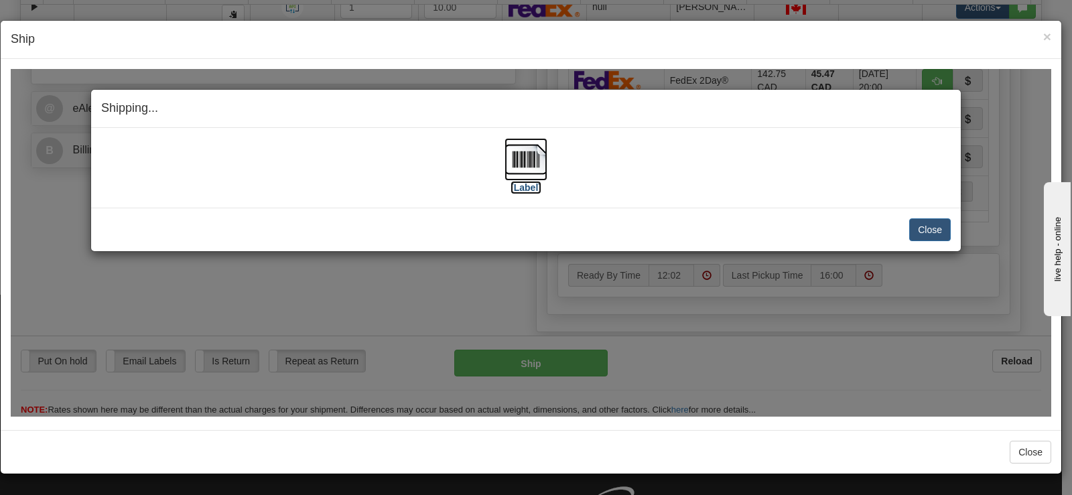
click at [509, 161] on img at bounding box center [526, 158] width 43 height 43
drag, startPoint x: 930, startPoint y: 236, endPoint x: 940, endPoint y: 288, distance: 53.2
click at [930, 236] on button "Close" at bounding box center [930, 229] width 42 height 23
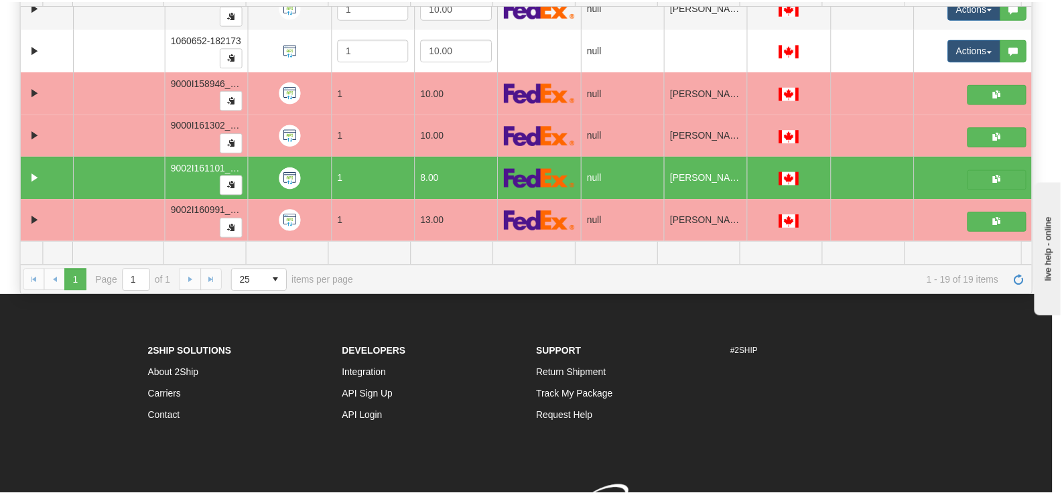
scroll to position [0, 0]
